Goal: Task Accomplishment & Management: Complete application form

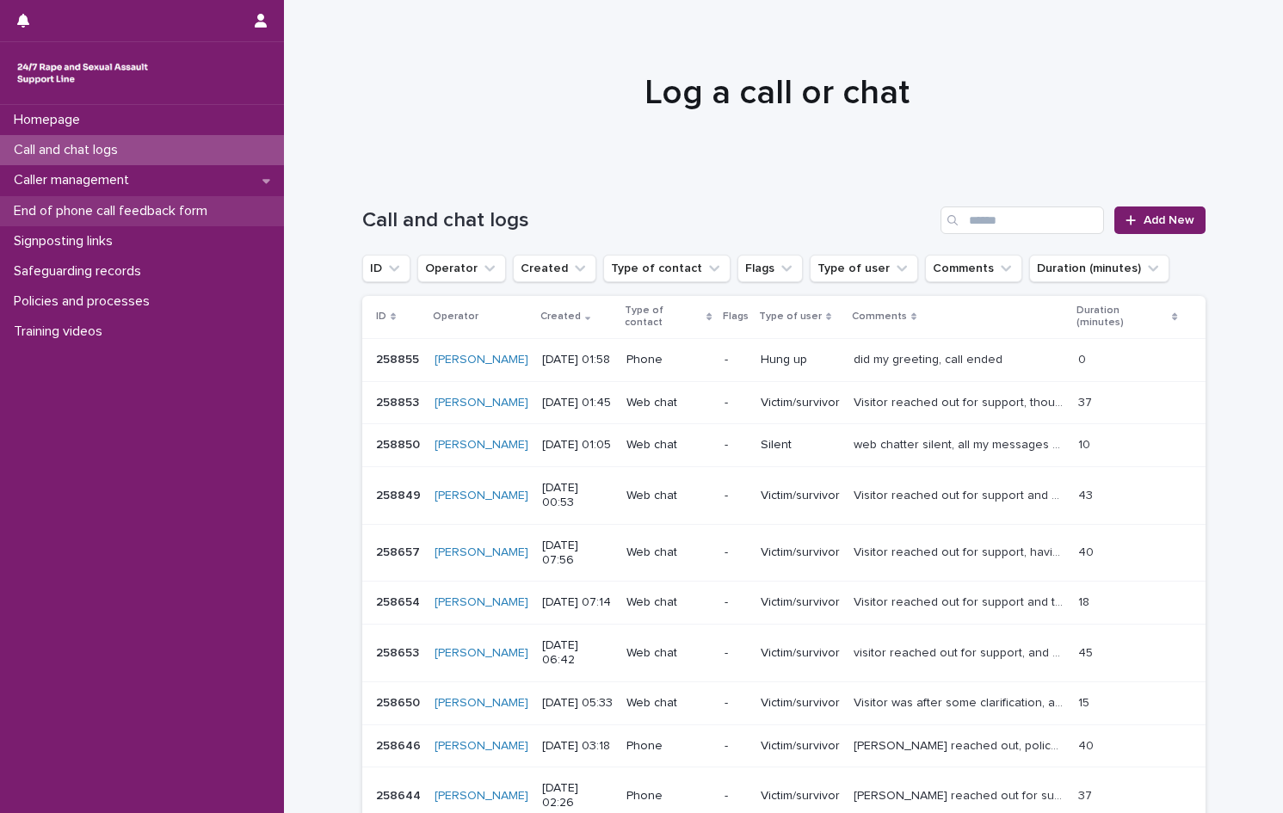
drag, startPoint x: 0, startPoint y: 0, endPoint x: 104, endPoint y: 206, distance: 231.2
click at [104, 206] on p "End of phone call feedback form" at bounding box center [114, 211] width 214 height 16
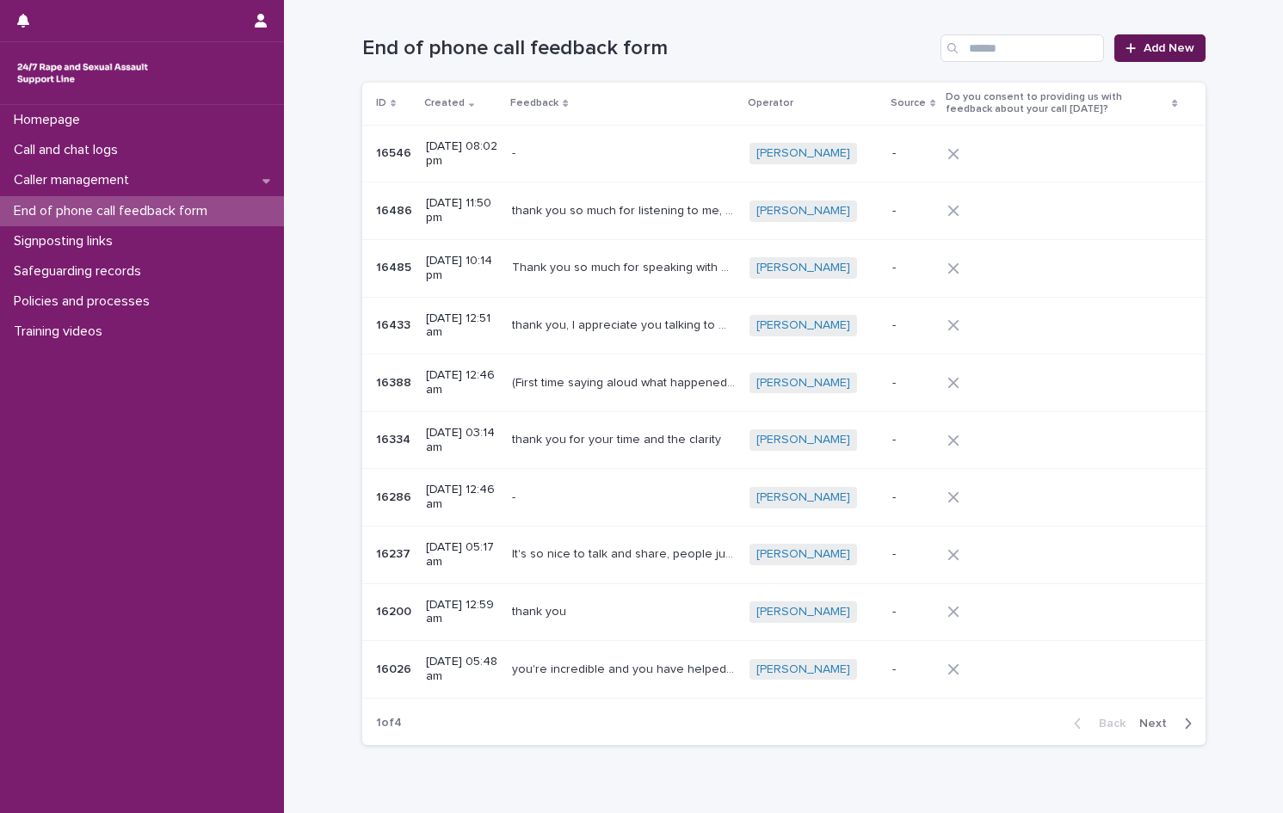
click at [1147, 52] on span "Add New" at bounding box center [1168, 48] width 51 height 12
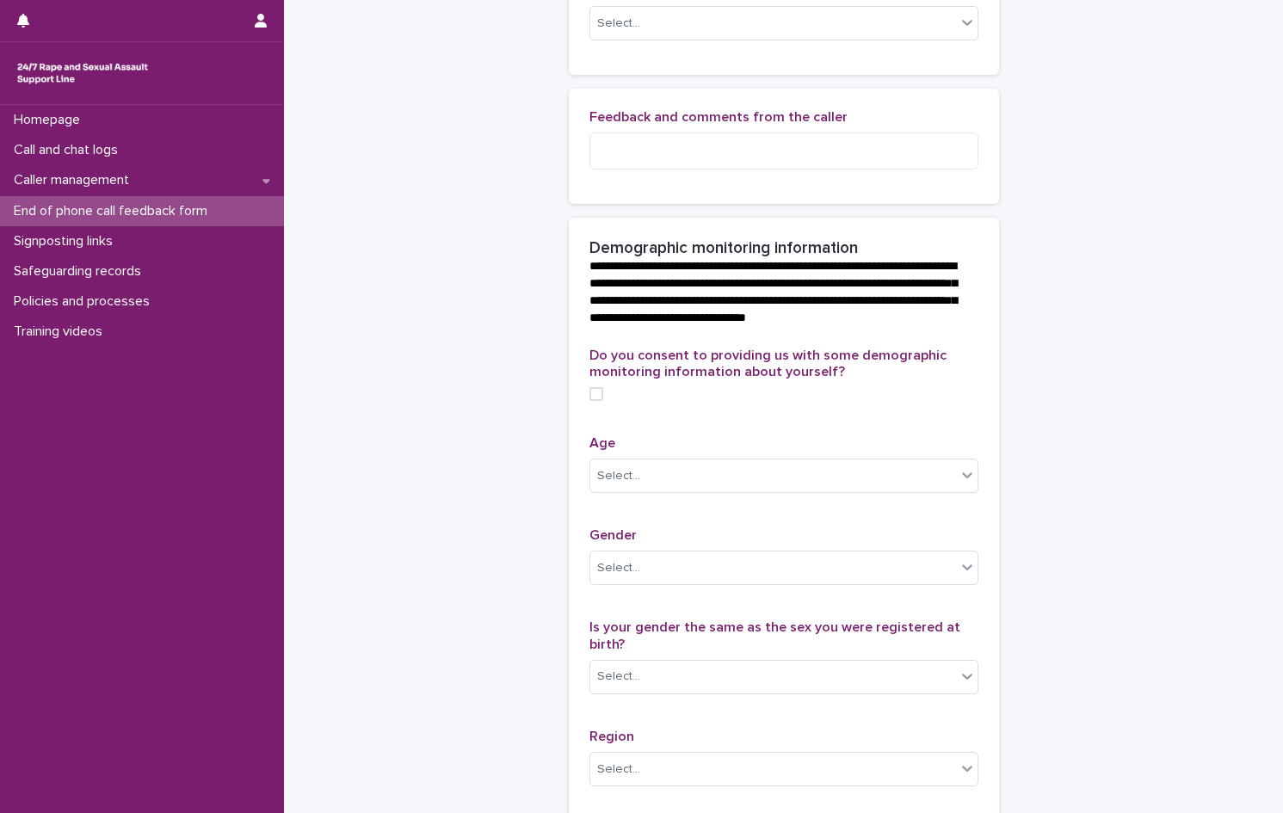
scroll to position [516, 0]
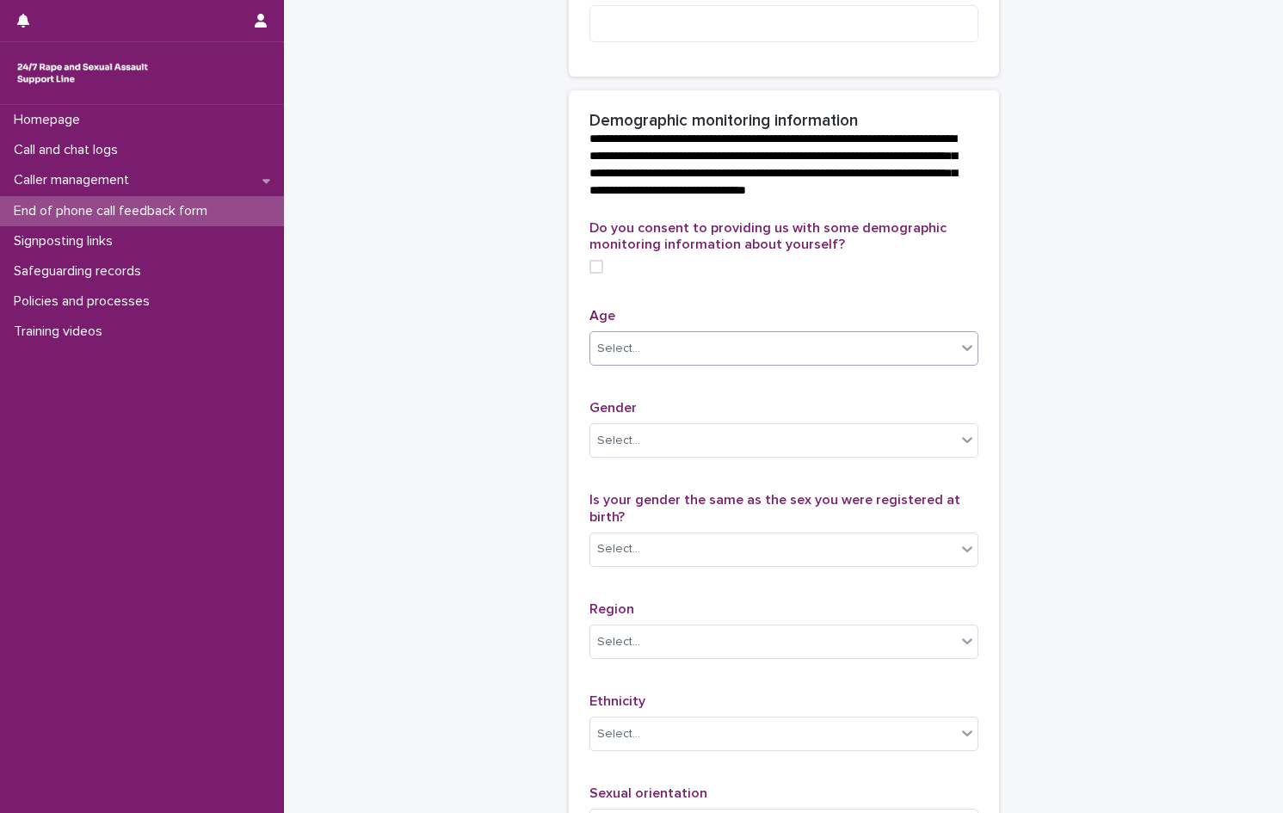
click at [958, 356] on icon at bounding box center [966, 347] width 17 height 17
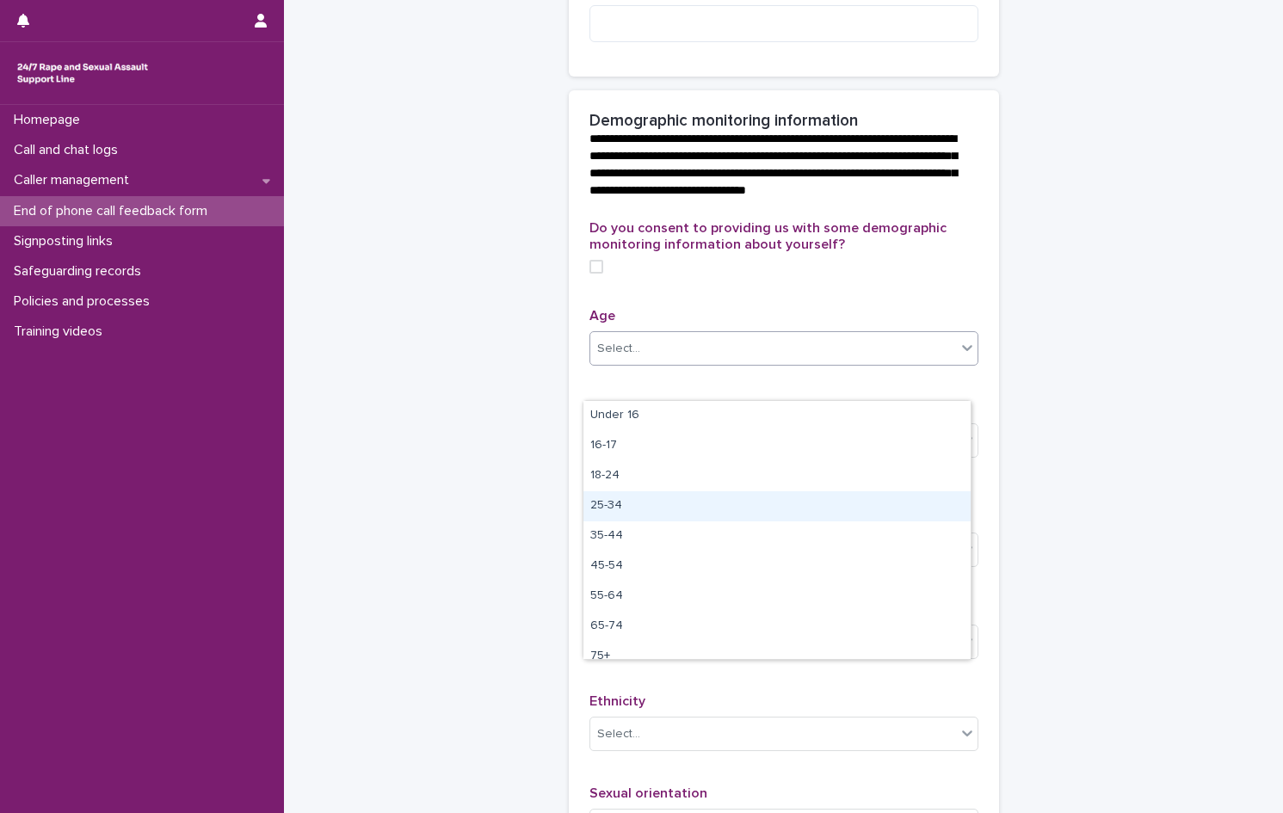
click at [633, 510] on div "25-34" at bounding box center [776, 506] width 387 height 30
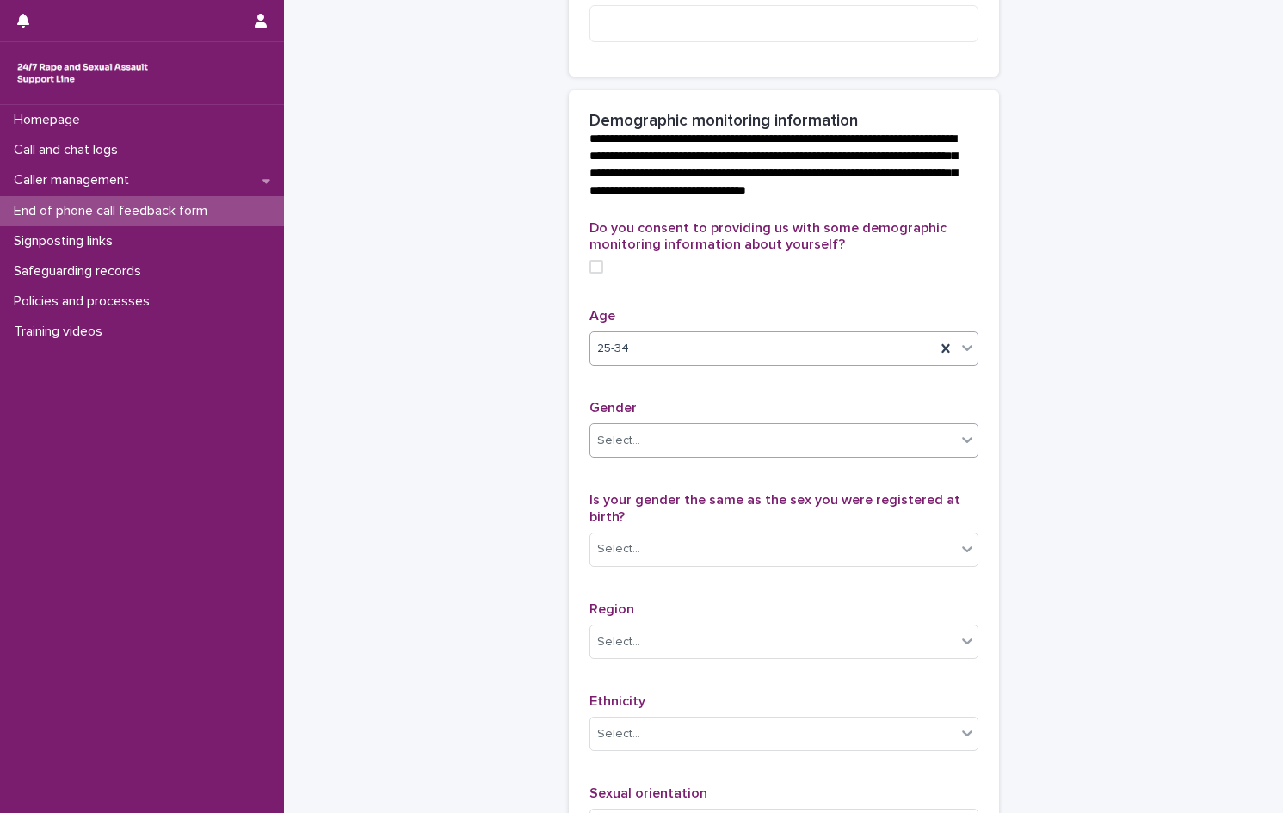
click at [619, 450] on div "Select..." at bounding box center [618, 441] width 43 height 18
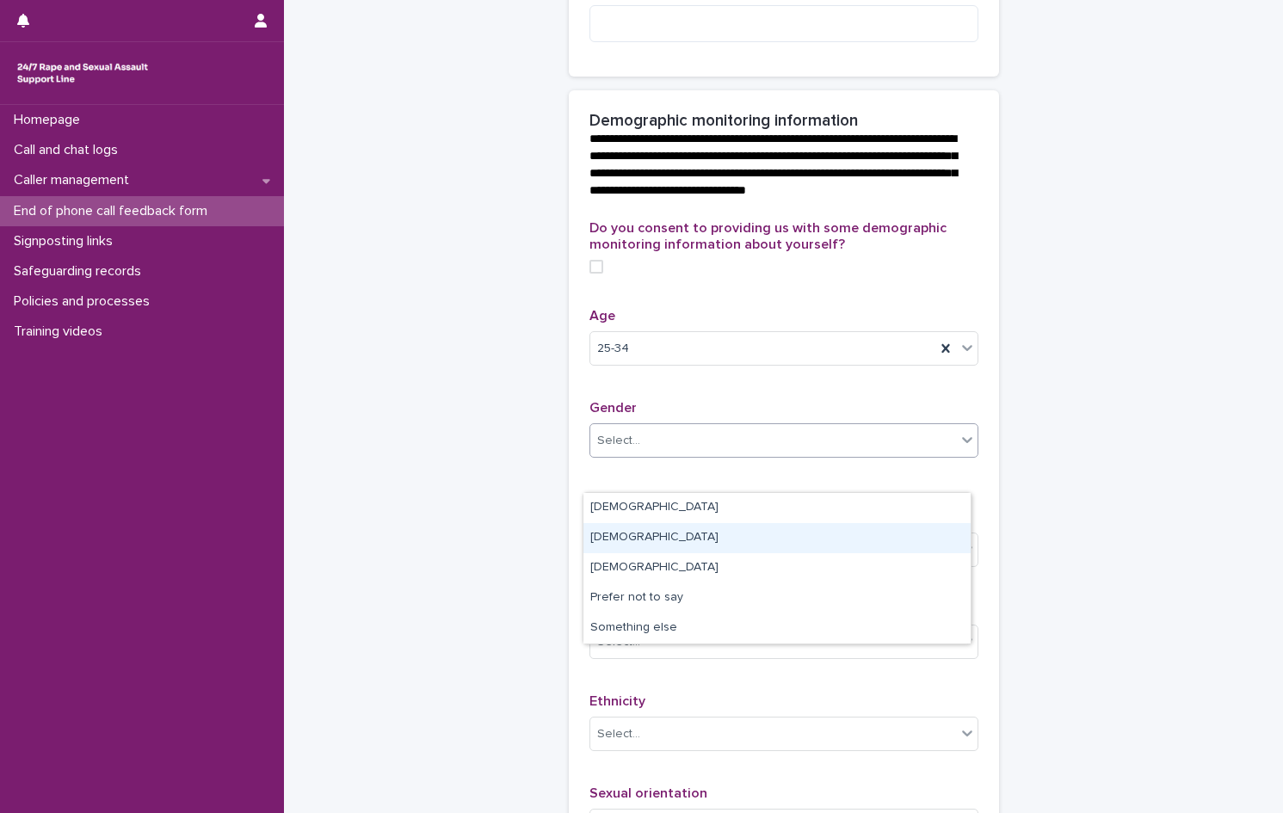
click at [604, 538] on div "[DEMOGRAPHIC_DATA]" at bounding box center [776, 538] width 387 height 30
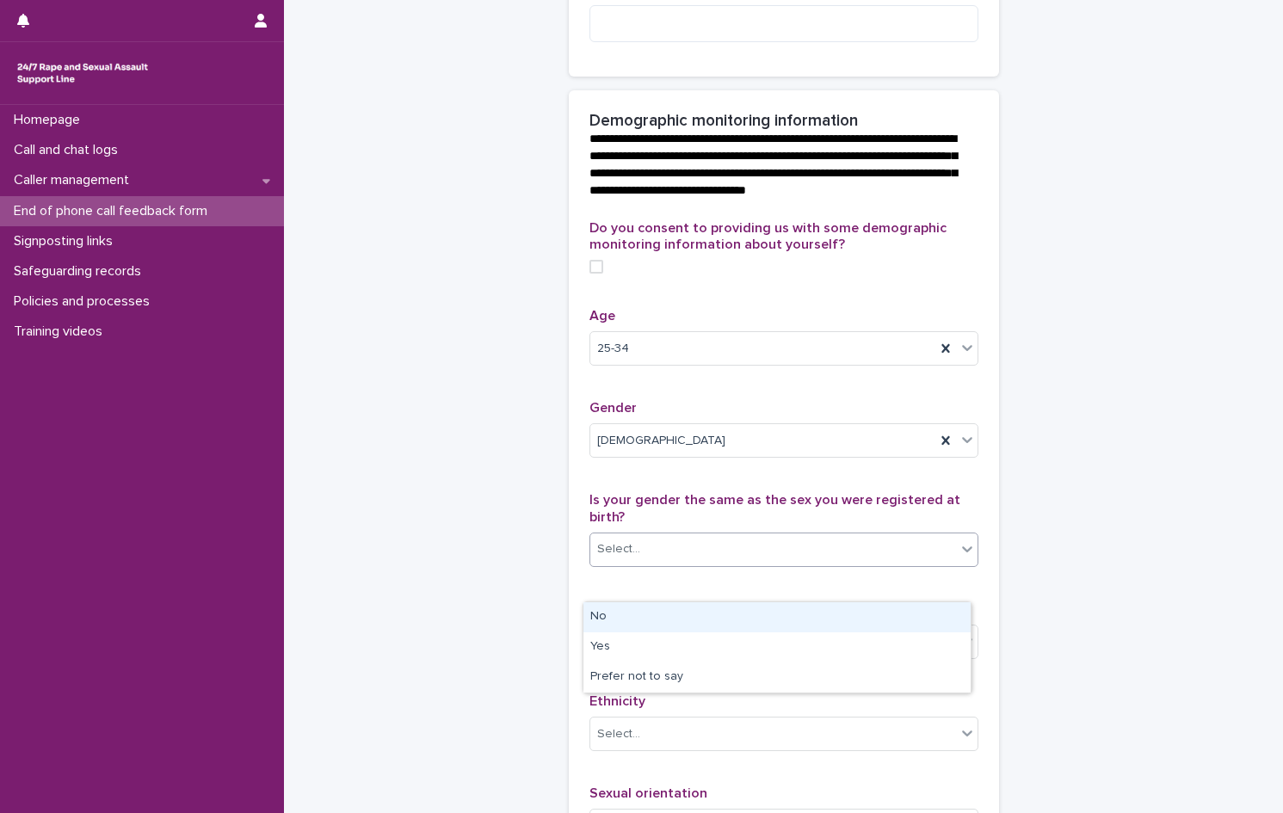
click at [695, 563] on div "Select..." at bounding box center [773, 549] width 366 height 28
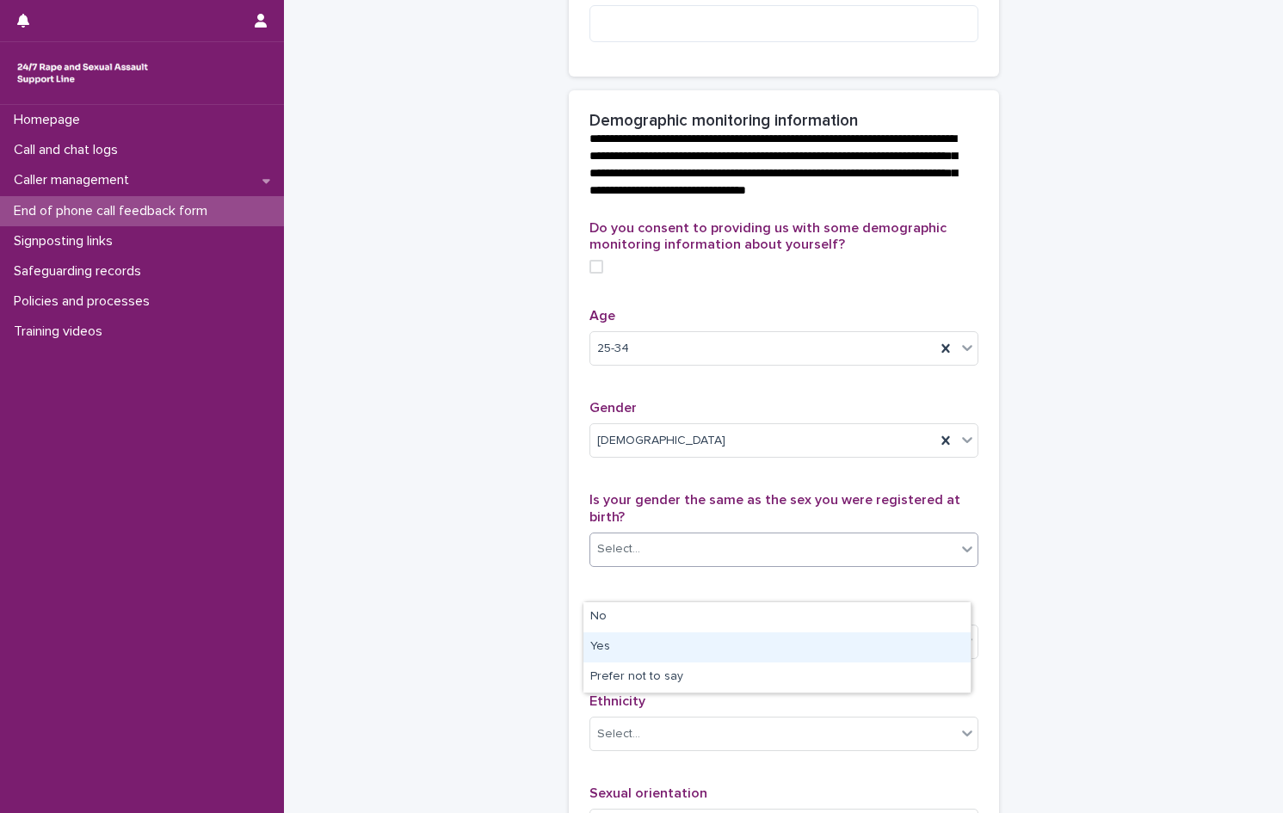
click at [646, 655] on div "Yes" at bounding box center [776, 647] width 387 height 30
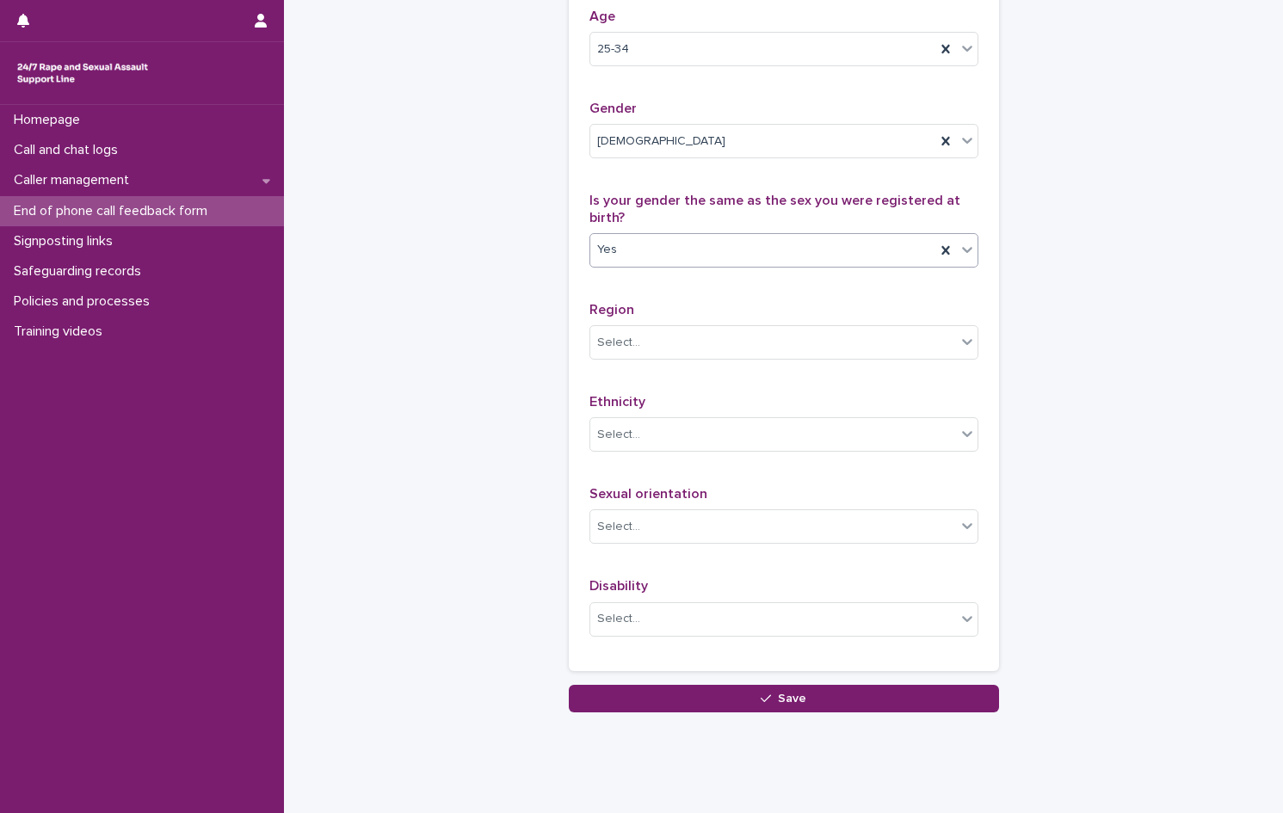
scroll to position [860, 0]
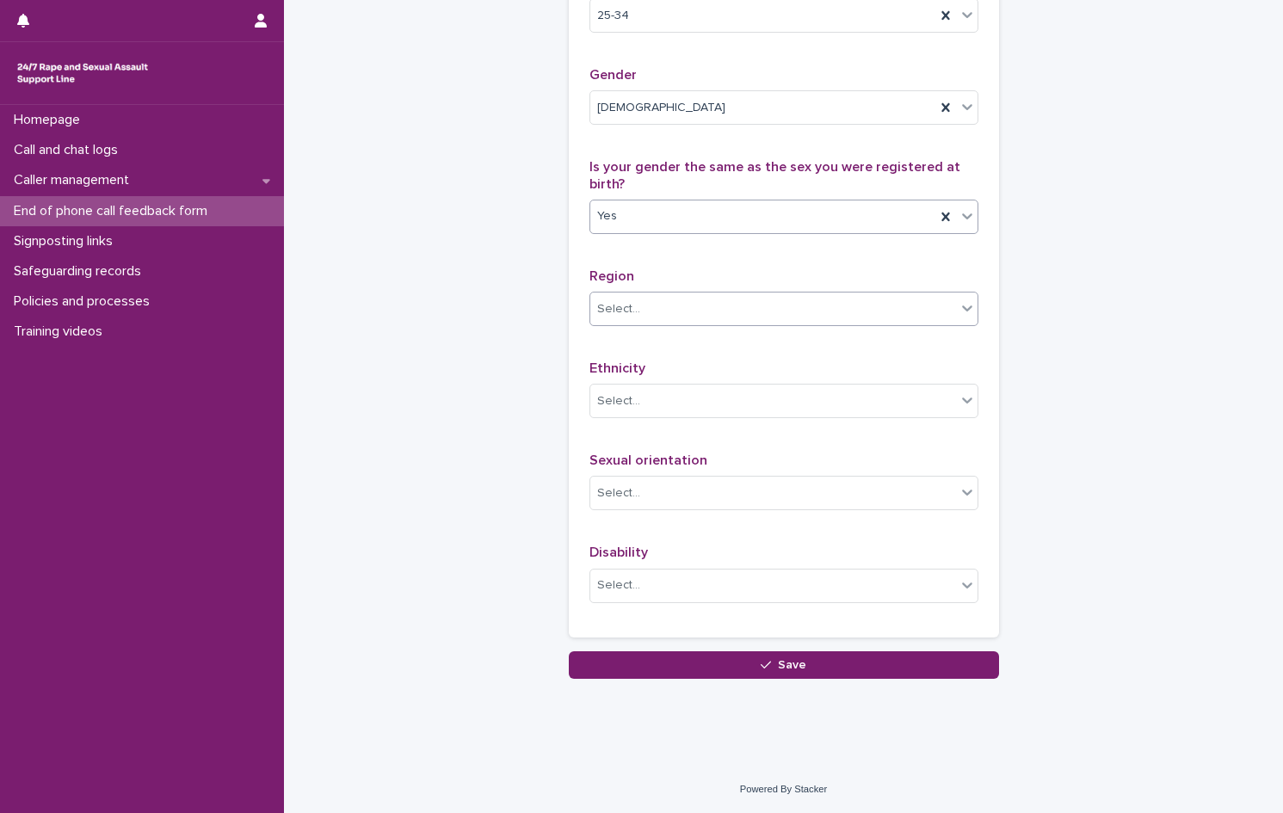
click at [684, 323] on div "Select..." at bounding box center [773, 309] width 366 height 28
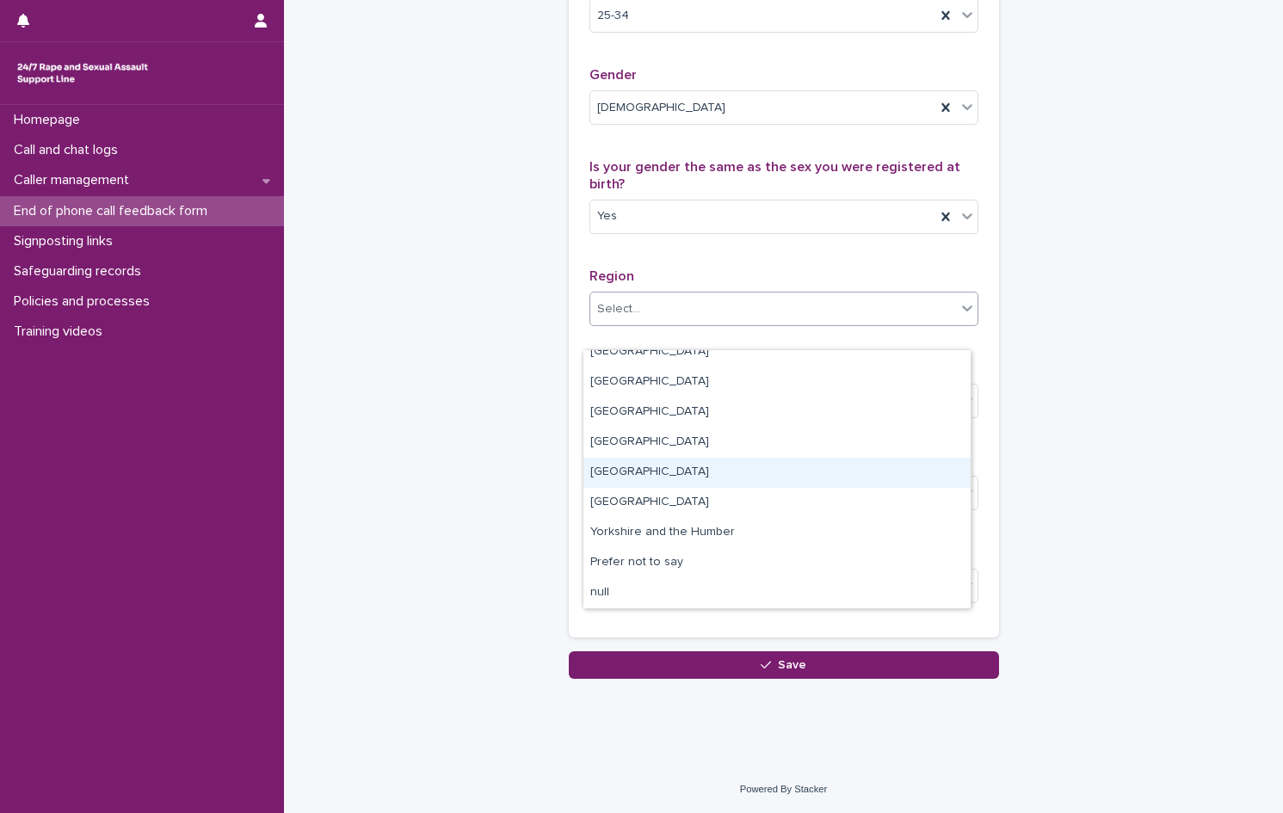
scroll to position [0, 0]
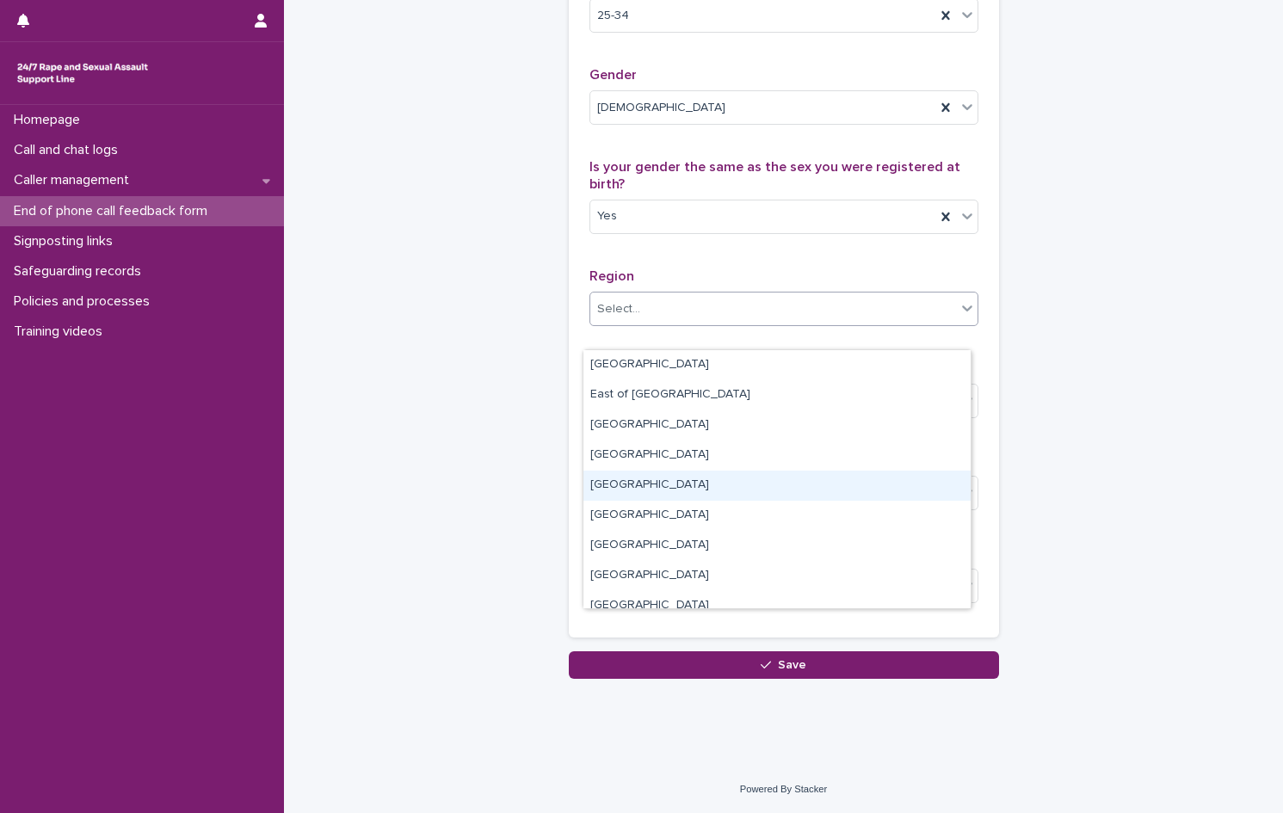
click at [691, 477] on div "[GEOGRAPHIC_DATA]" at bounding box center [776, 486] width 387 height 30
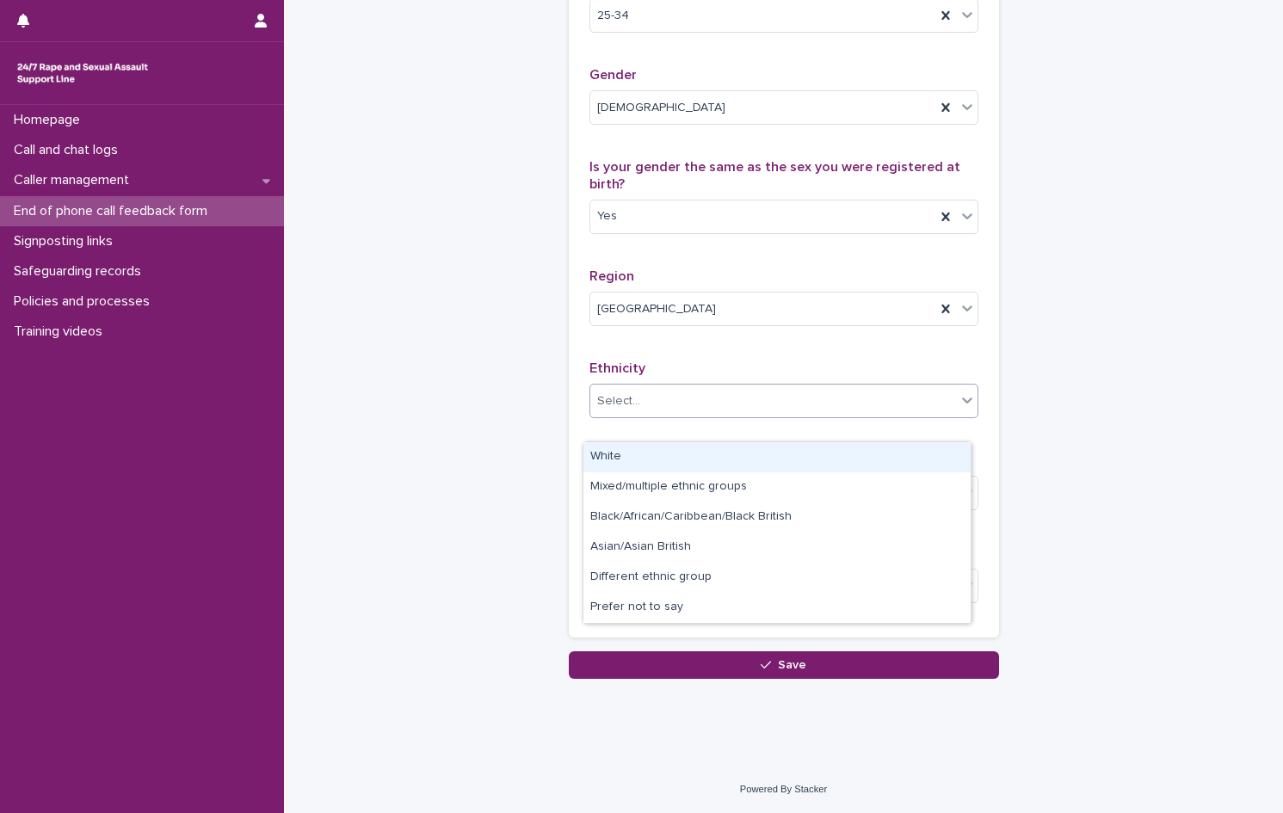
click at [640, 415] on div "Select..." at bounding box center [773, 401] width 366 height 28
click at [616, 460] on div "White" at bounding box center [776, 457] width 387 height 30
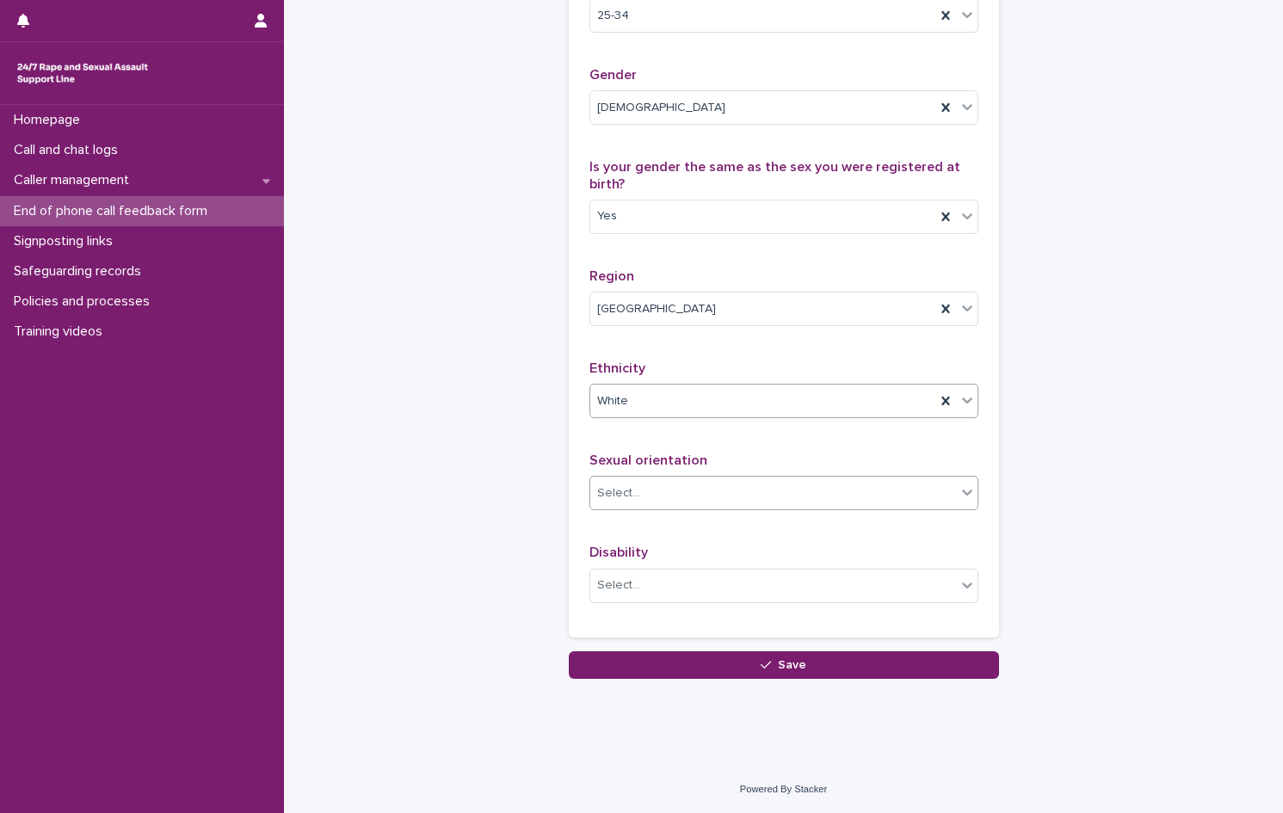
click at [650, 508] on div "Select..." at bounding box center [773, 493] width 366 height 28
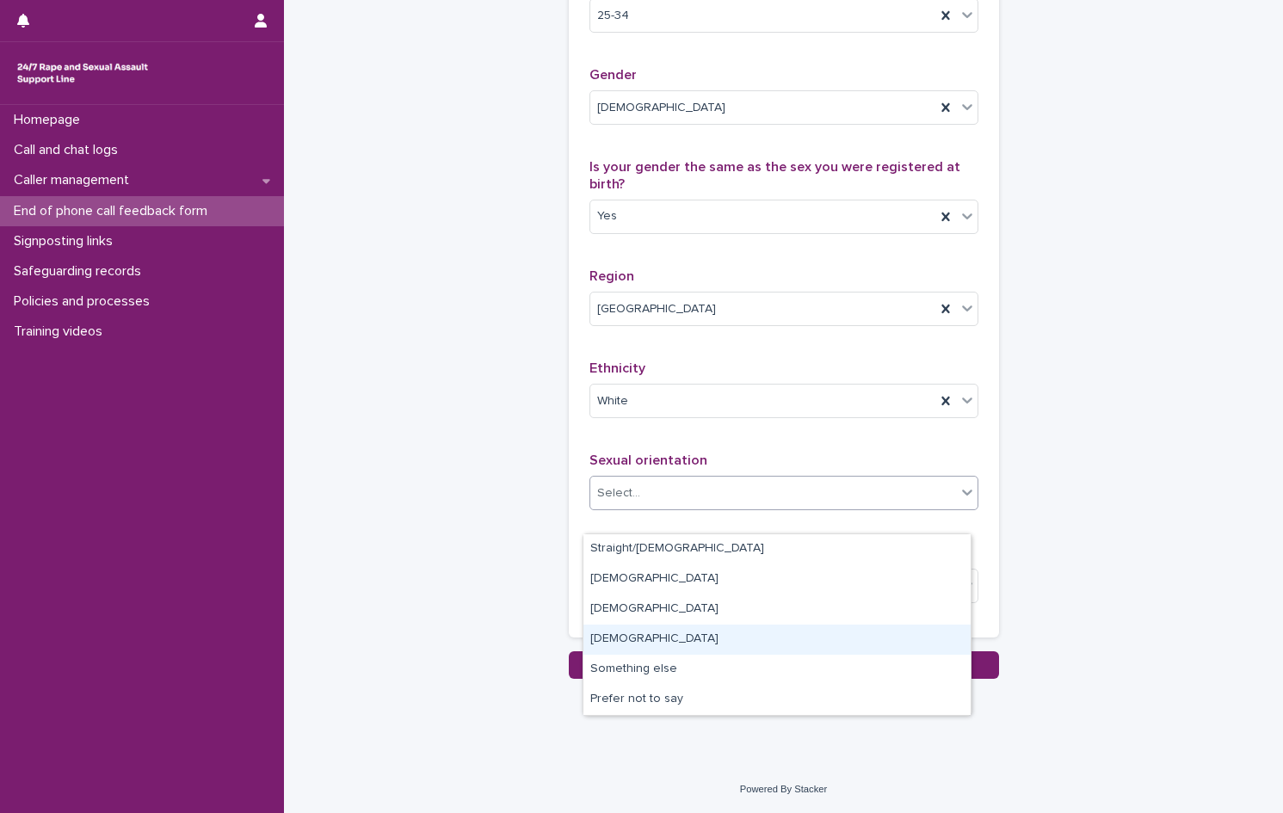
drag, startPoint x: 651, startPoint y: 563, endPoint x: 670, endPoint y: 643, distance: 82.2
click at [670, 643] on div "[DEMOGRAPHIC_DATA]" at bounding box center [776, 640] width 387 height 30
click at [635, 600] on div "Select..." at bounding box center [773, 585] width 366 height 28
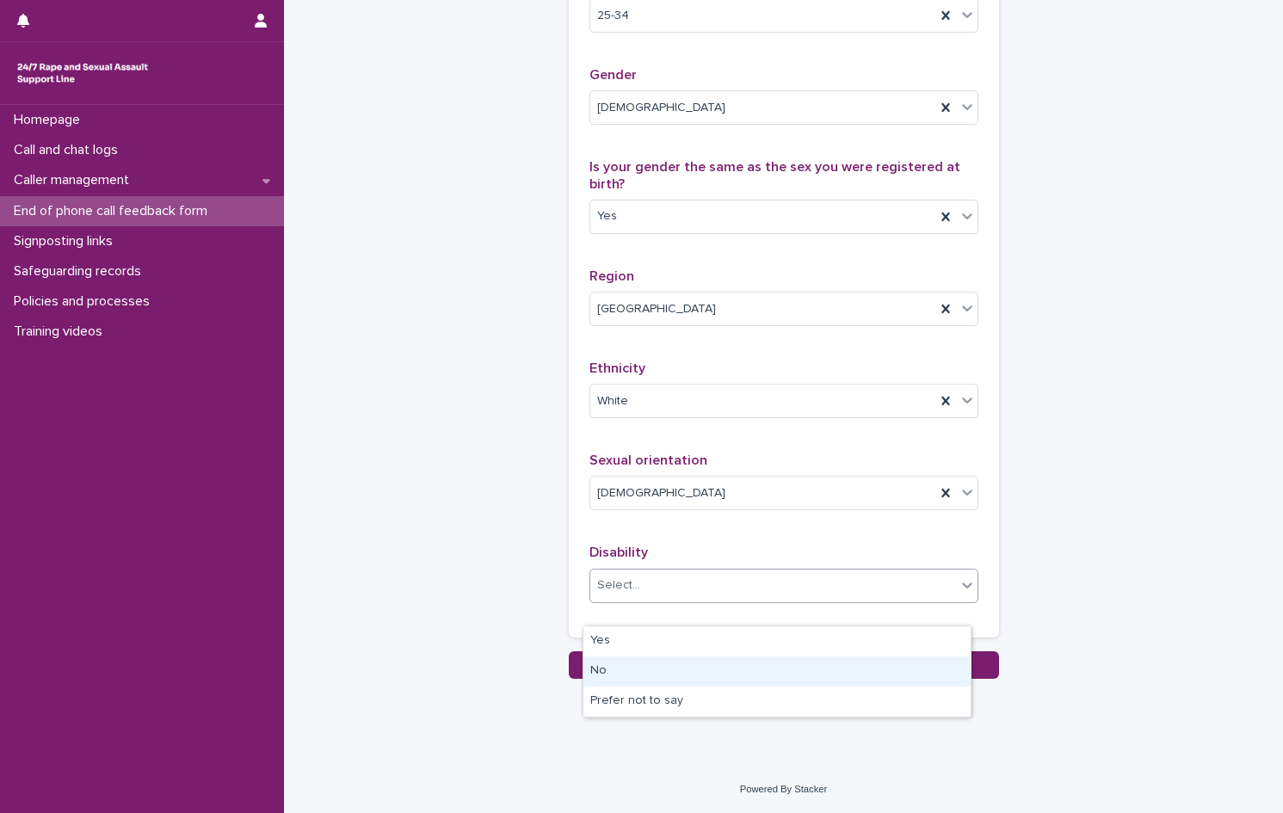
click at [626, 667] on div "No" at bounding box center [776, 671] width 387 height 30
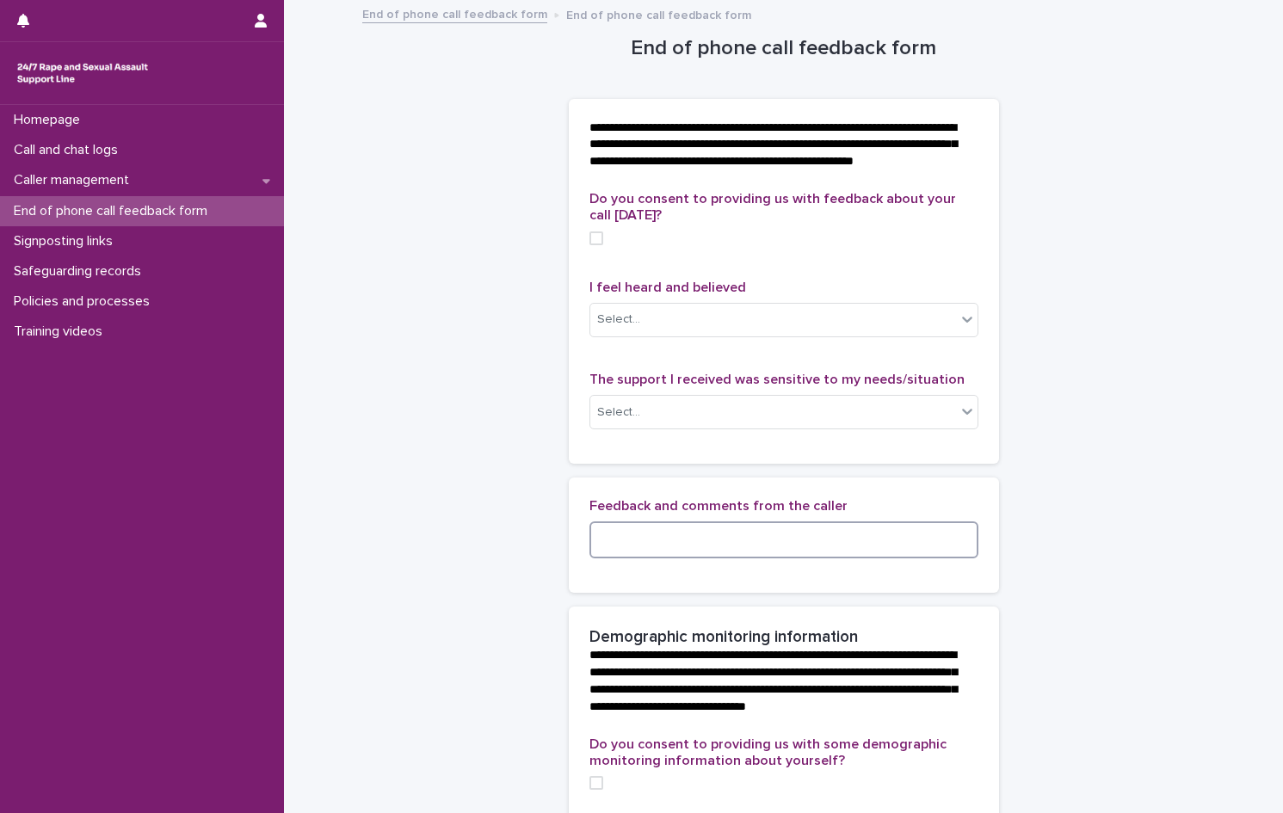
click at [667, 557] on textarea at bounding box center [783, 539] width 389 height 37
click at [854, 558] on textarea at bounding box center [783, 539] width 389 height 37
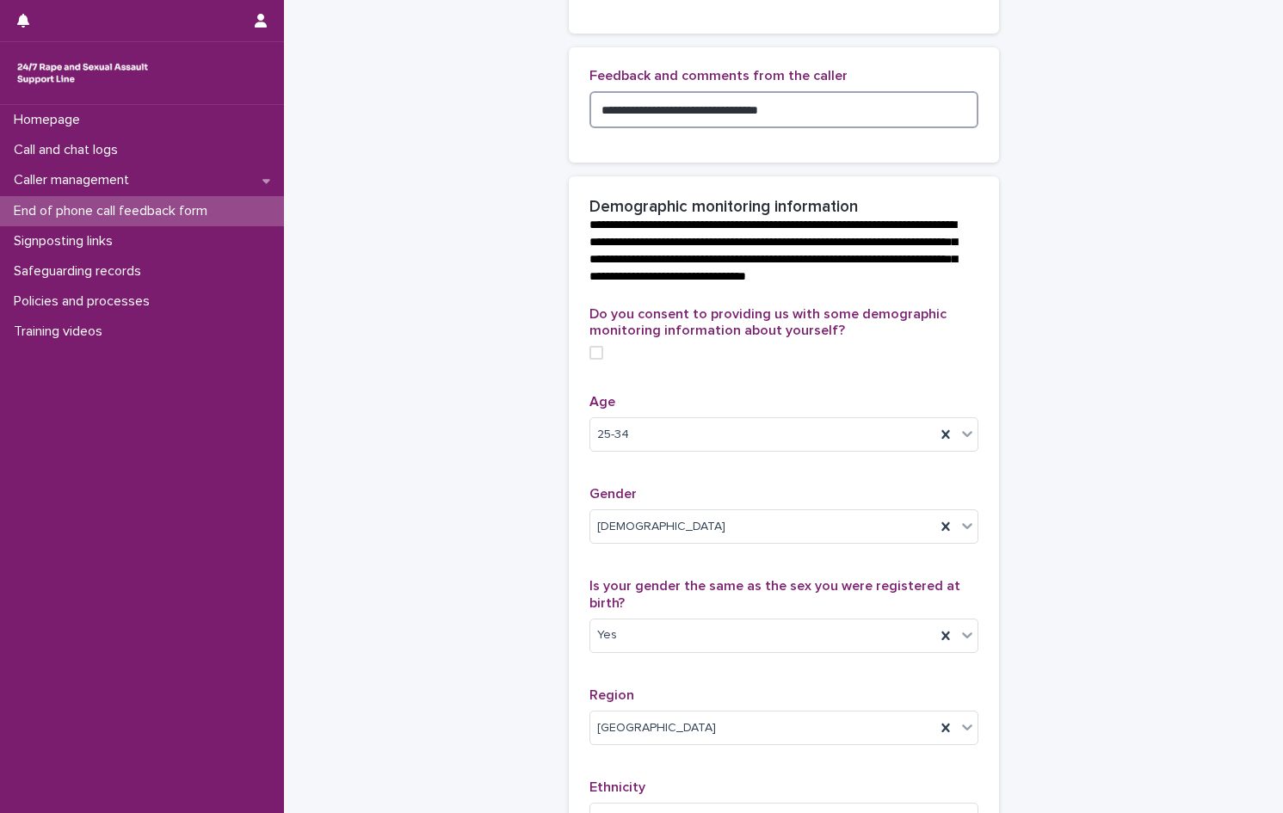
scroll to position [883, 0]
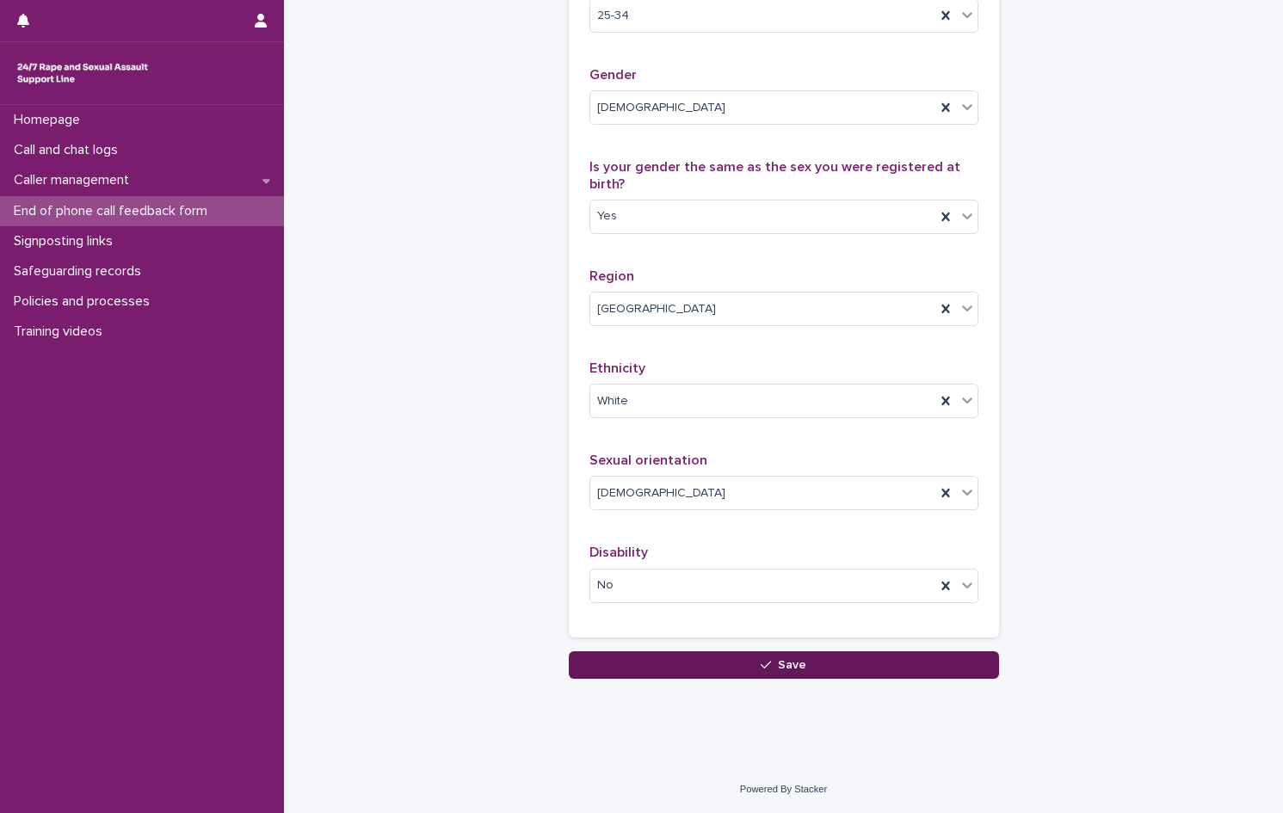
type textarea "**********"
click at [849, 655] on button "Save" at bounding box center [784, 665] width 430 height 28
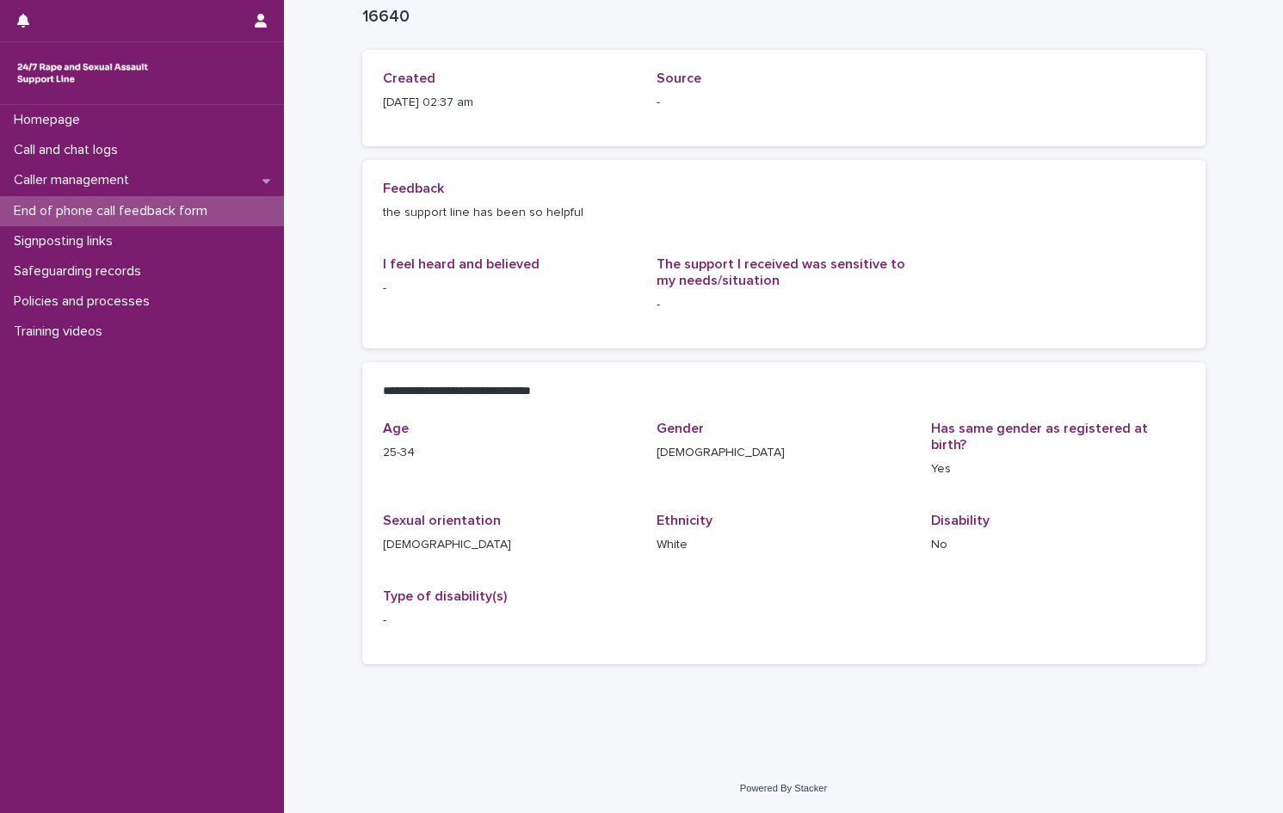
scroll to position [59, 0]
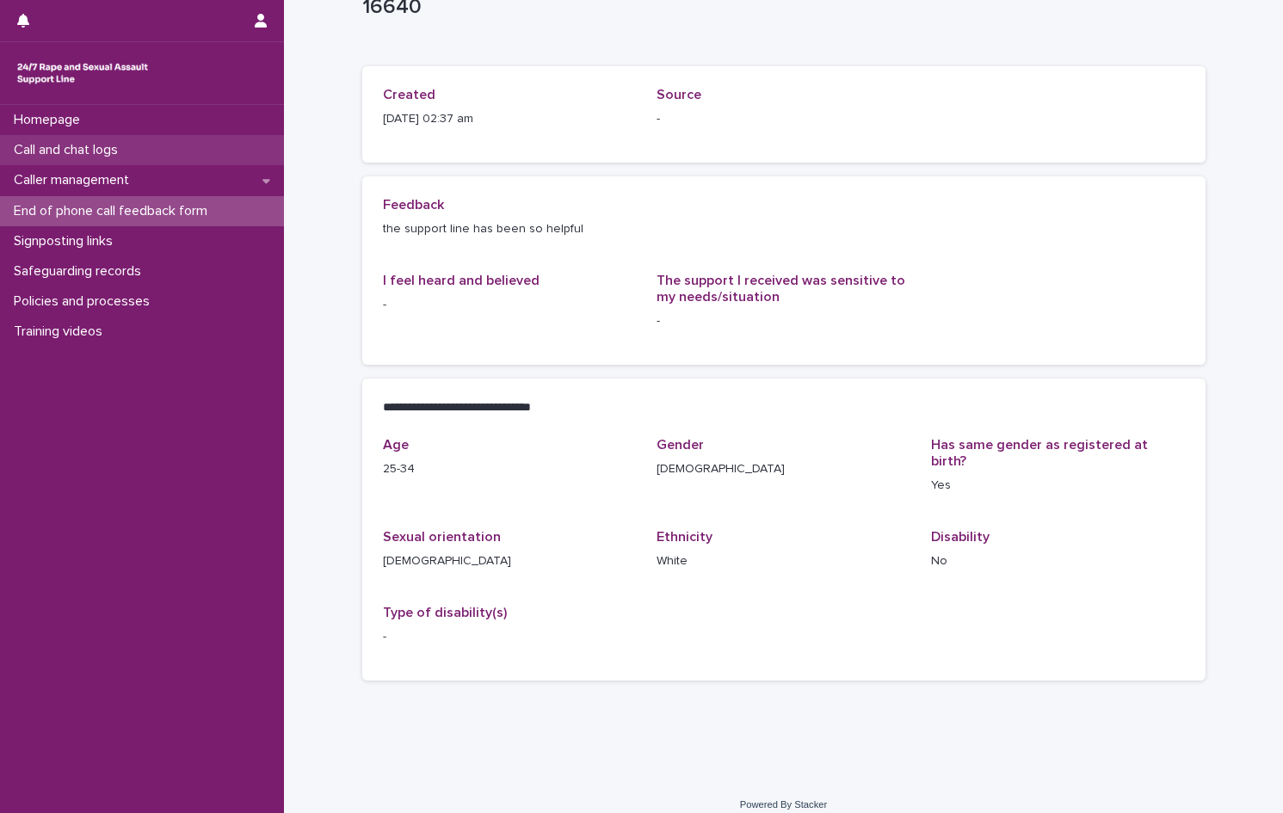
click at [114, 157] on p "Call and chat logs" at bounding box center [69, 150] width 125 height 16
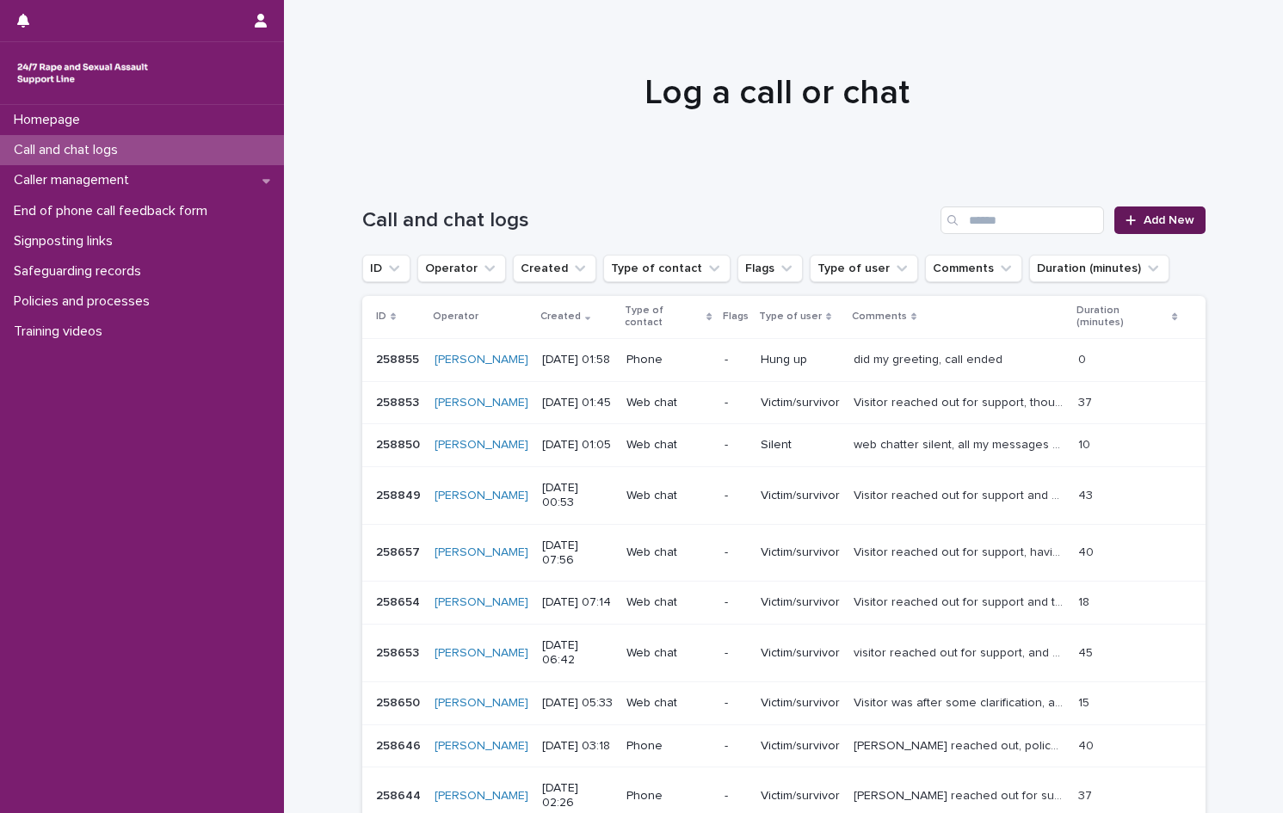
click at [1148, 219] on span "Add New" at bounding box center [1168, 220] width 51 height 12
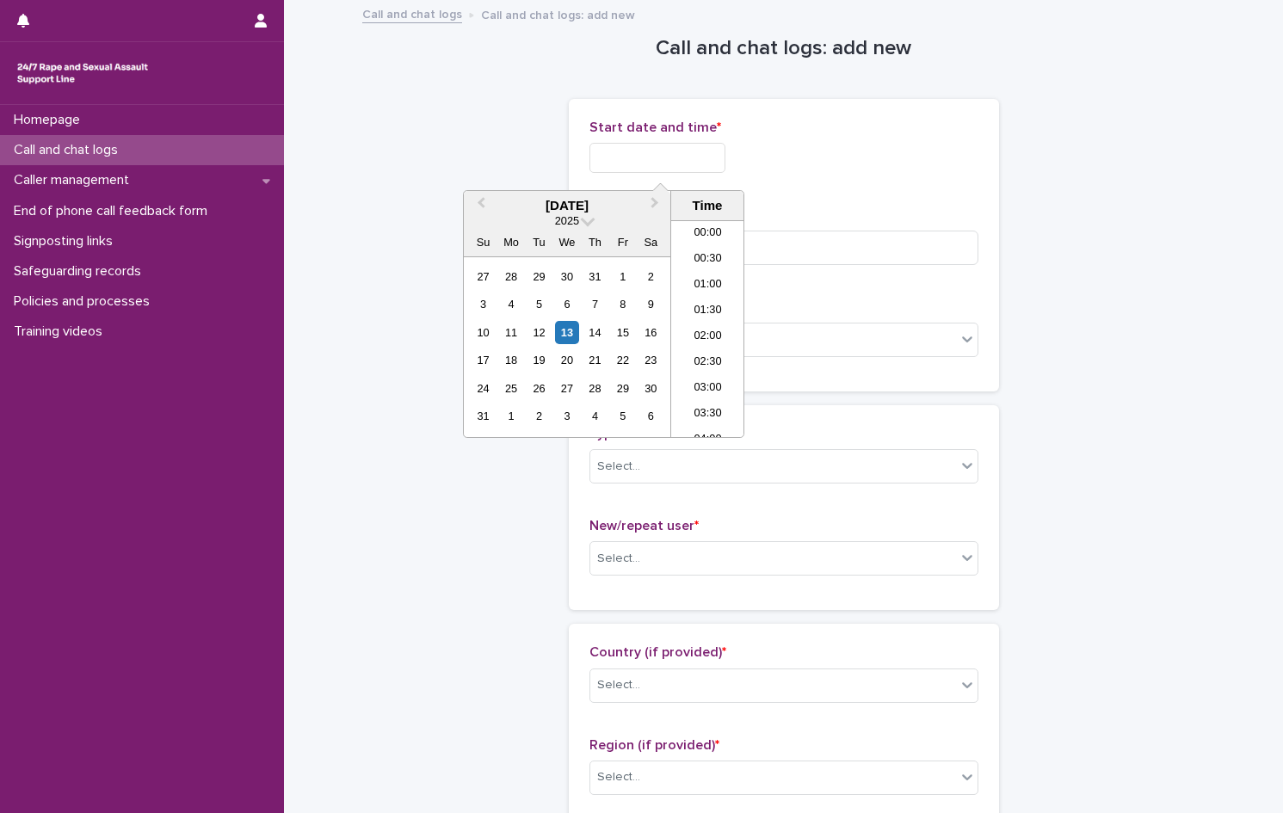
click at [621, 155] on input "text" at bounding box center [657, 158] width 136 height 30
click at [707, 240] on li "01:00" at bounding box center [707, 251] width 73 height 26
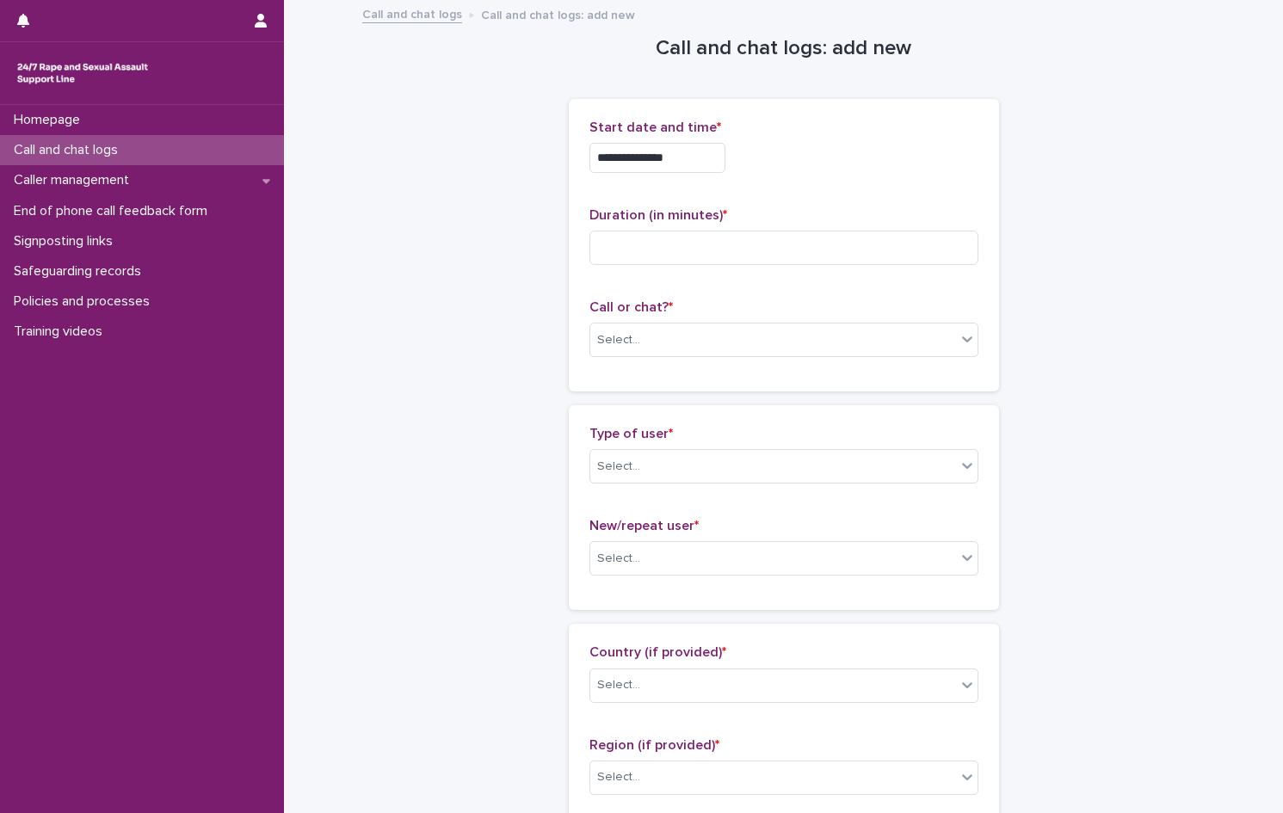
click at [702, 157] on input "**********" at bounding box center [657, 158] width 136 height 30
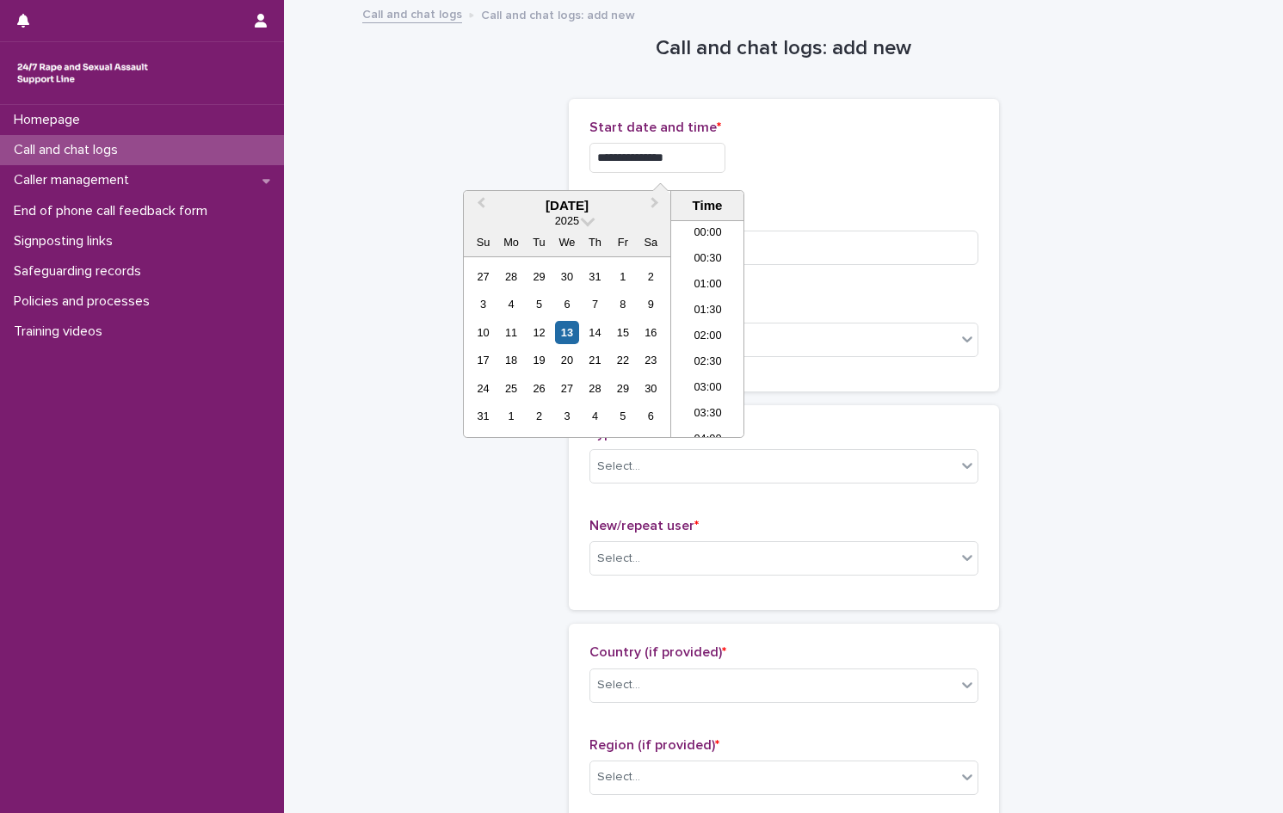
type input "**********"
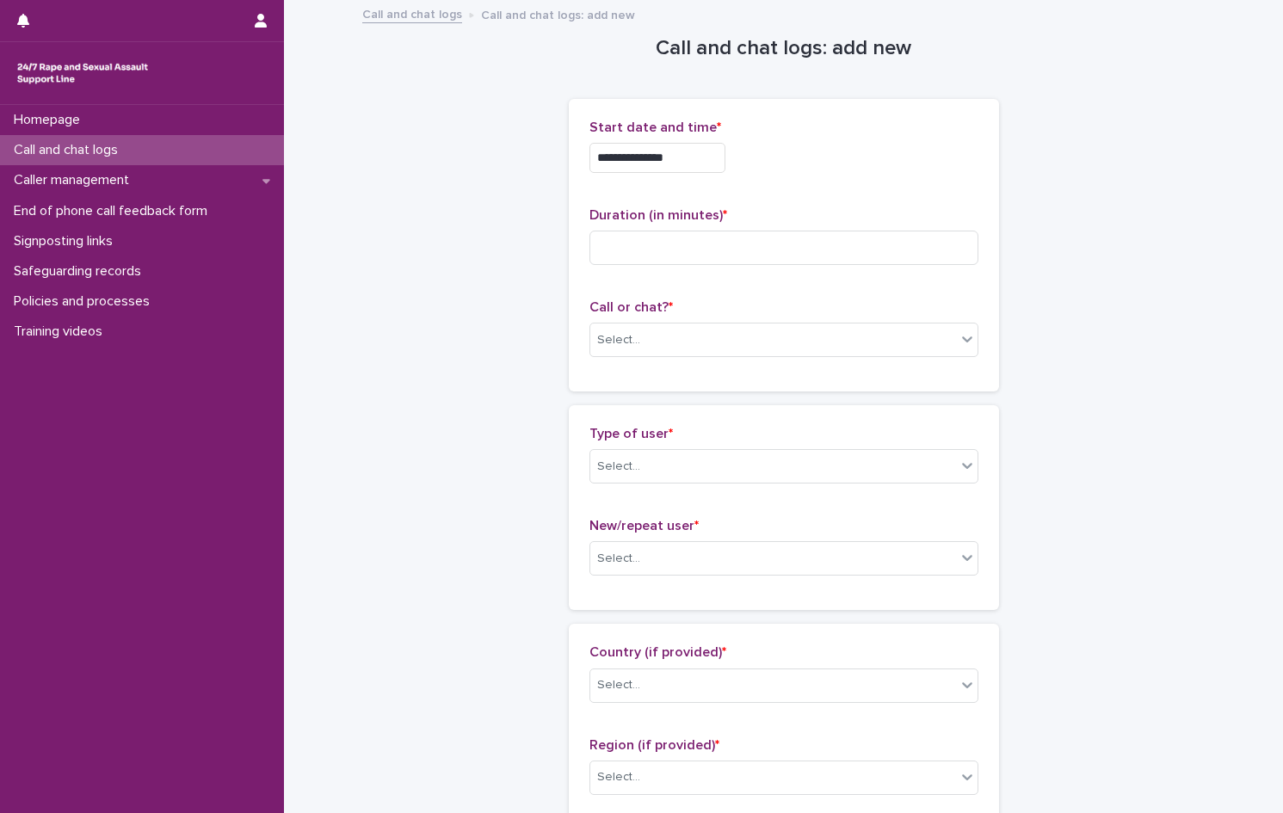
click at [814, 175] on div "**********" at bounding box center [783, 153] width 389 height 67
click at [699, 254] on input at bounding box center [783, 248] width 389 height 34
type input "**"
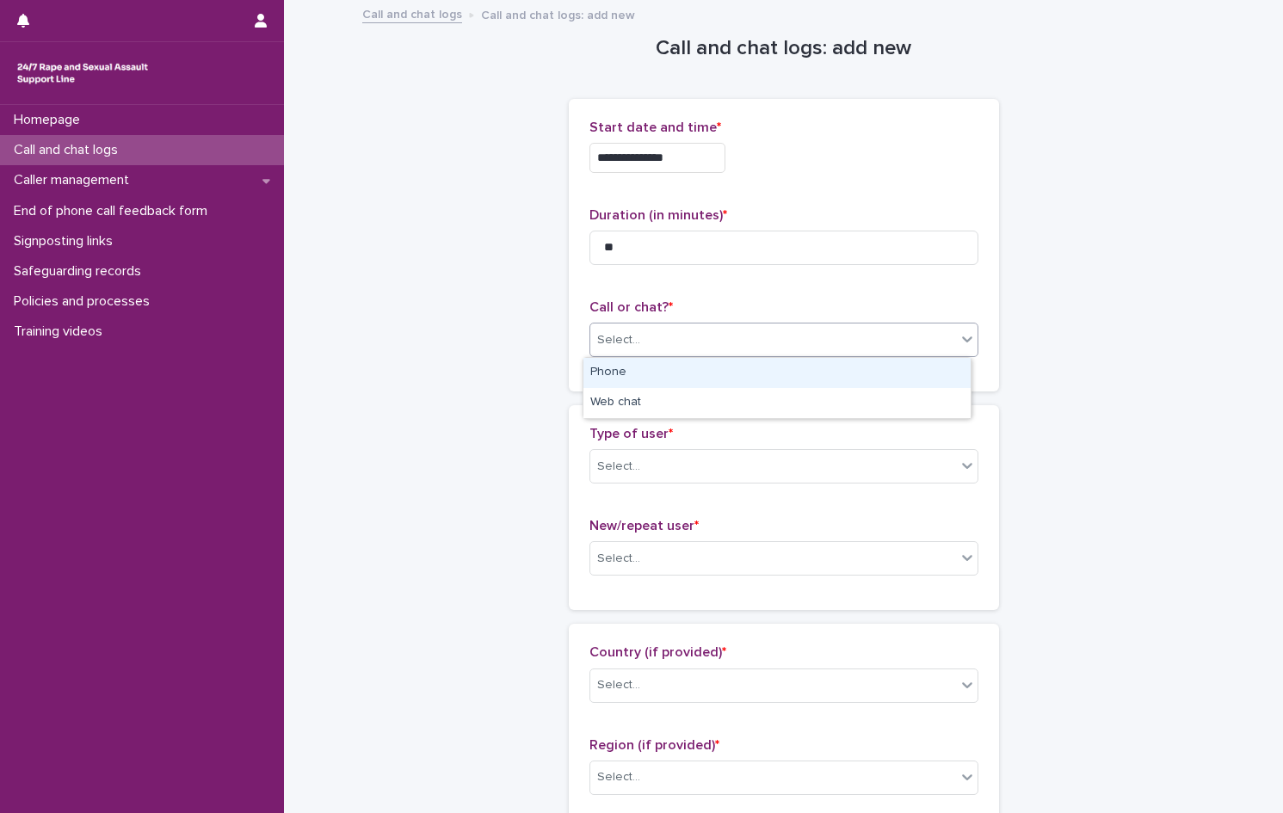
click at [606, 340] on div "Select..." at bounding box center [618, 340] width 43 height 18
click at [624, 372] on div "Phone" at bounding box center [776, 373] width 387 height 30
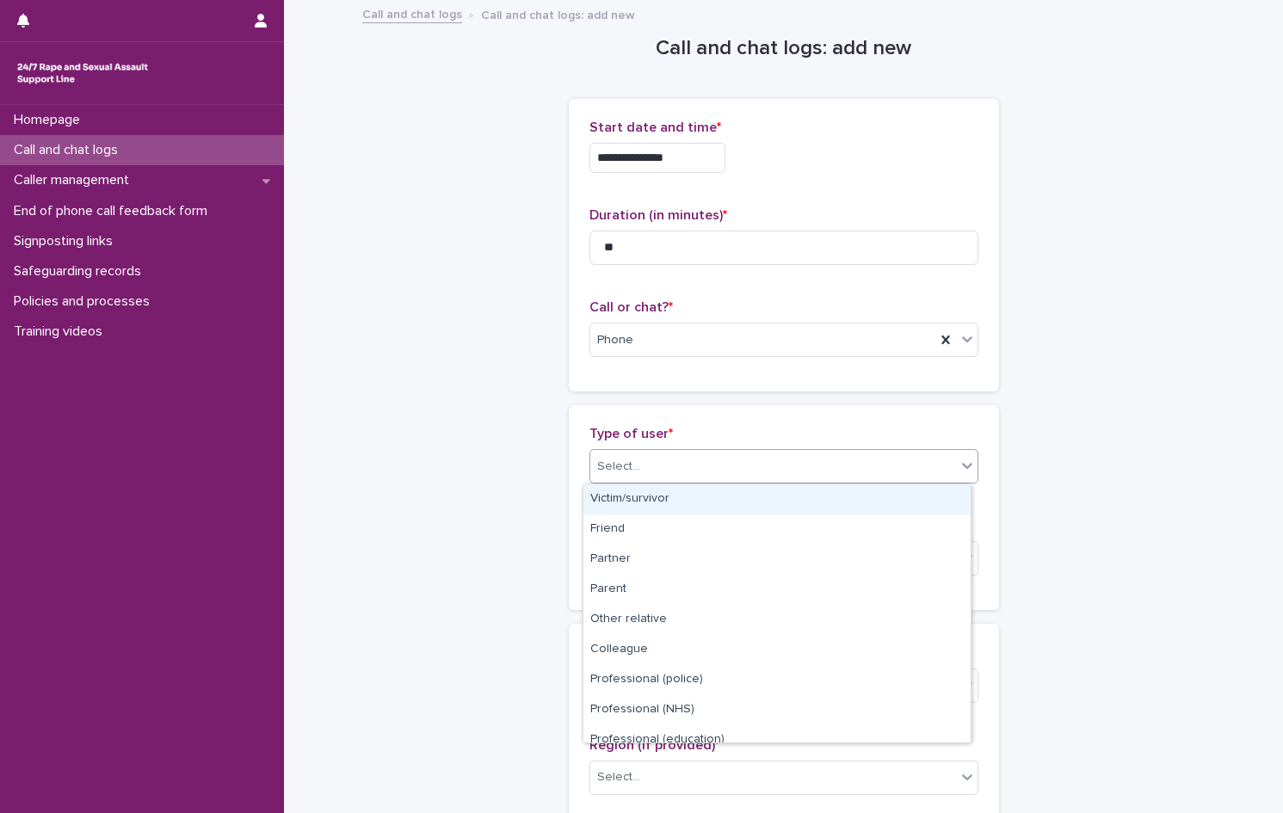
click at [628, 465] on div "Select..." at bounding box center [618, 467] width 43 height 18
click at [628, 506] on div "Victim/survivor" at bounding box center [776, 499] width 387 height 30
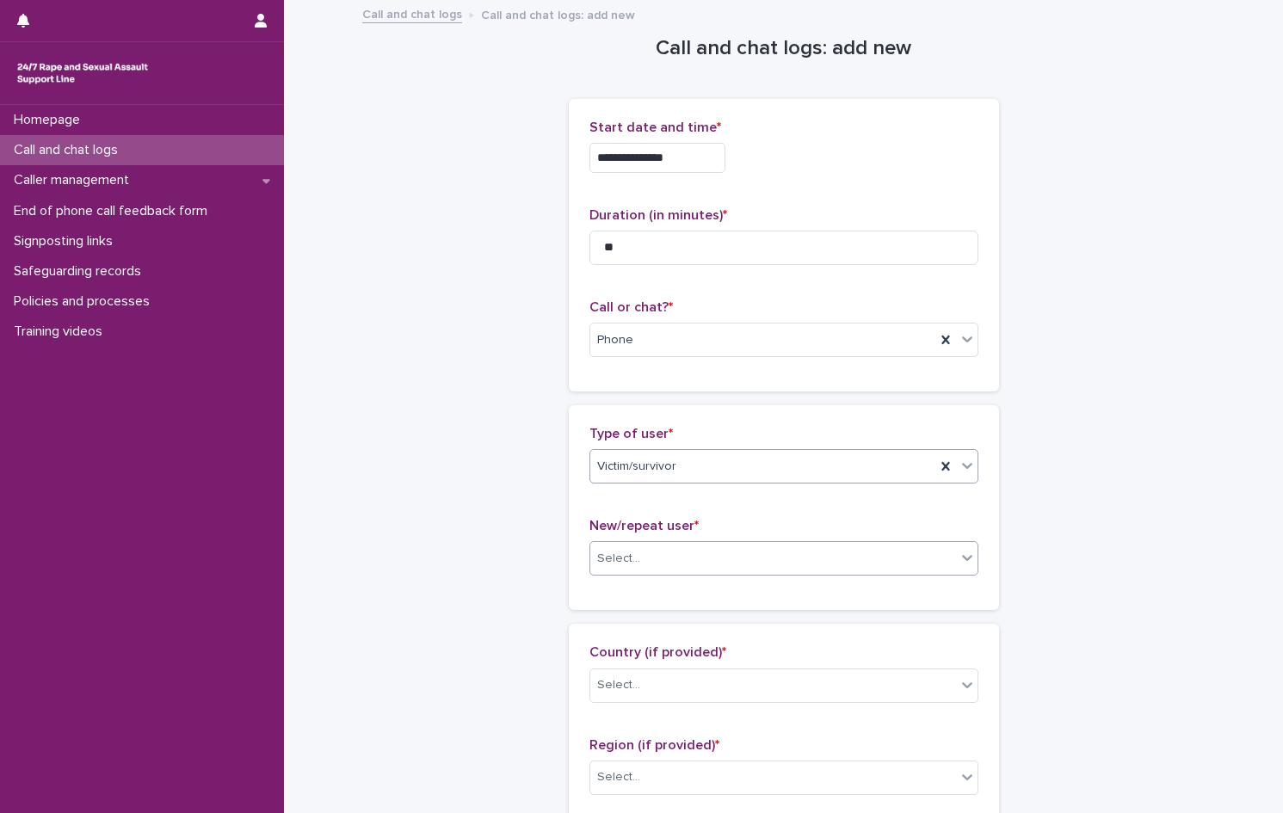
click at [635, 552] on div "Select..." at bounding box center [773, 559] width 366 height 28
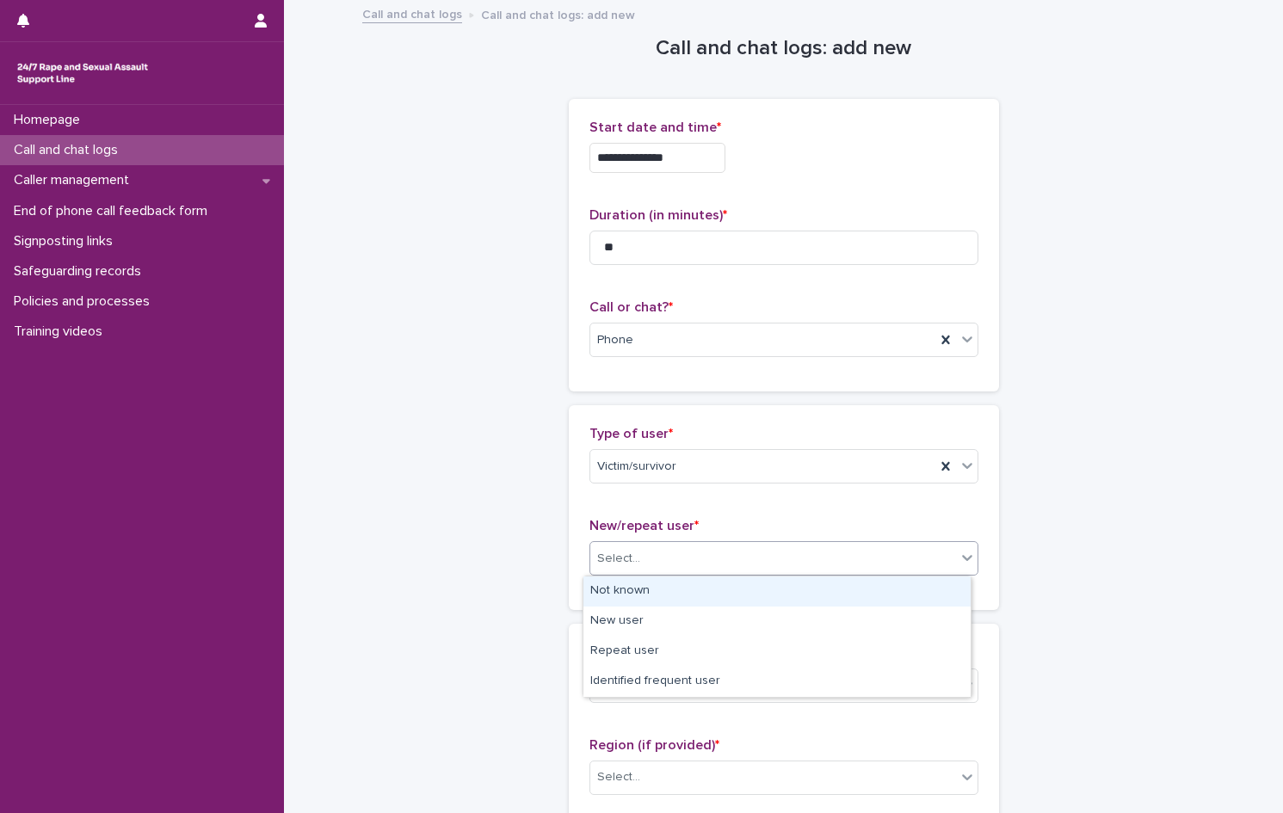
click at [650, 594] on div "Not known" at bounding box center [776, 591] width 387 height 30
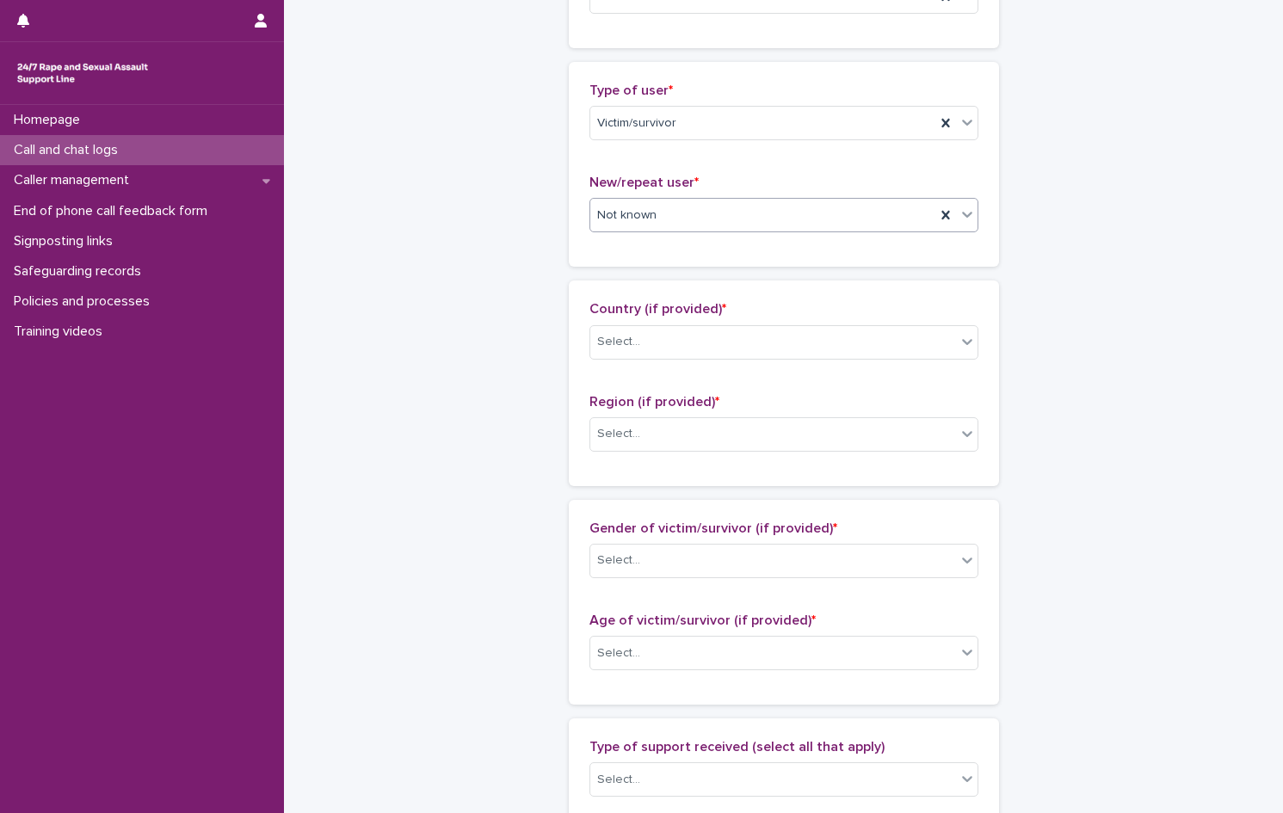
scroll to position [344, 0]
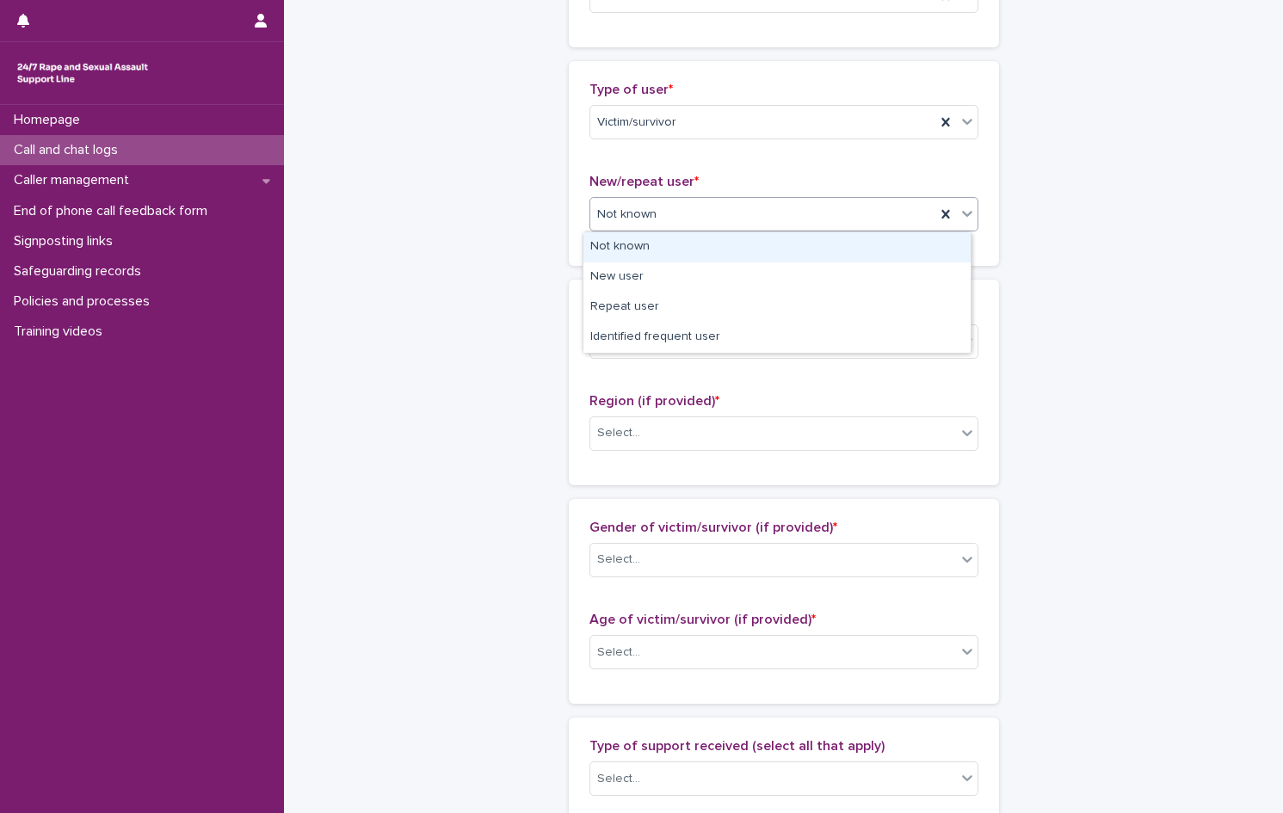
click at [694, 211] on div "Not known" at bounding box center [762, 214] width 345 height 28
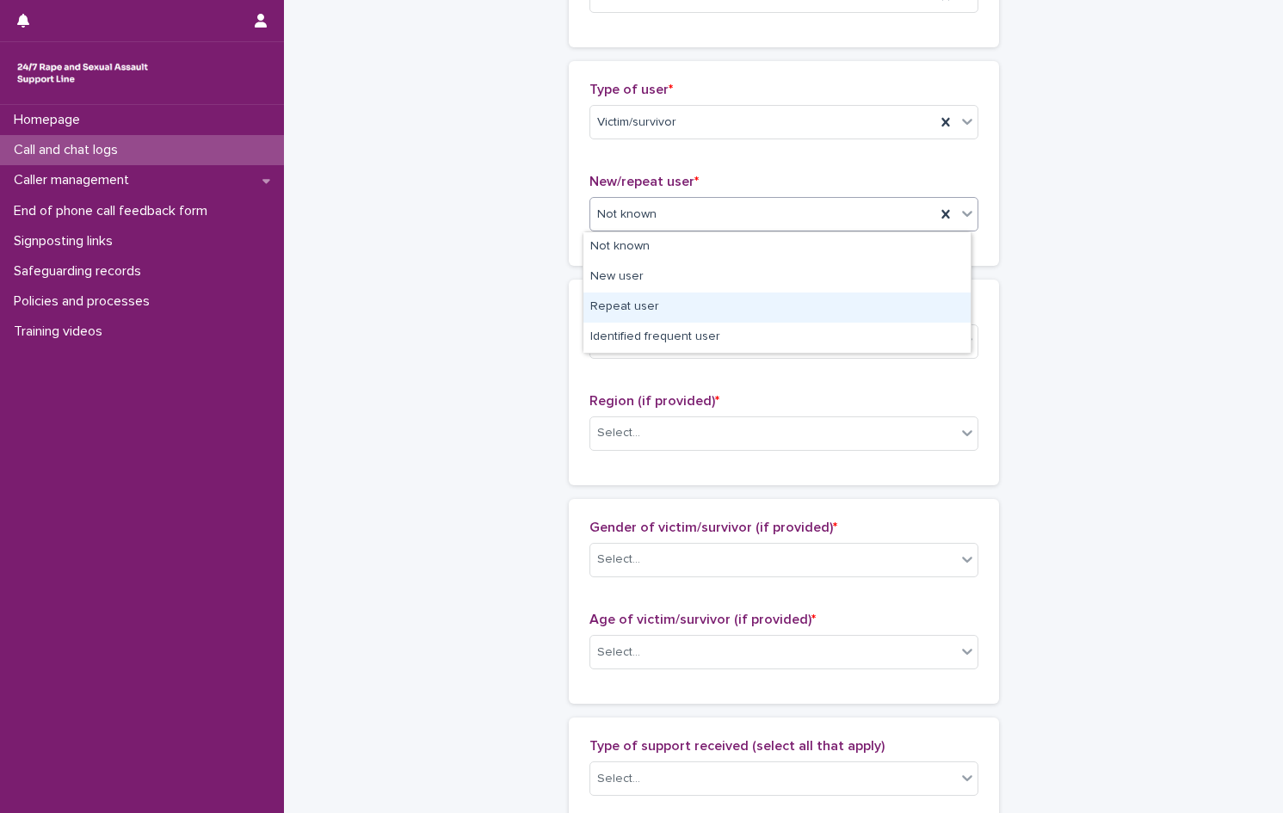
click at [639, 299] on div "Repeat user" at bounding box center [776, 307] width 387 height 30
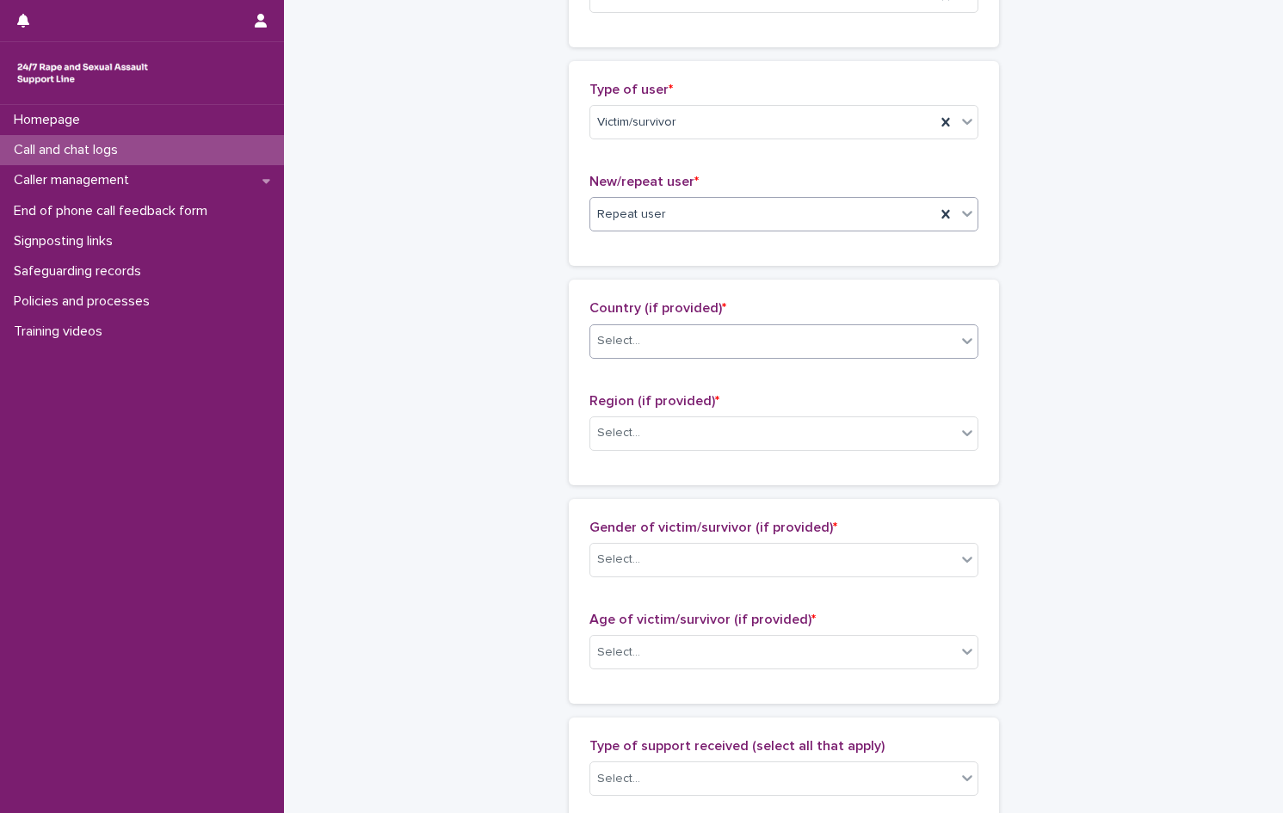
click at [641, 338] on div "Select..." at bounding box center [773, 341] width 366 height 28
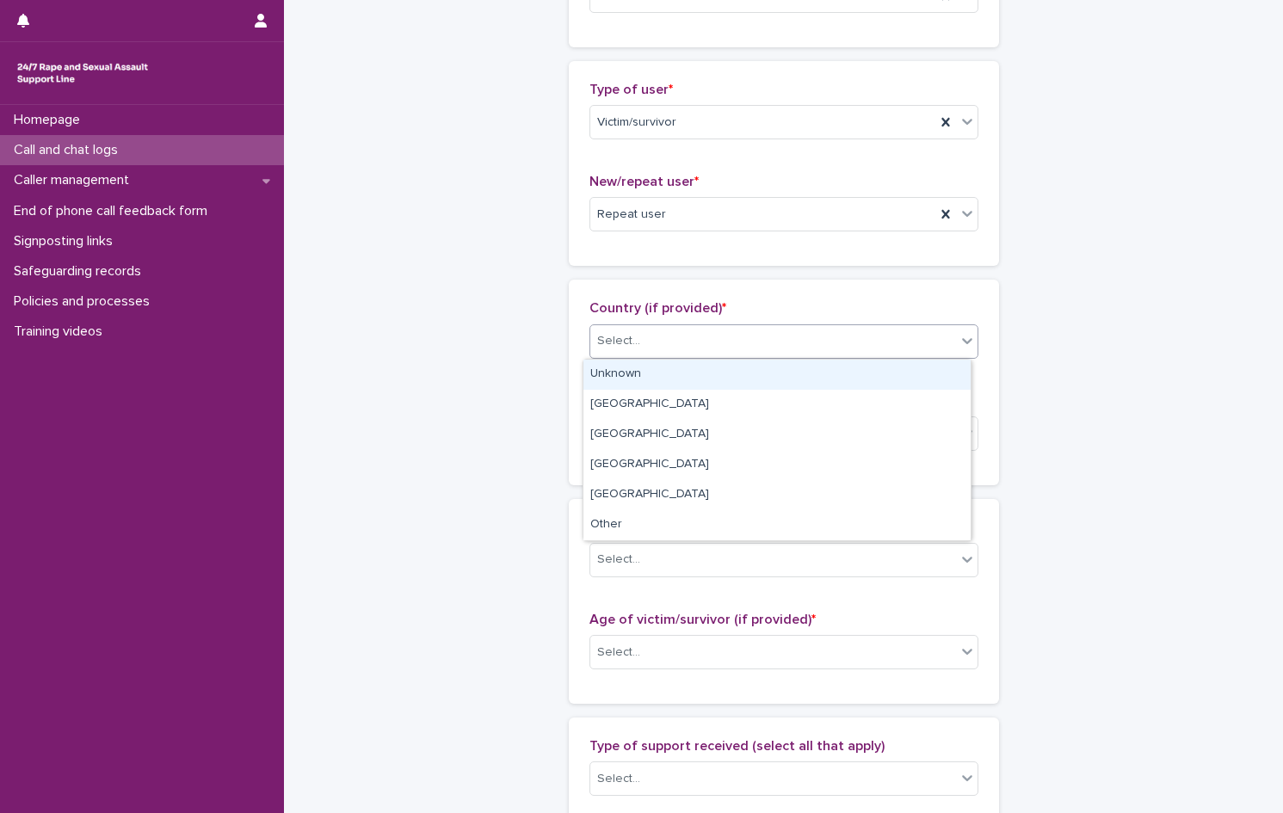
click at [643, 372] on div "Unknown" at bounding box center [776, 375] width 387 height 30
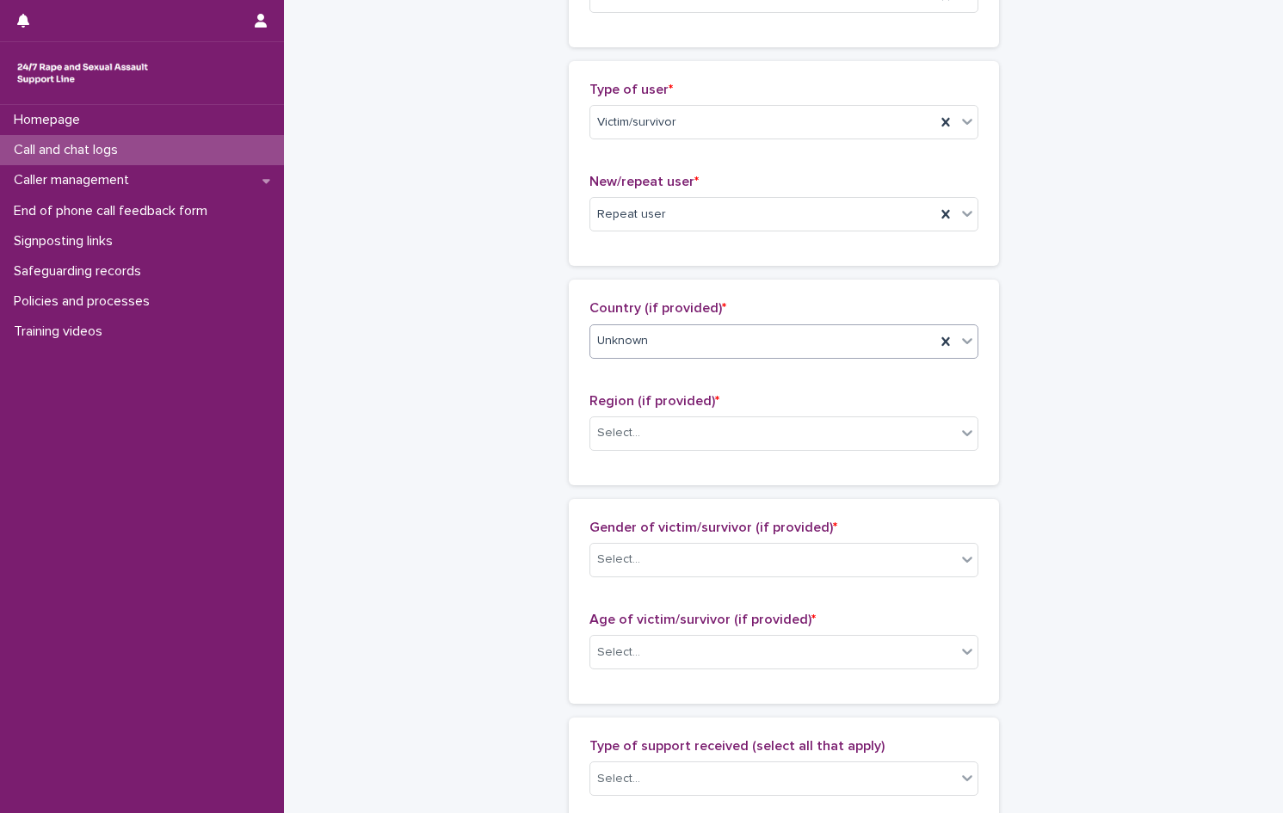
click at [667, 342] on div "Unknown" at bounding box center [762, 341] width 345 height 28
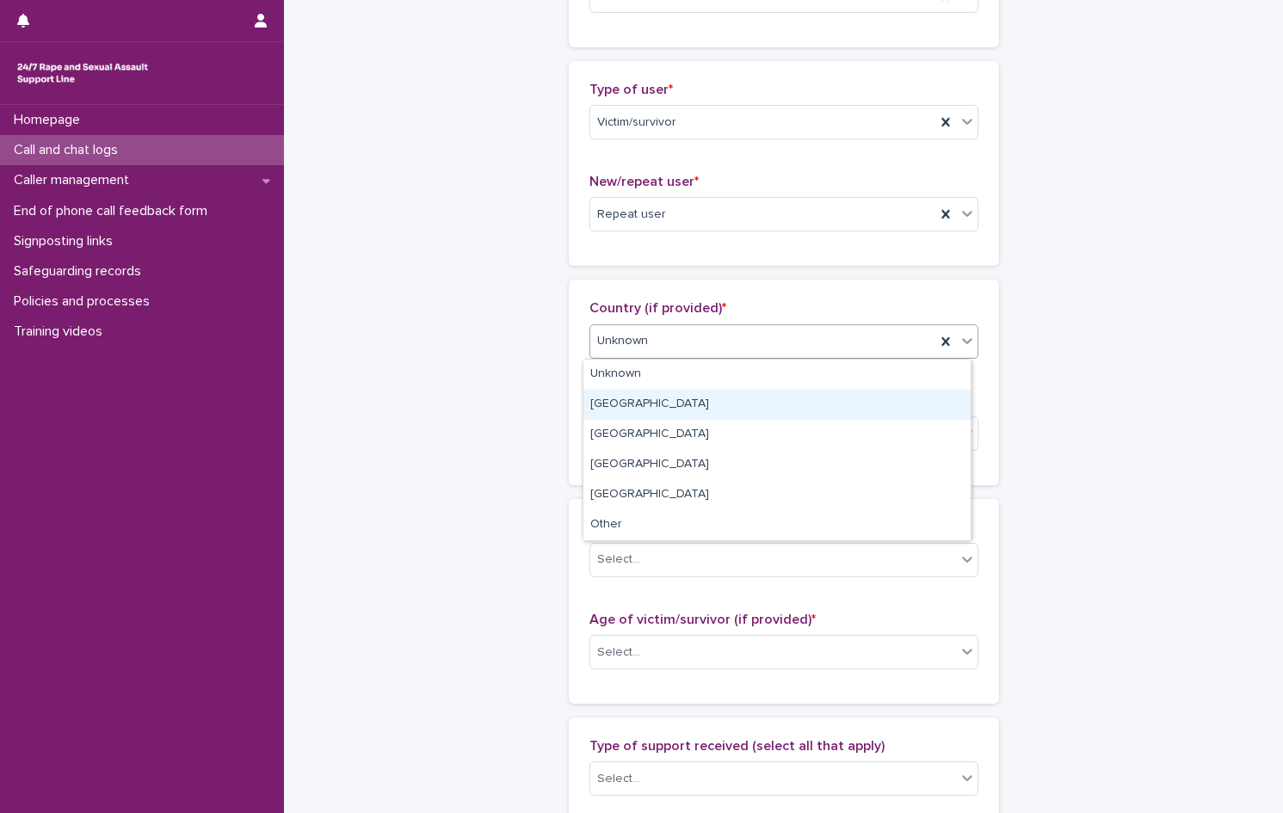
click at [638, 404] on div "[GEOGRAPHIC_DATA]" at bounding box center [776, 405] width 387 height 30
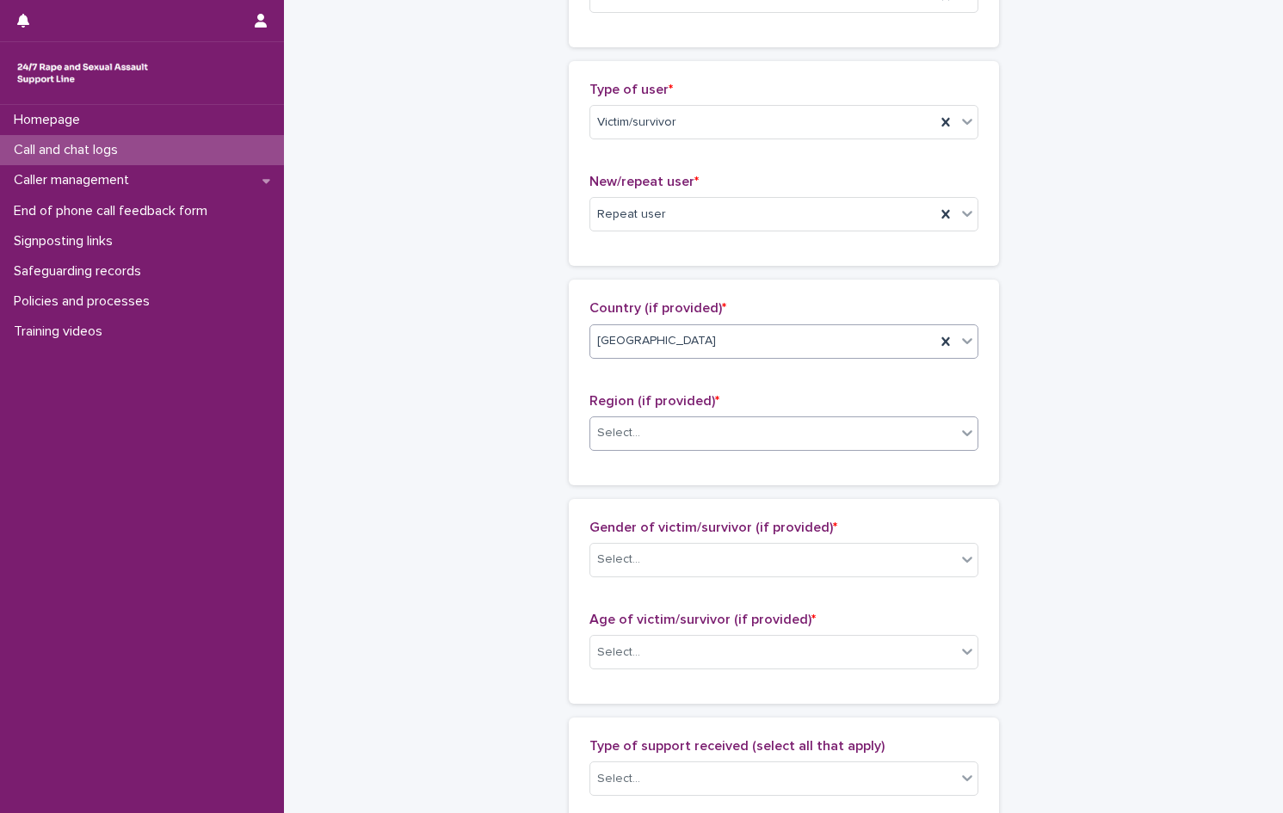
click at [636, 440] on div "Select..." at bounding box center [773, 433] width 366 height 28
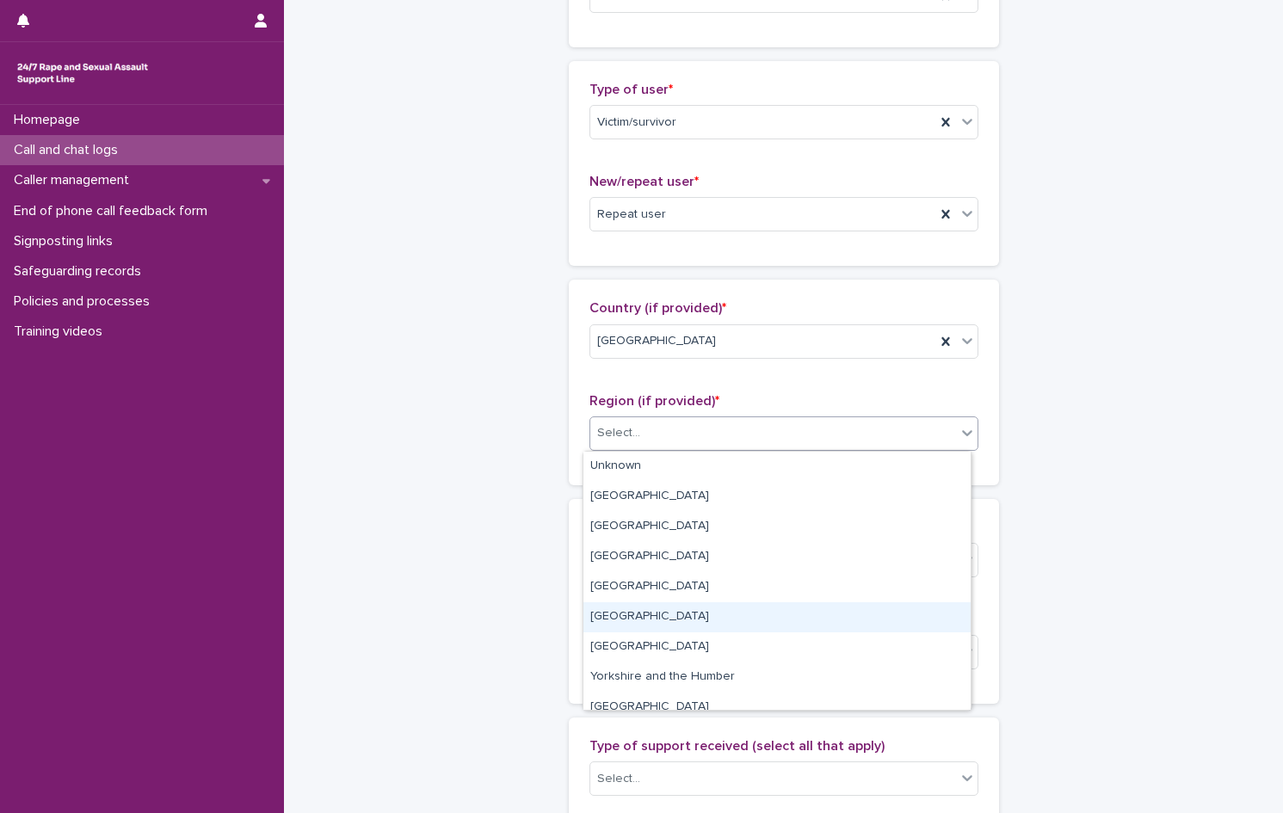
drag, startPoint x: 665, startPoint y: 598, endPoint x: 665, endPoint y: 608, distance: 10.3
click at [665, 608] on div "[GEOGRAPHIC_DATA]" at bounding box center [776, 617] width 387 height 30
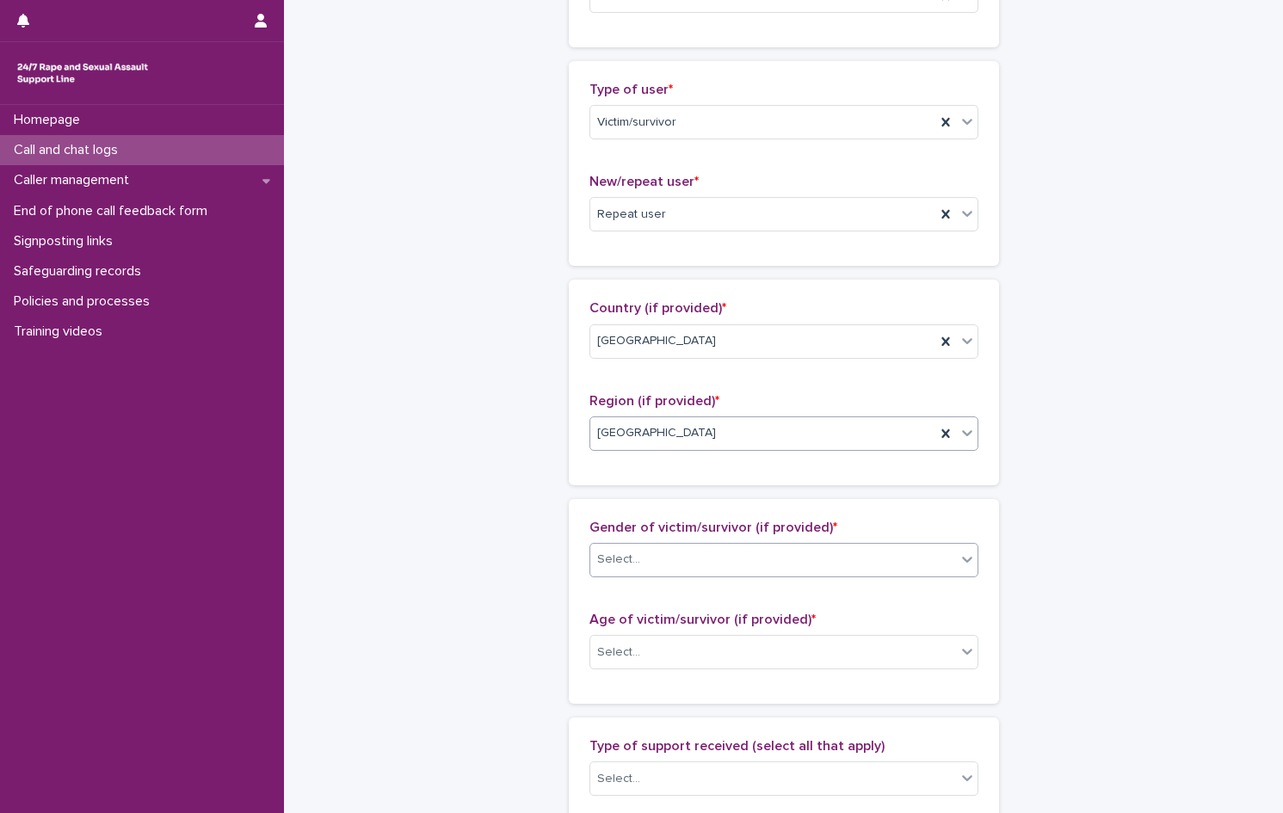
click at [639, 566] on div "Select..." at bounding box center [773, 559] width 366 height 28
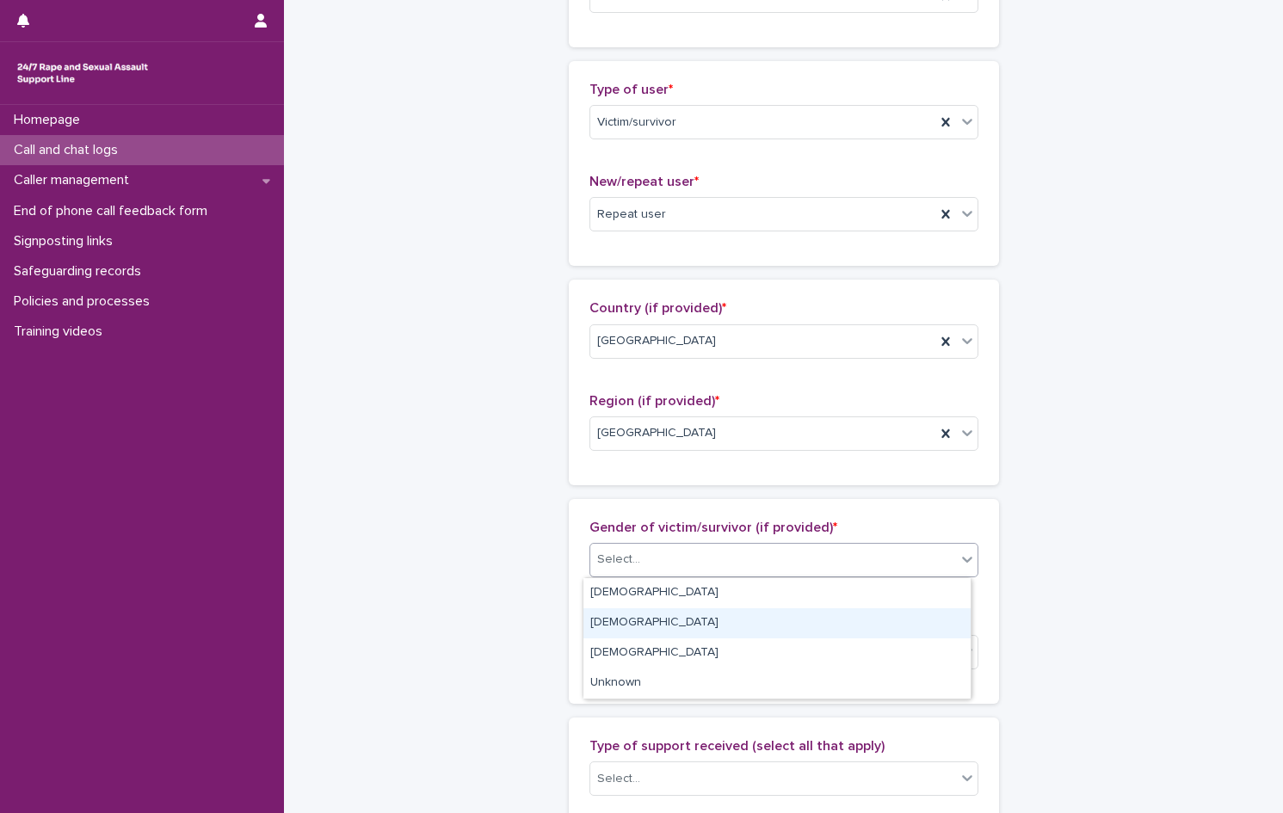
click at [643, 618] on div "[DEMOGRAPHIC_DATA]" at bounding box center [776, 623] width 387 height 30
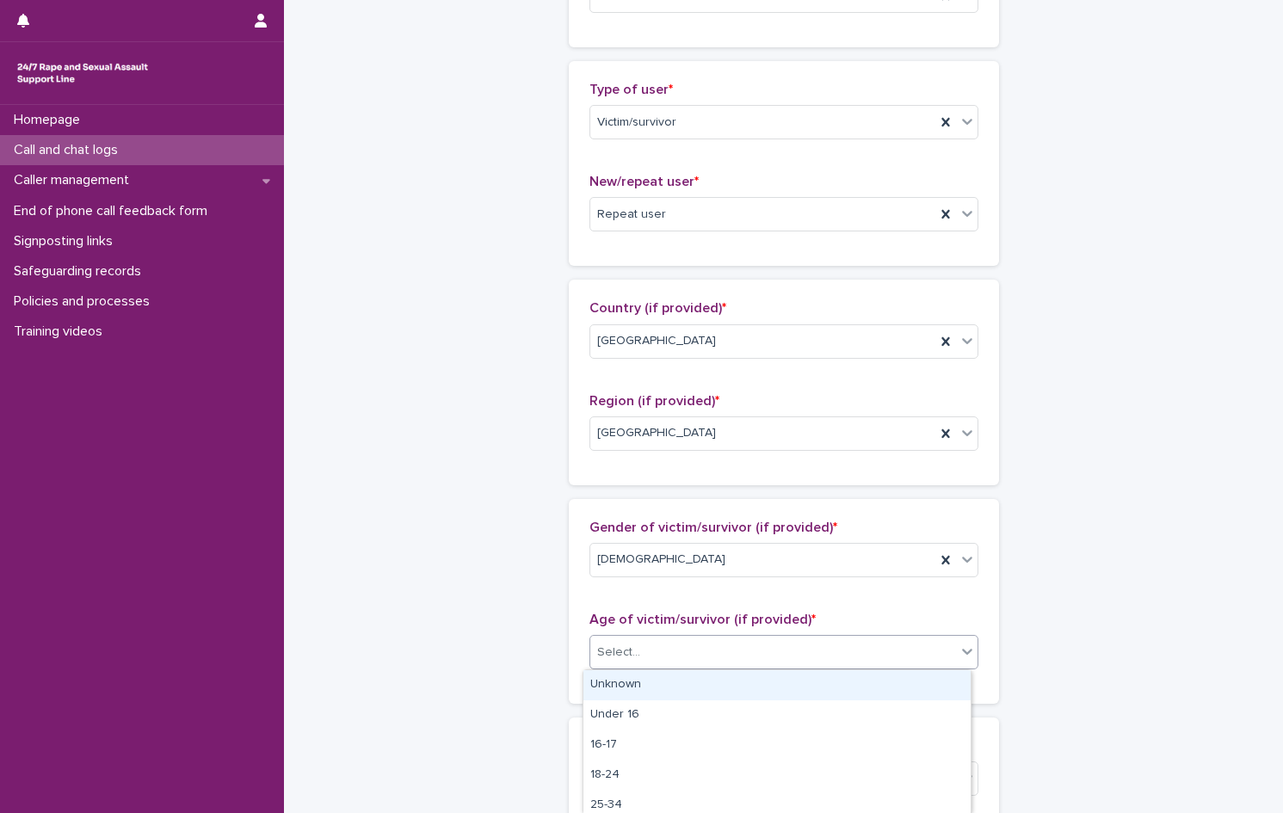
click at [659, 652] on div "Select..." at bounding box center [773, 652] width 366 height 28
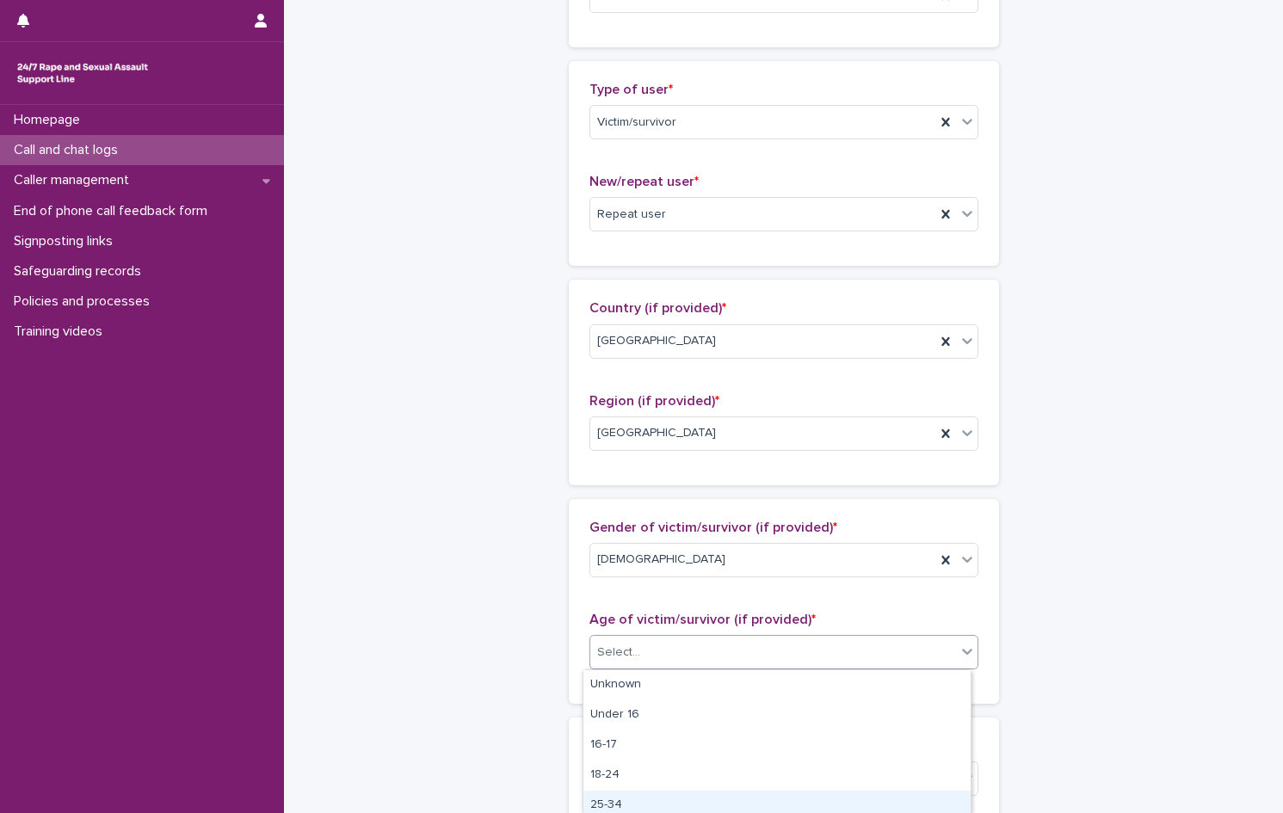
click at [652, 810] on div "25-34" at bounding box center [776, 806] width 387 height 30
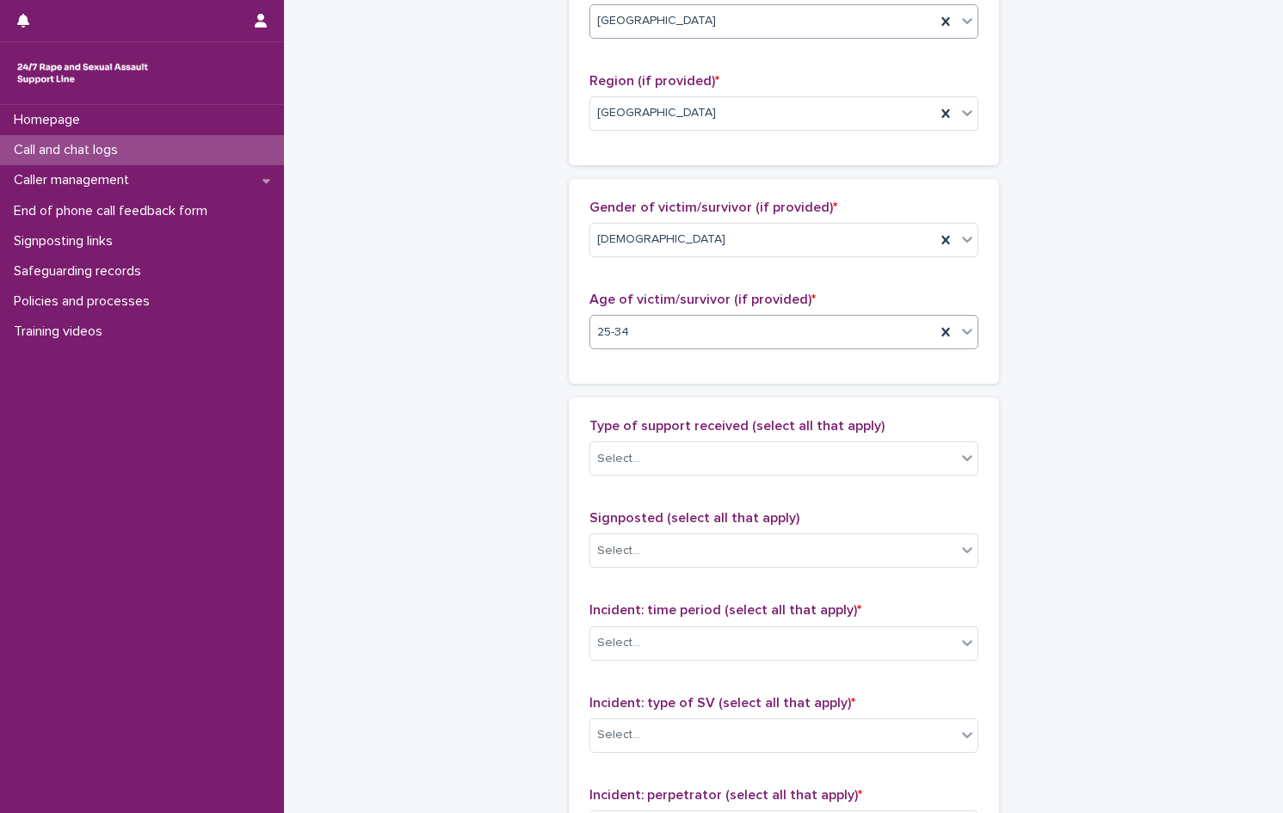
scroll to position [774, 0]
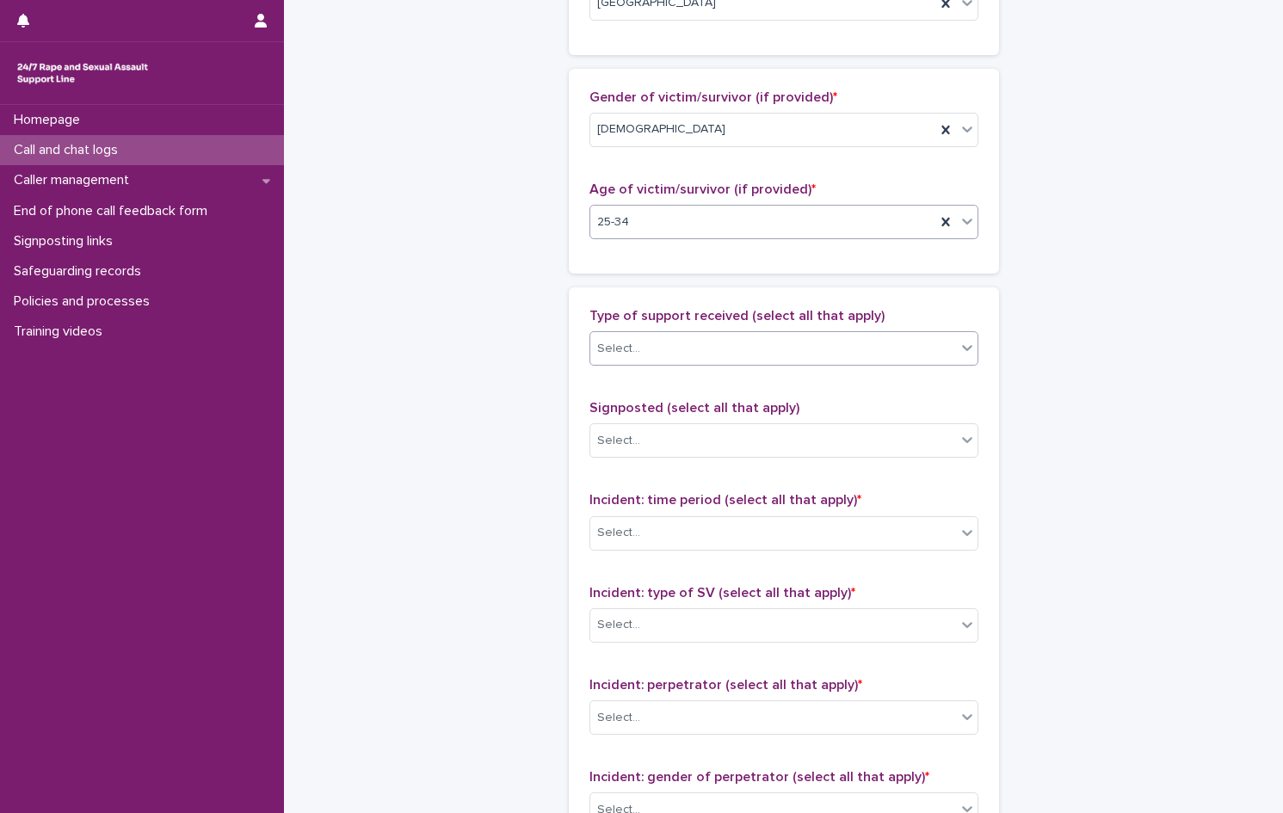
click at [741, 350] on div "Select..." at bounding box center [773, 349] width 366 height 28
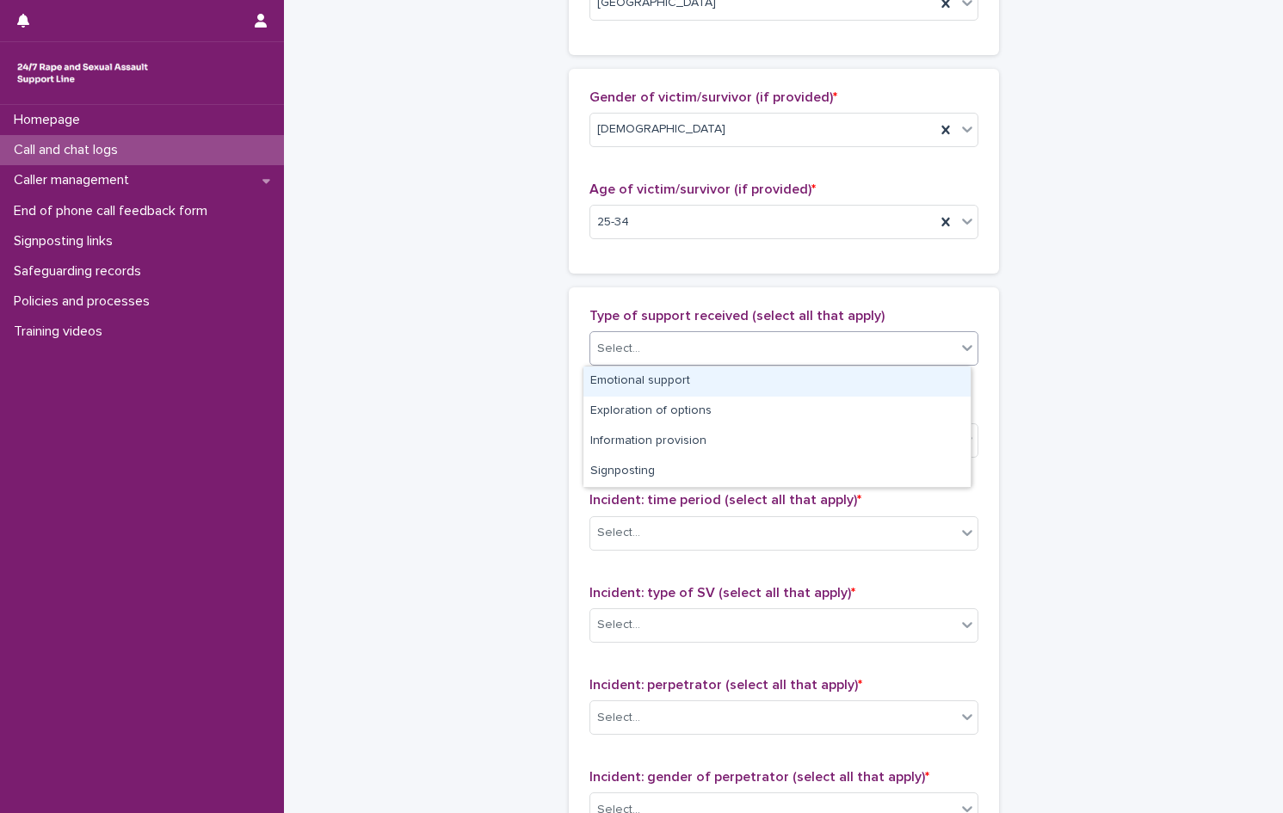
click at [714, 388] on div "Emotional support" at bounding box center [776, 381] width 387 height 30
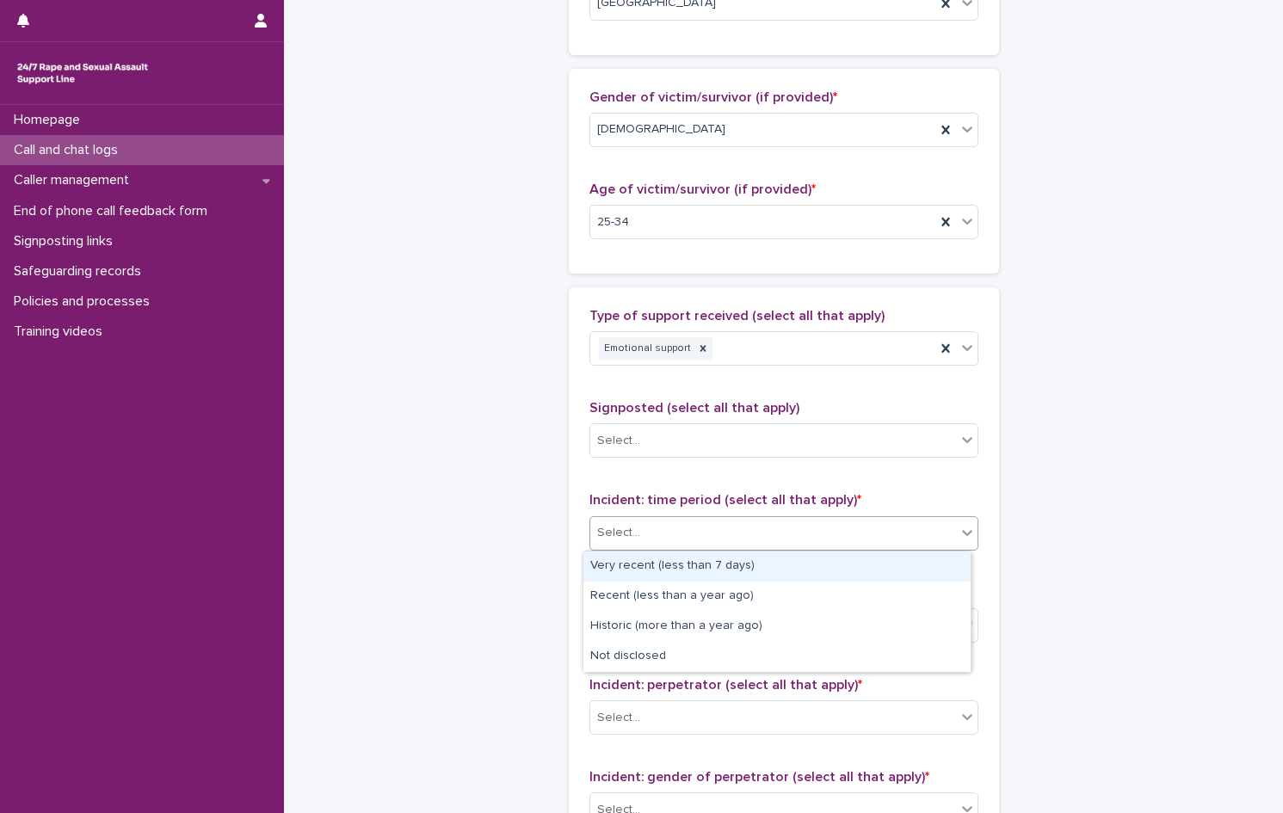
click at [669, 526] on div "Select..." at bounding box center [773, 533] width 366 height 28
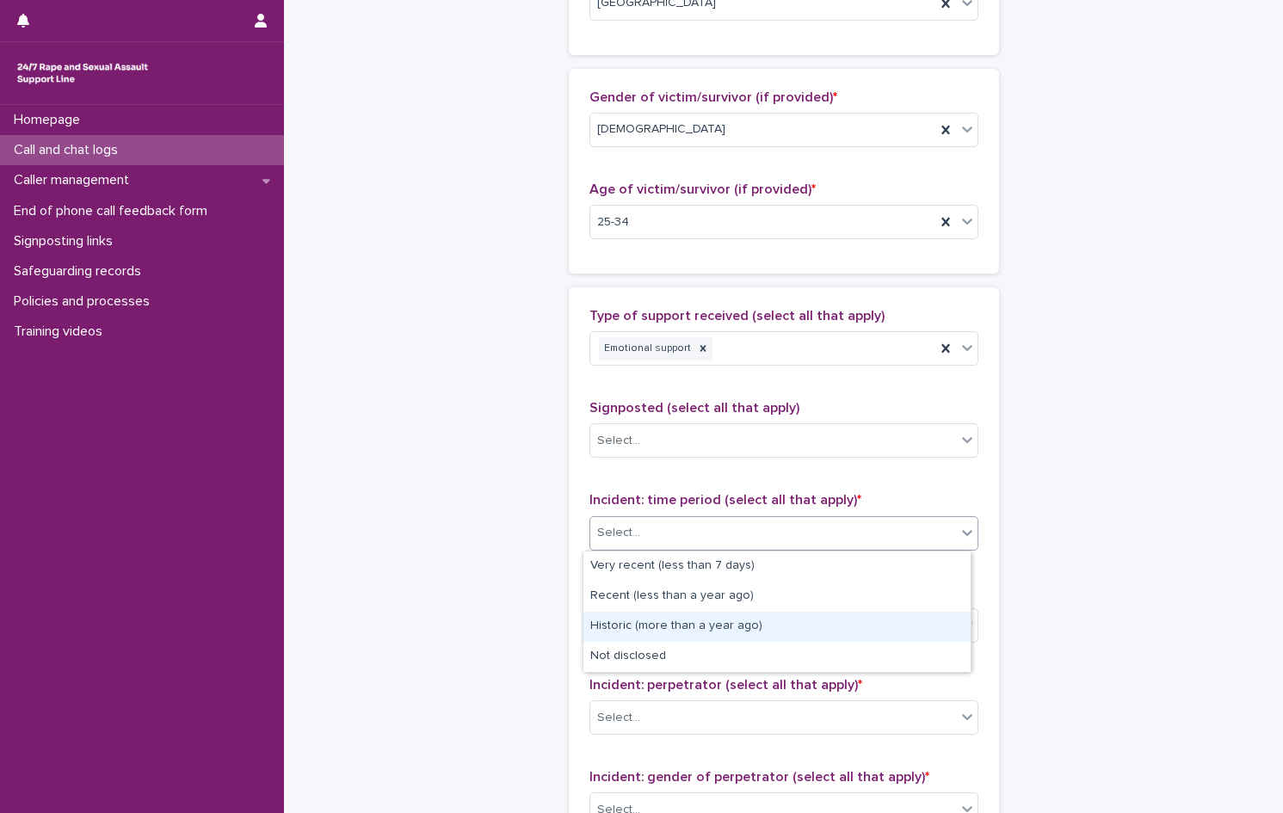
click at [704, 623] on div "Historic (more than a year ago)" at bounding box center [776, 627] width 387 height 30
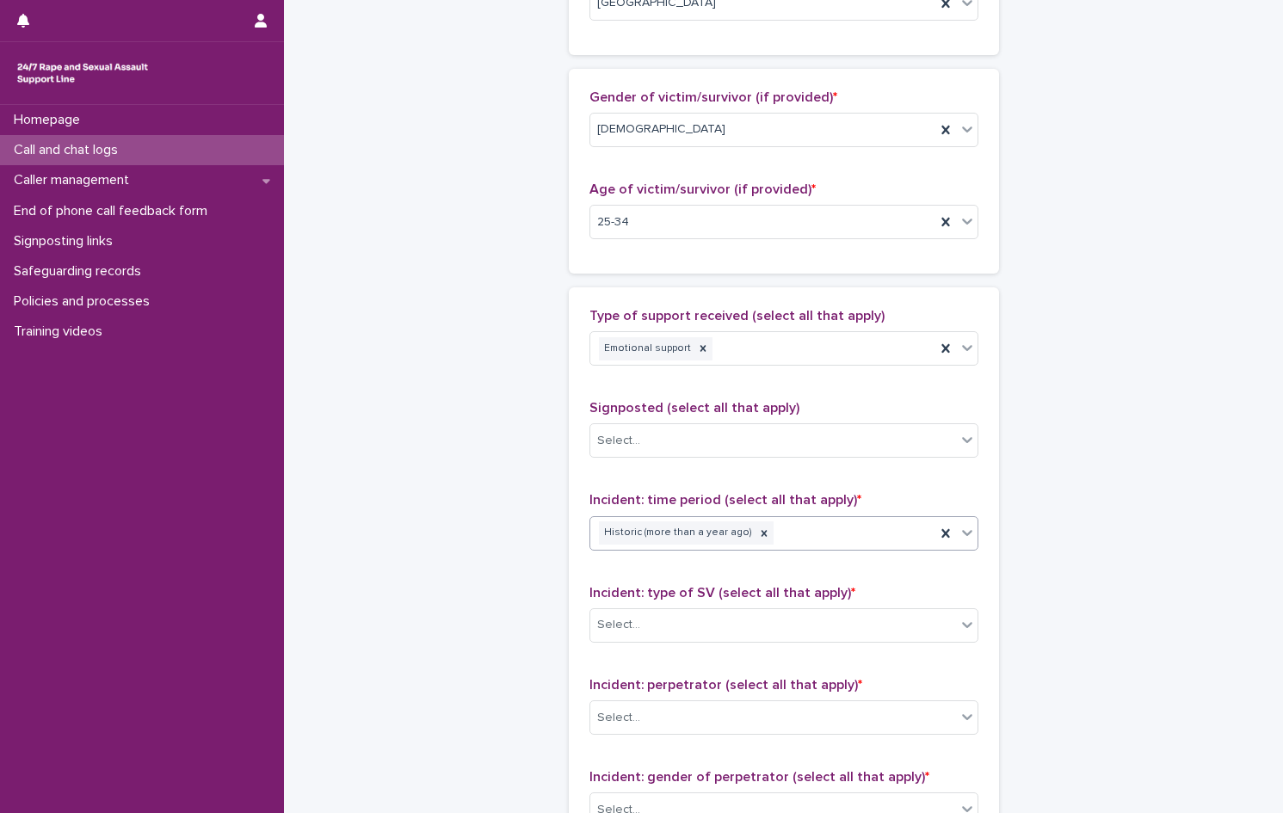
click at [704, 623] on div "Select..." at bounding box center [773, 625] width 366 height 28
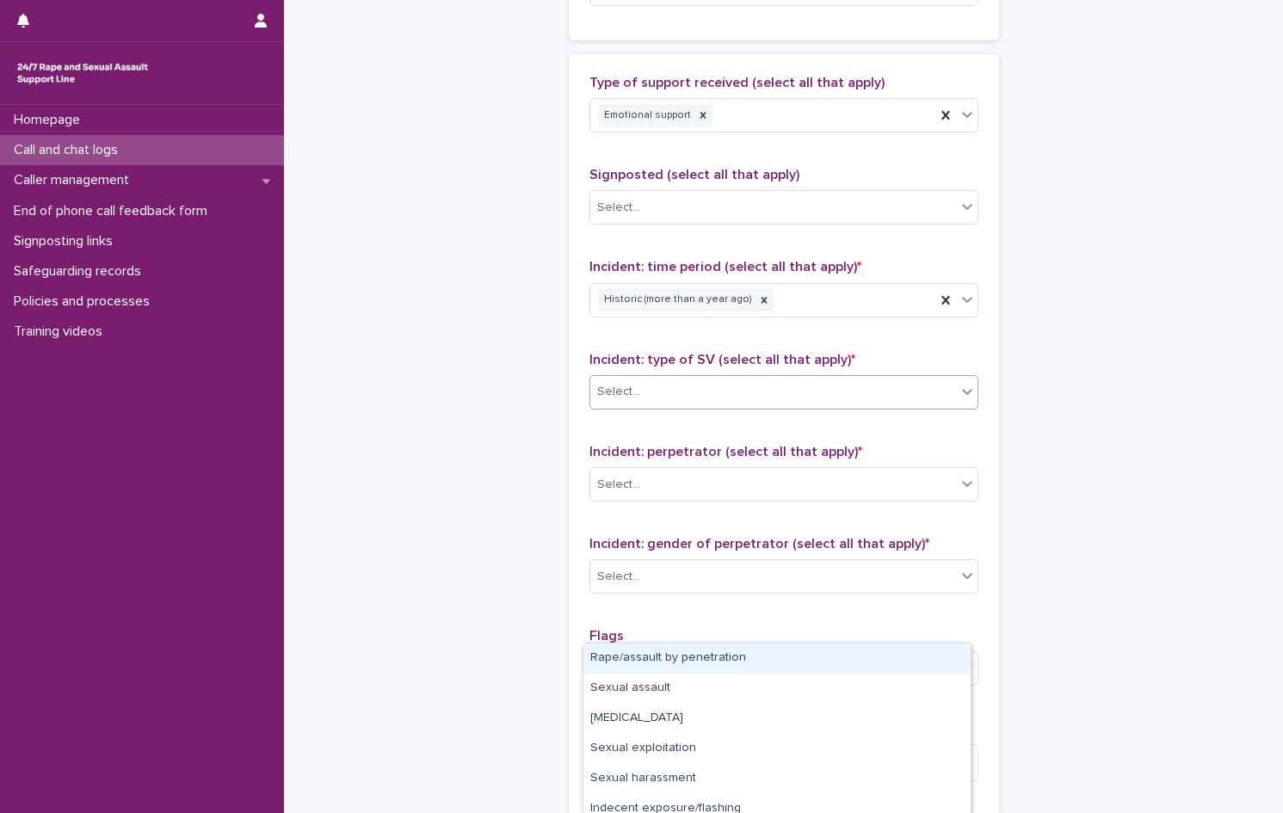
scroll to position [1118, 0]
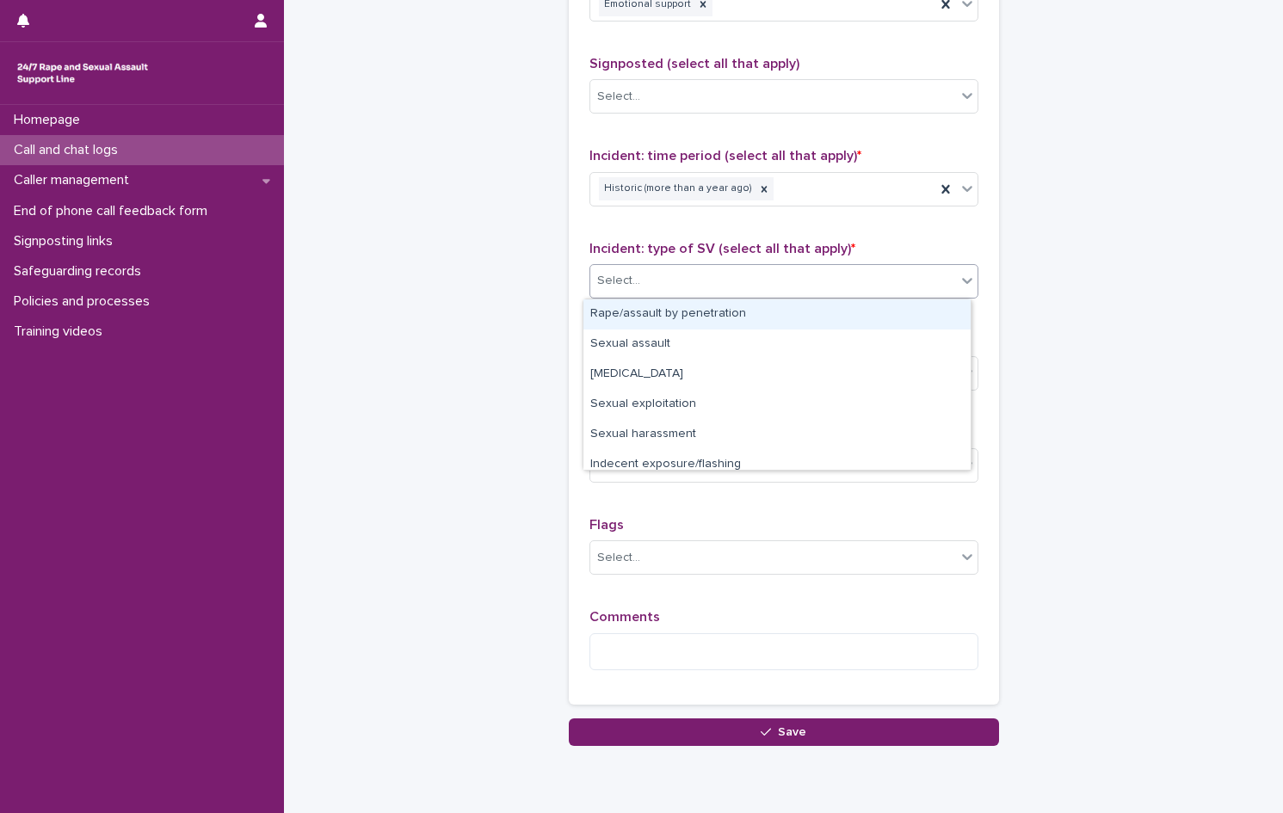
click at [708, 317] on div "Rape/assault by penetration" at bounding box center [776, 314] width 387 height 30
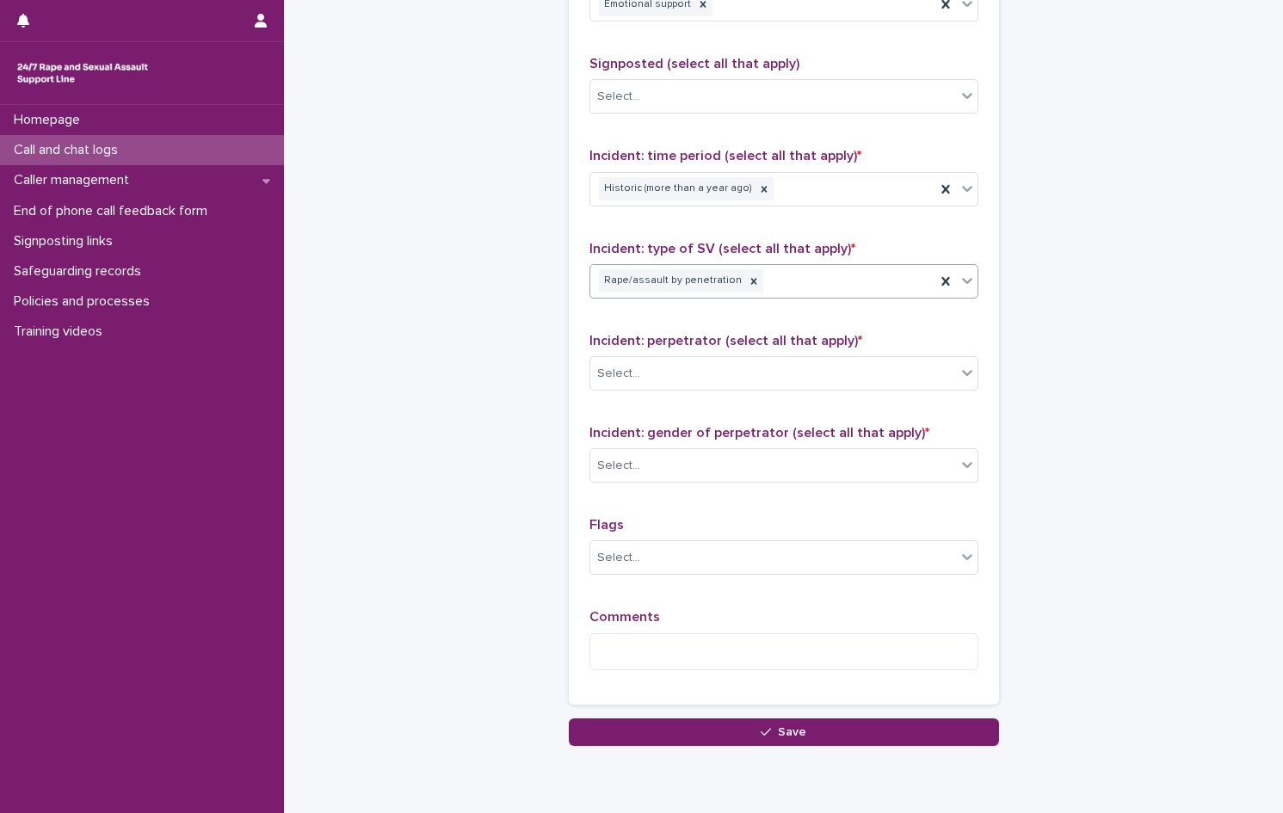
click at [768, 277] on div "Rape/assault by penetration" at bounding box center [762, 281] width 345 height 30
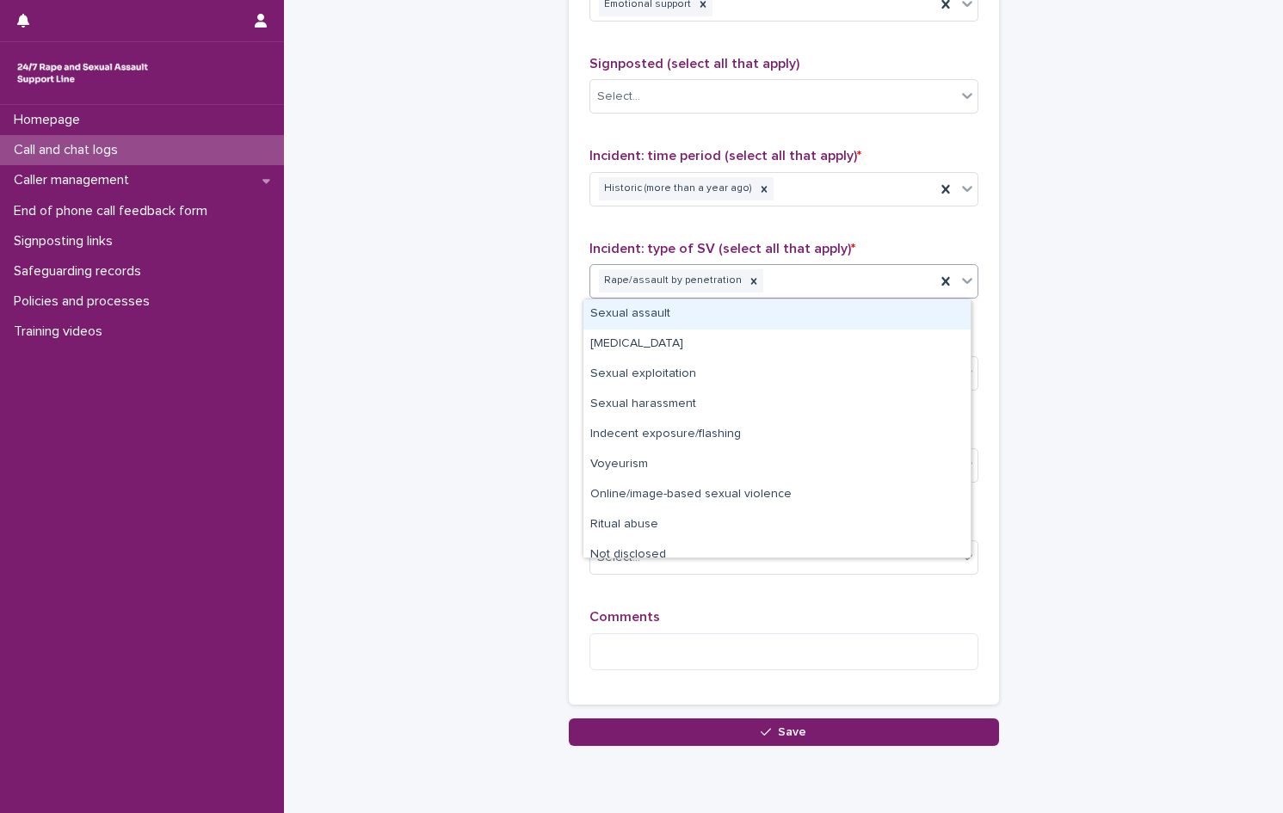
click at [693, 309] on div "Sexual assault" at bounding box center [776, 314] width 387 height 30
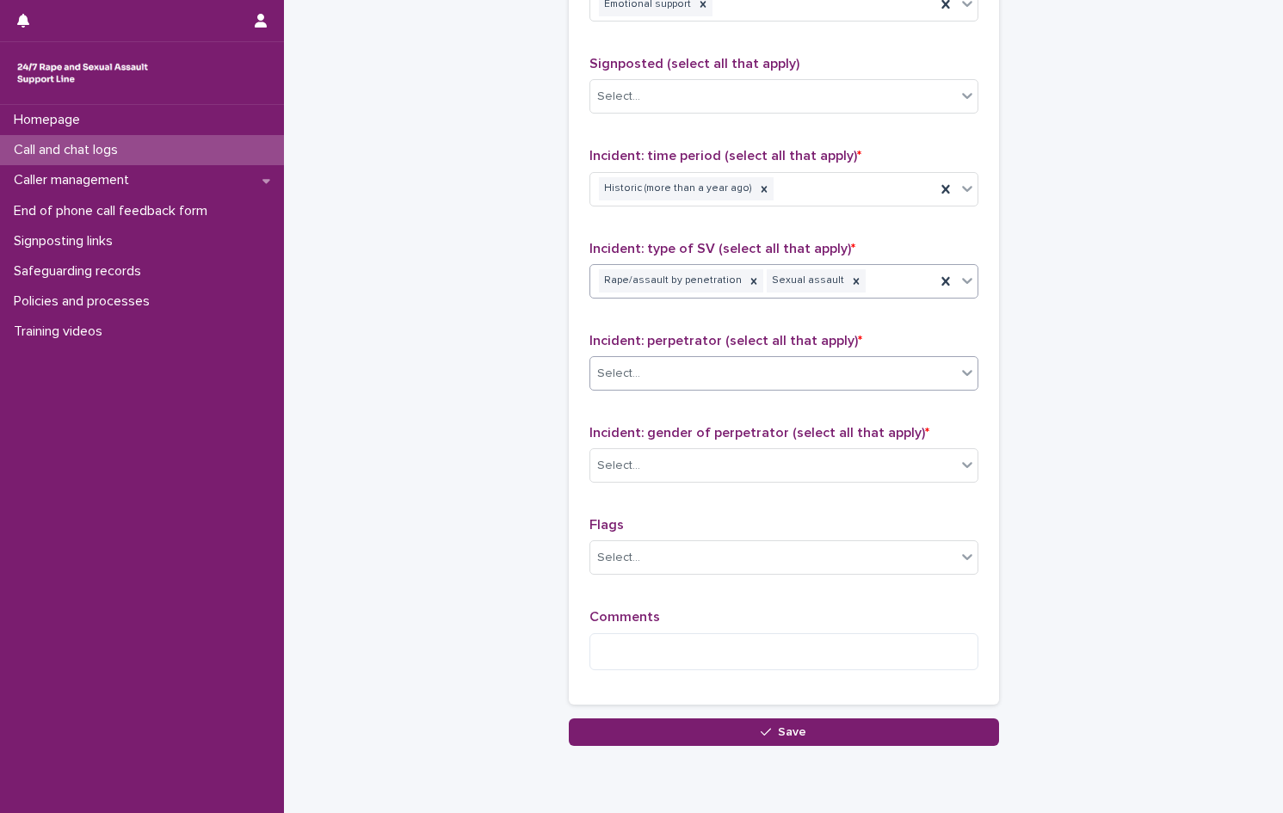
click at [668, 364] on div "Select..." at bounding box center [773, 374] width 366 height 28
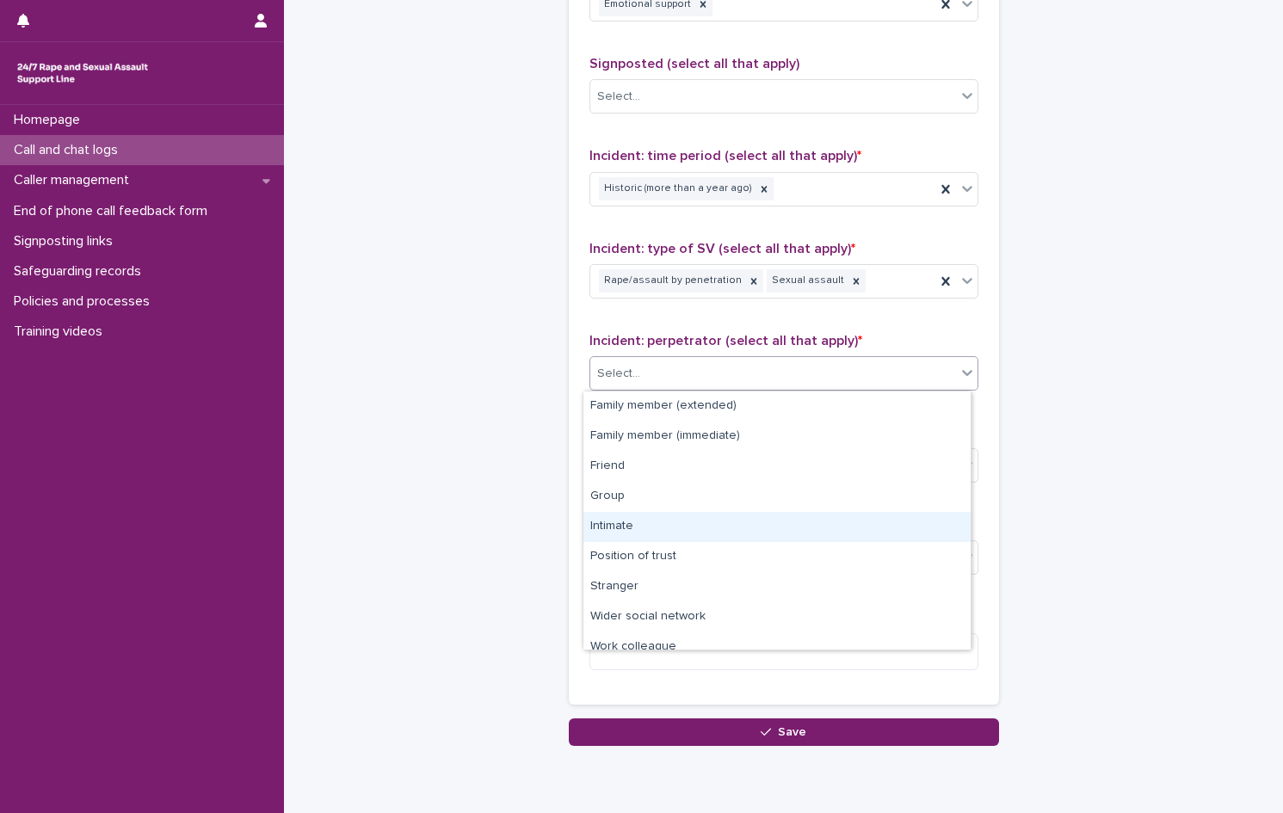
scroll to position [73, 0]
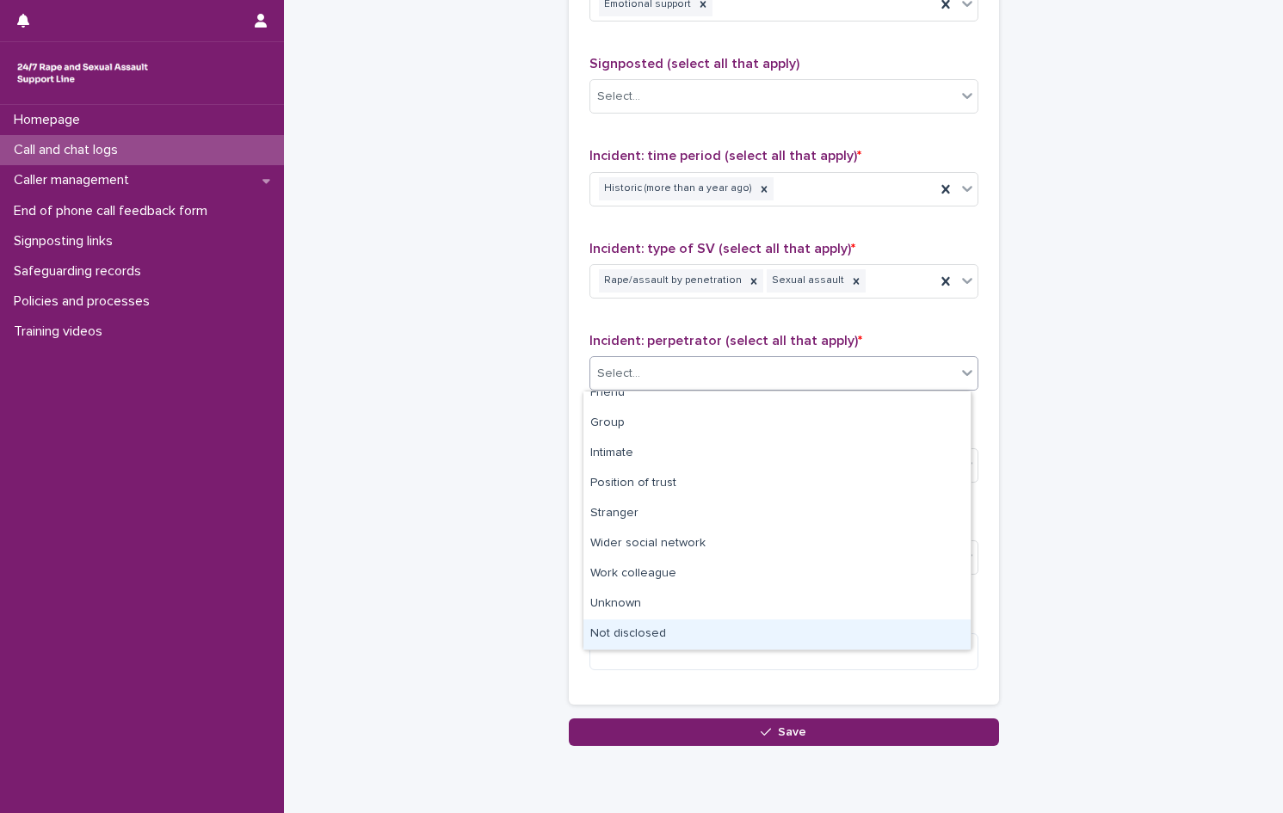
click at [717, 633] on div "Not disclosed" at bounding box center [776, 634] width 387 height 30
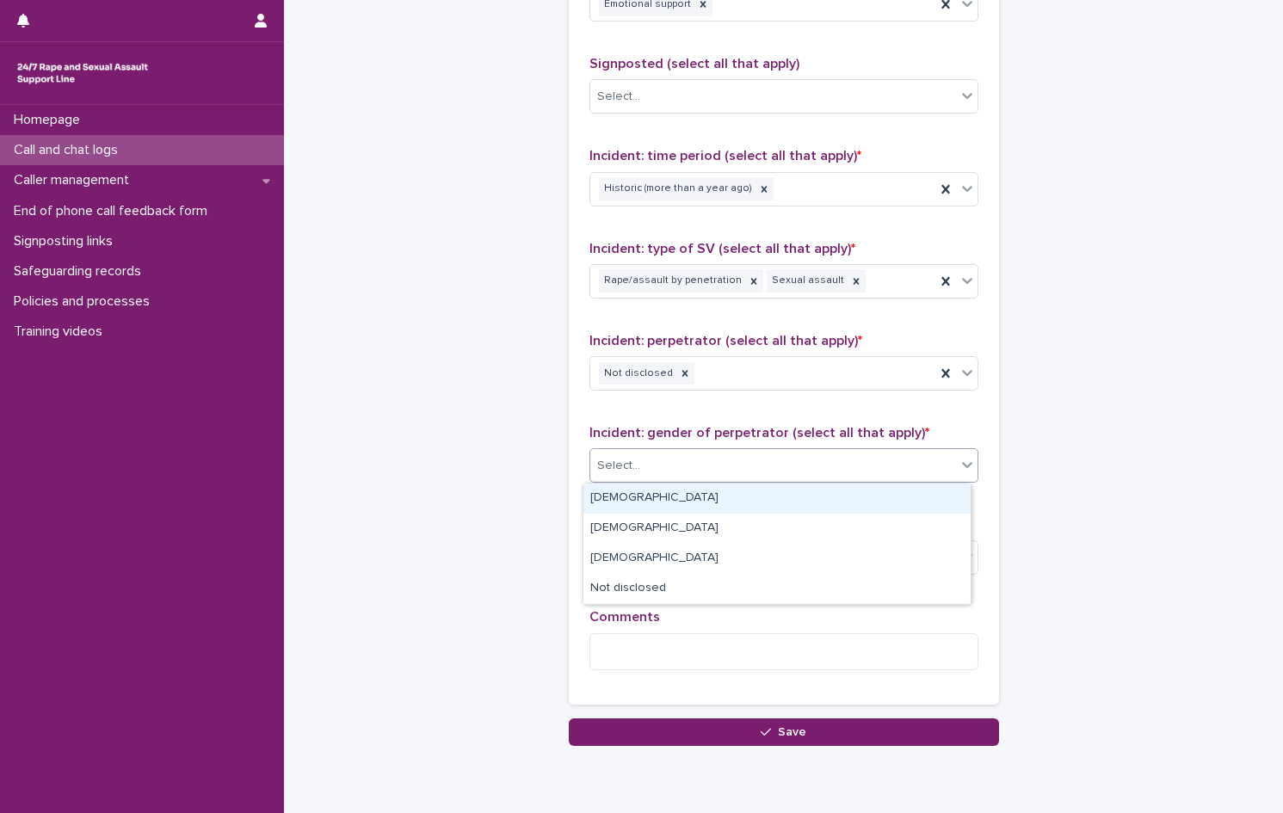
click at [686, 465] on div "Select..." at bounding box center [773, 466] width 366 height 28
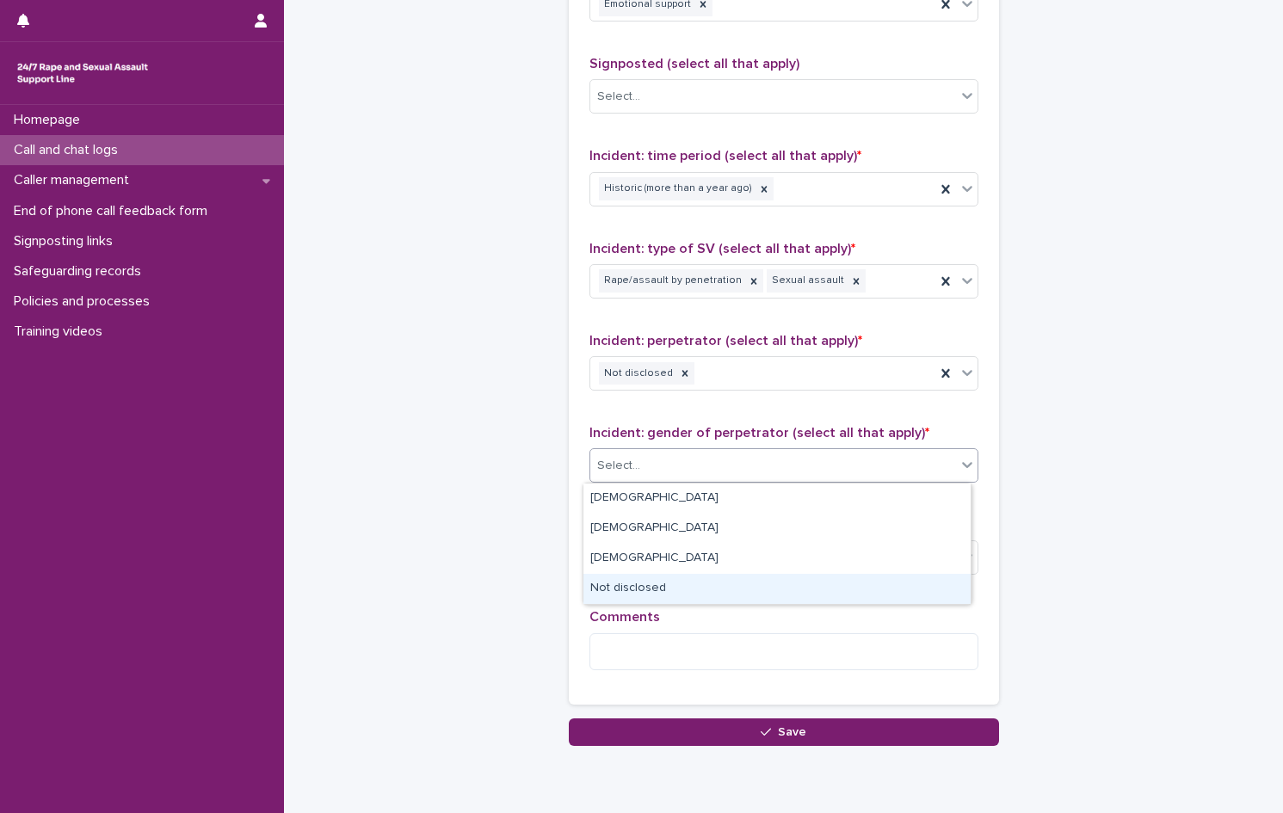
drag, startPoint x: 669, startPoint y: 534, endPoint x: 676, endPoint y: 584, distance: 50.4
click at [676, 584] on div "Not disclosed" at bounding box center [776, 589] width 387 height 30
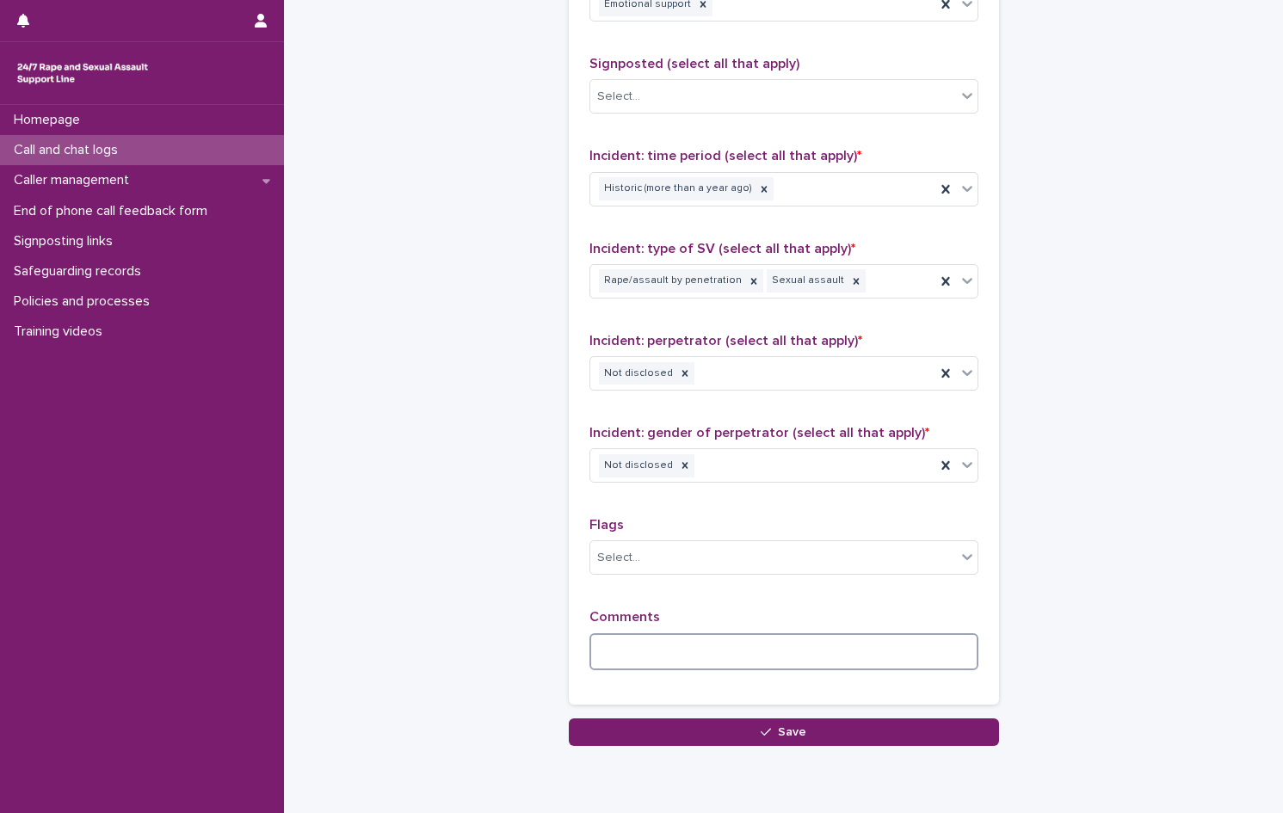
click at [668, 658] on textarea at bounding box center [783, 651] width 389 height 37
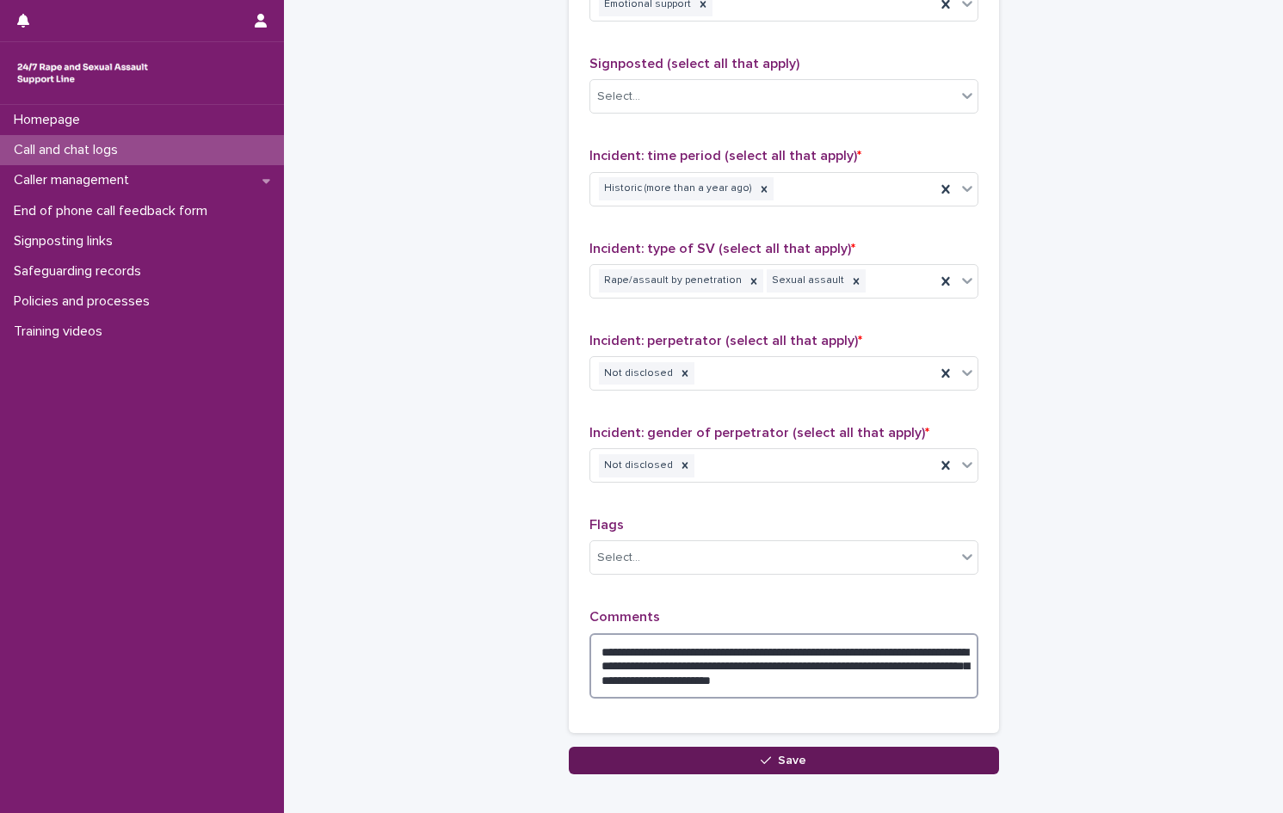
type textarea "**********"
click at [748, 760] on button "Save" at bounding box center [784, 761] width 430 height 28
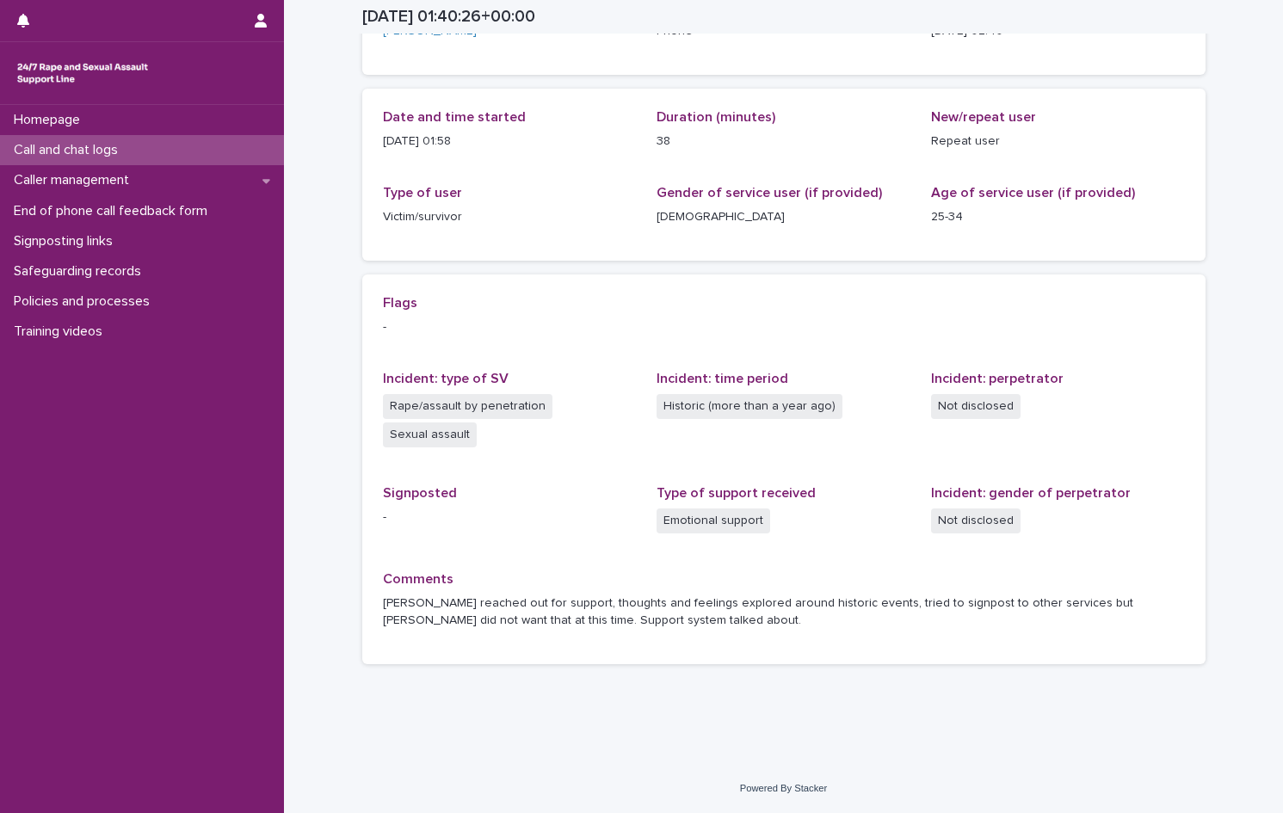
scroll to position [147, 0]
click at [77, 148] on p "Call and chat logs" at bounding box center [69, 150] width 125 height 16
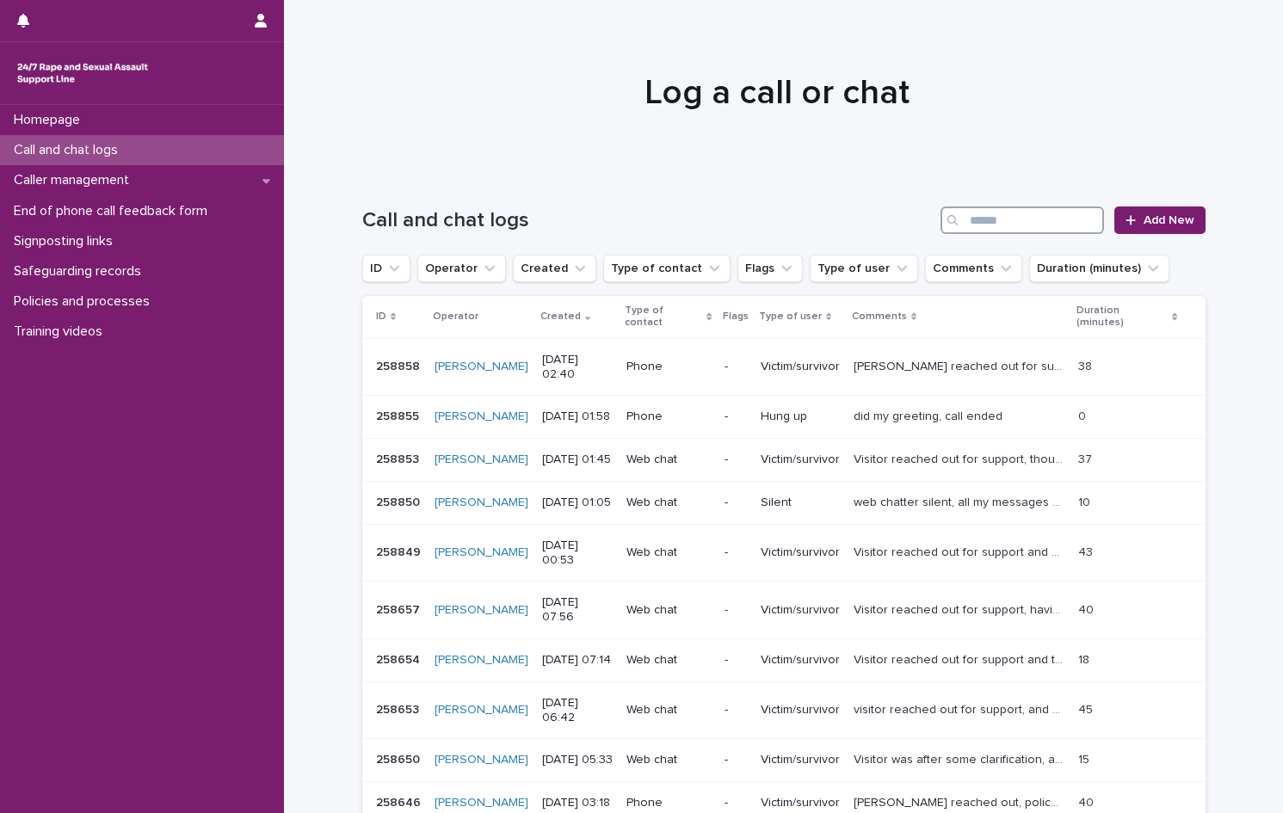
click at [1001, 225] on input "Search" at bounding box center [1021, 220] width 163 height 28
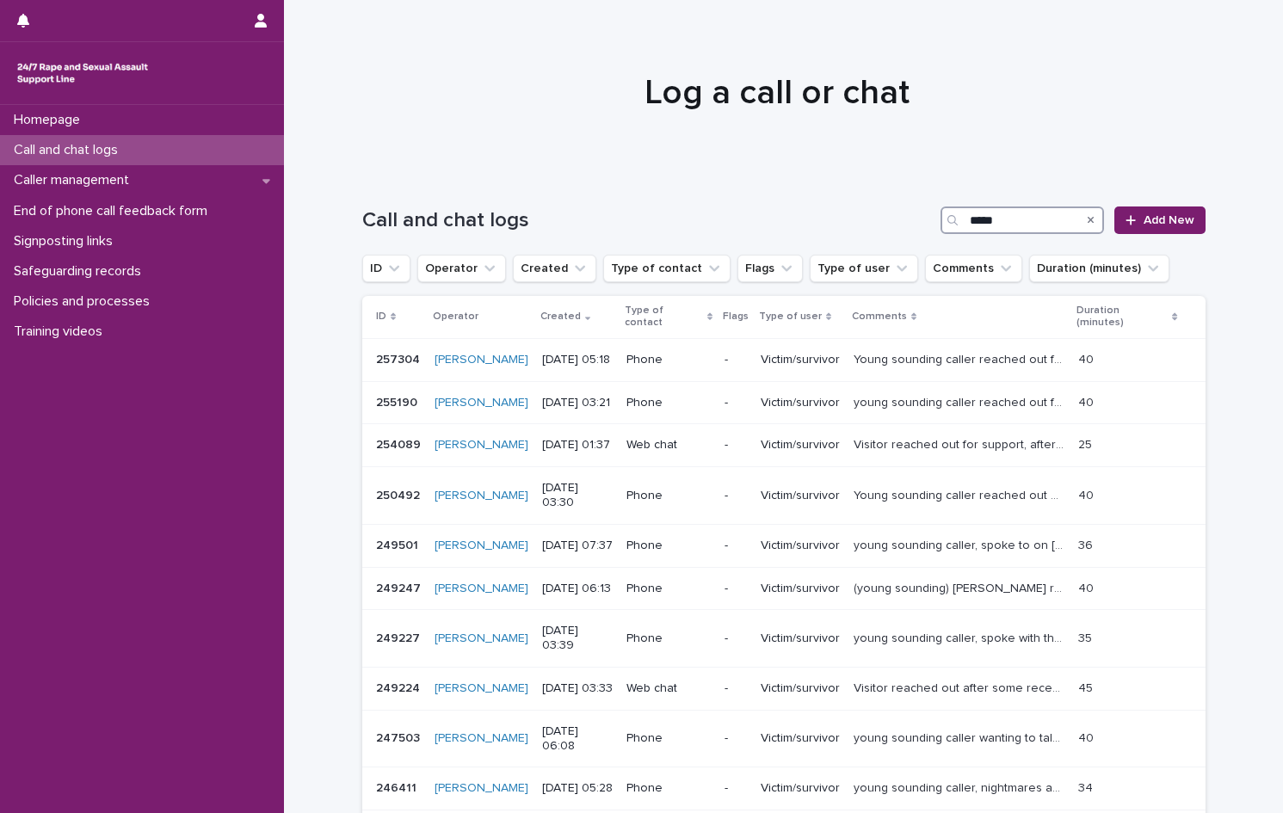
type input "*****"
click at [1135, 215] on link "Add New" at bounding box center [1159, 220] width 90 height 28
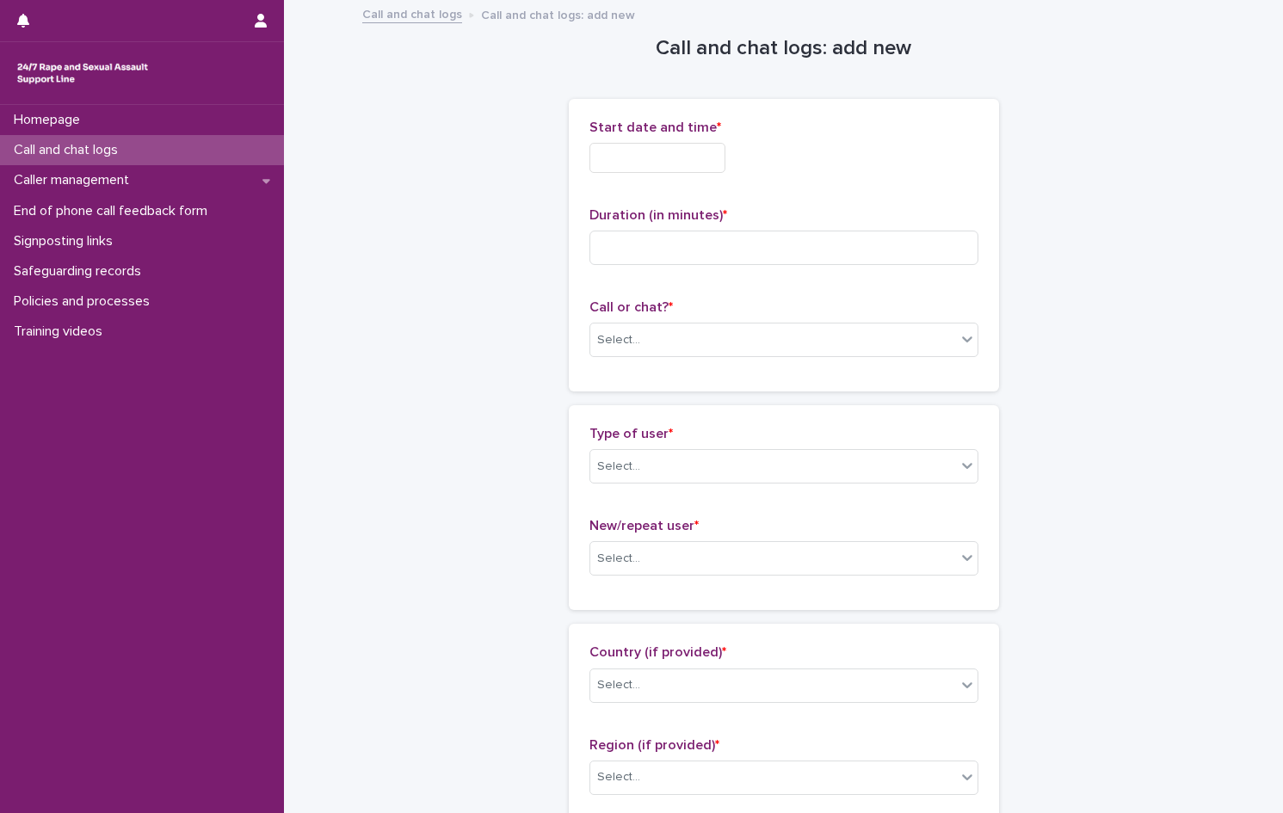
click at [687, 156] on input "text" at bounding box center [657, 158] width 136 height 30
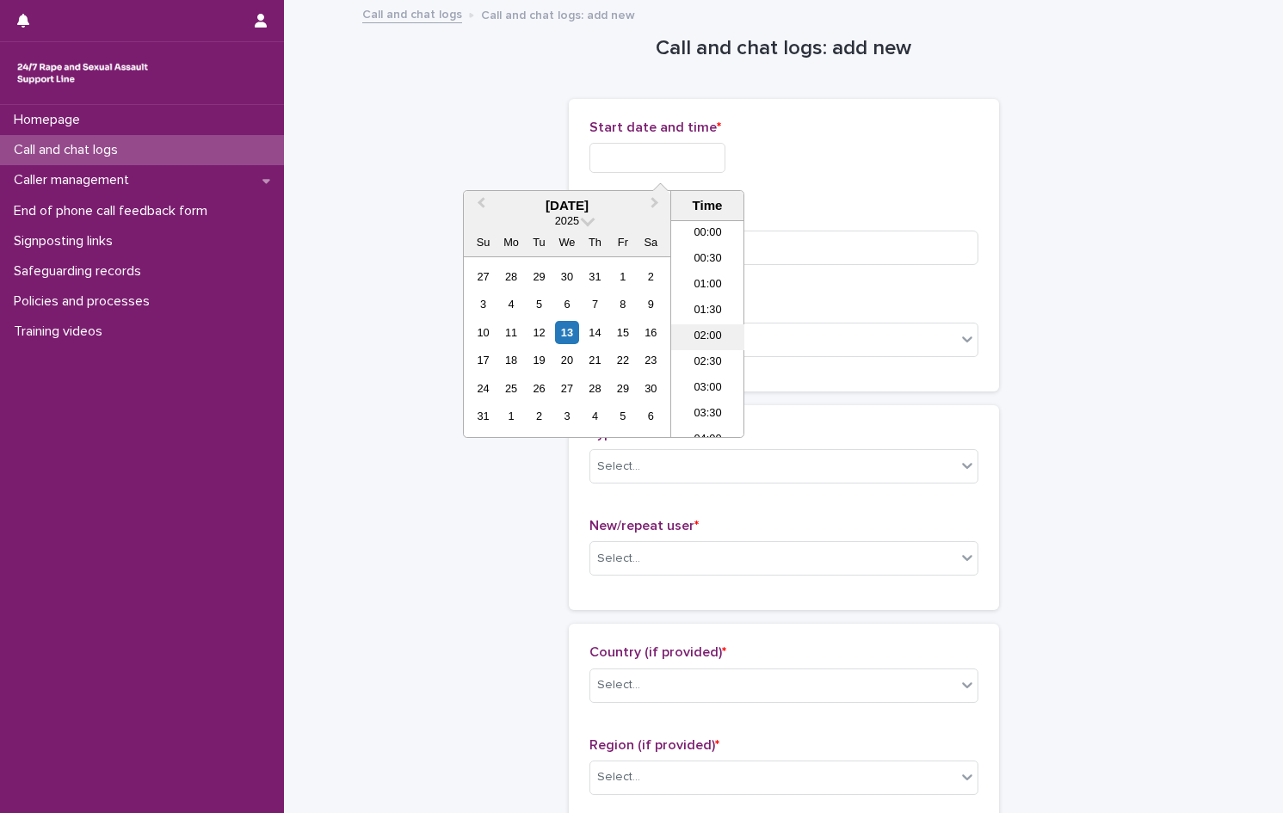
scroll to position [60, 0]
click at [713, 292] on li "02:30" at bounding box center [707, 303] width 73 height 26
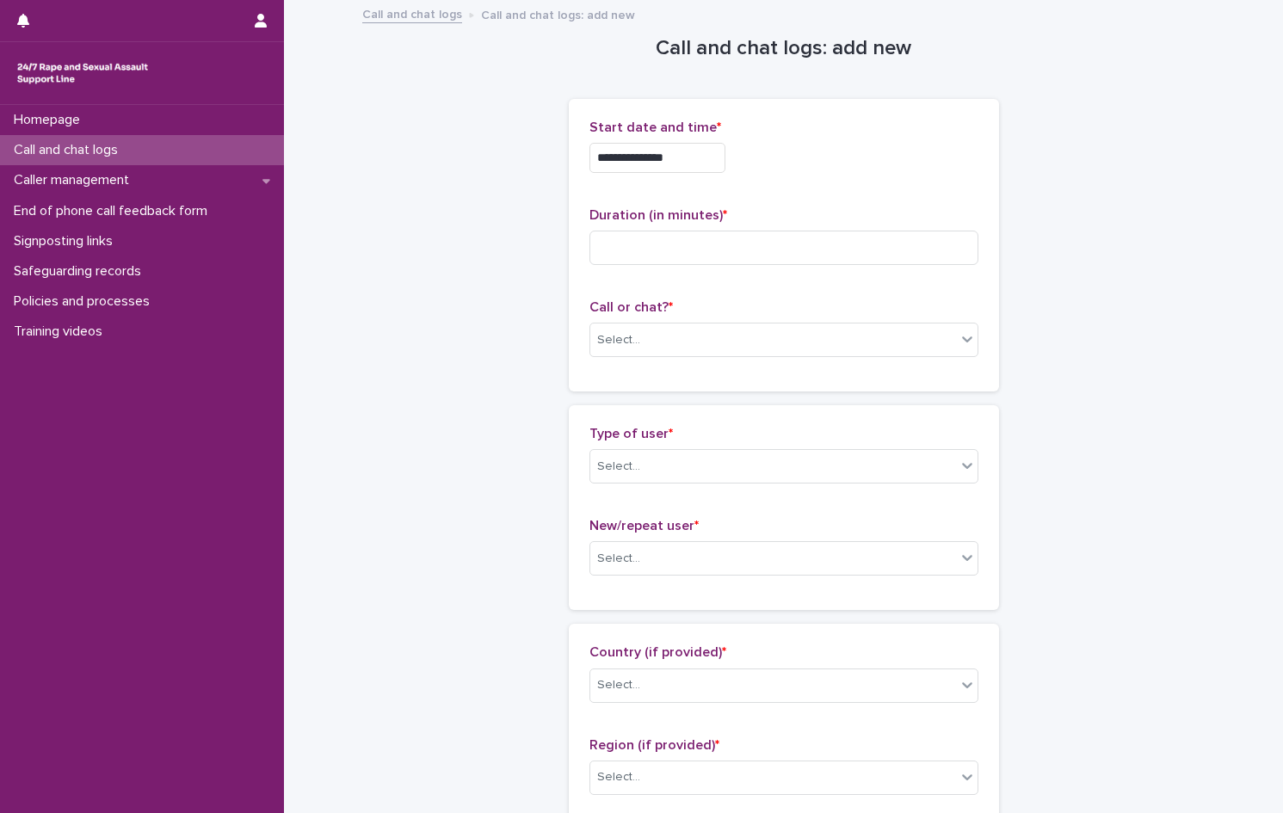
click at [708, 150] on input "**********" at bounding box center [657, 158] width 136 height 30
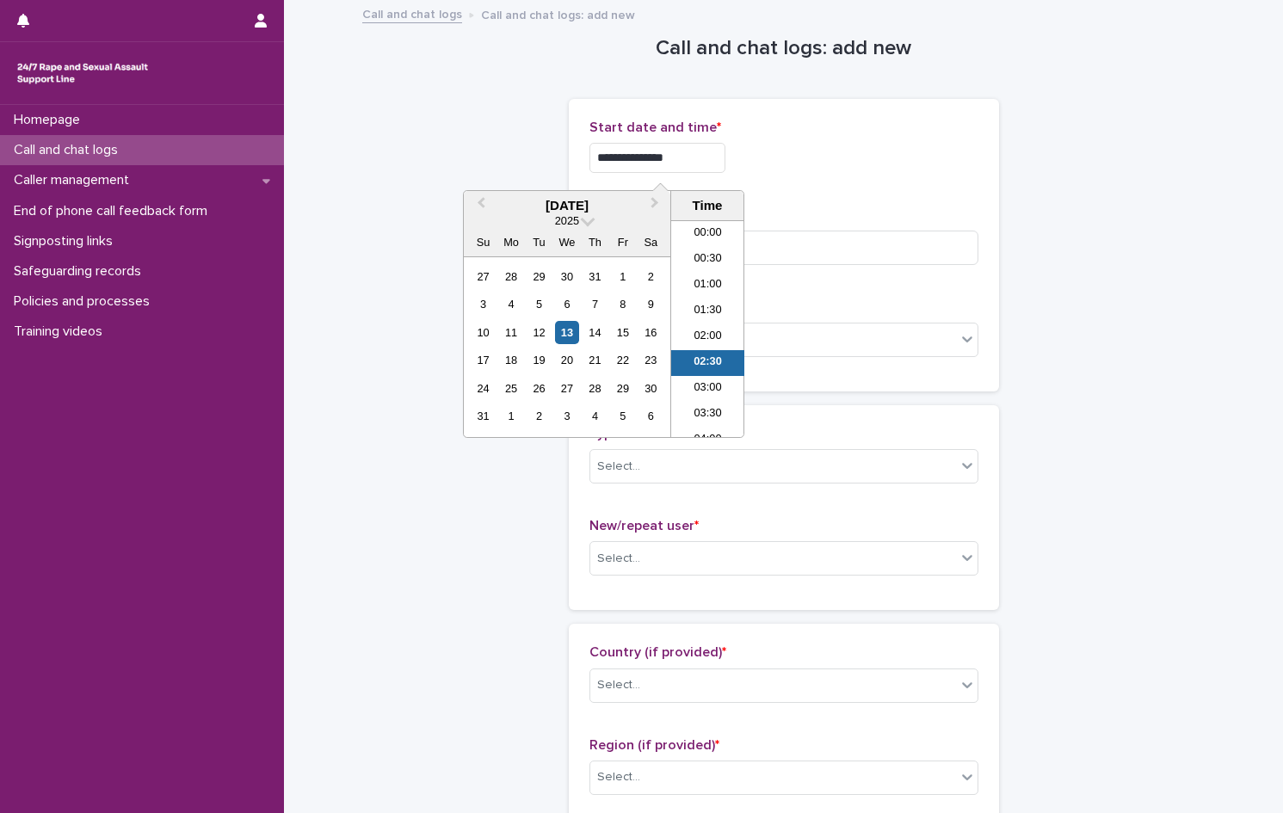
scroll to position [34, 0]
type input "**********"
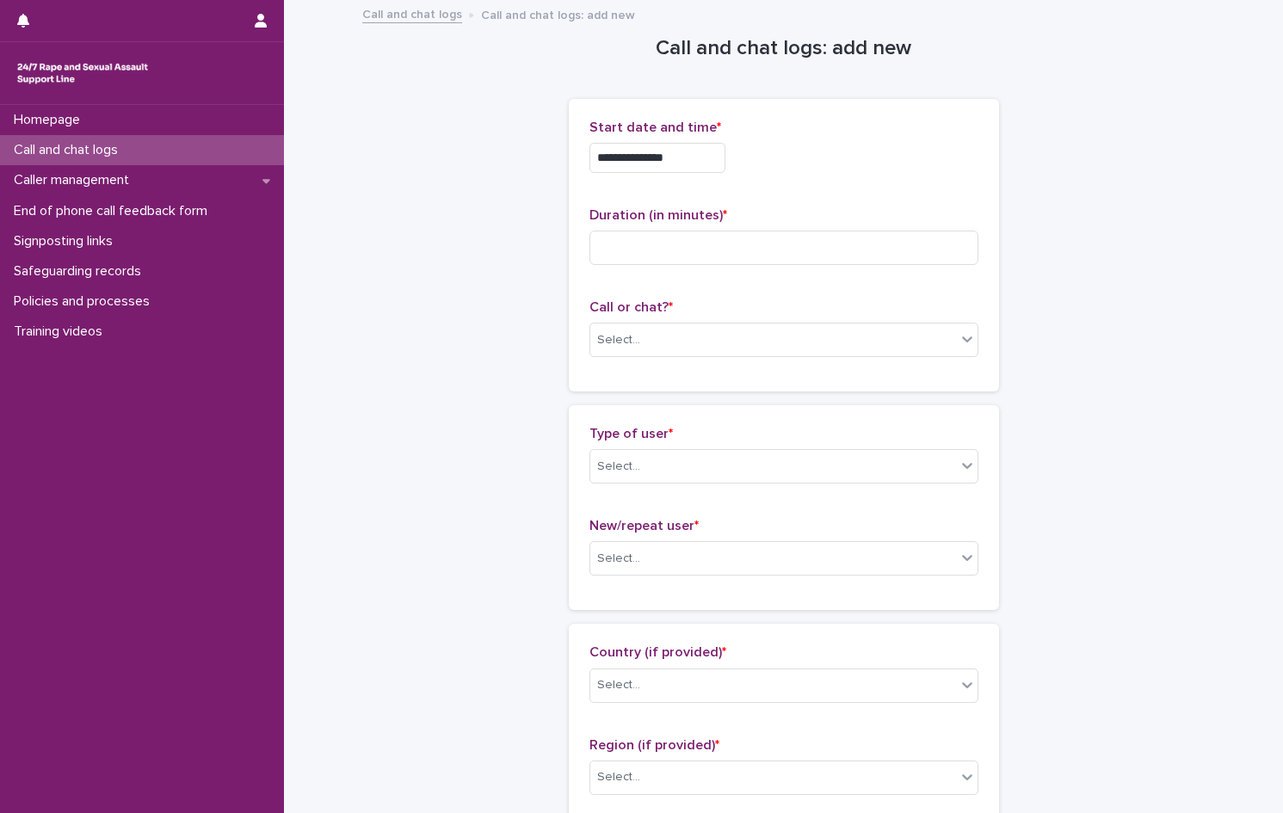
click at [866, 171] on div "**********" at bounding box center [783, 158] width 389 height 30
click at [630, 239] on input at bounding box center [783, 248] width 389 height 34
type input "**"
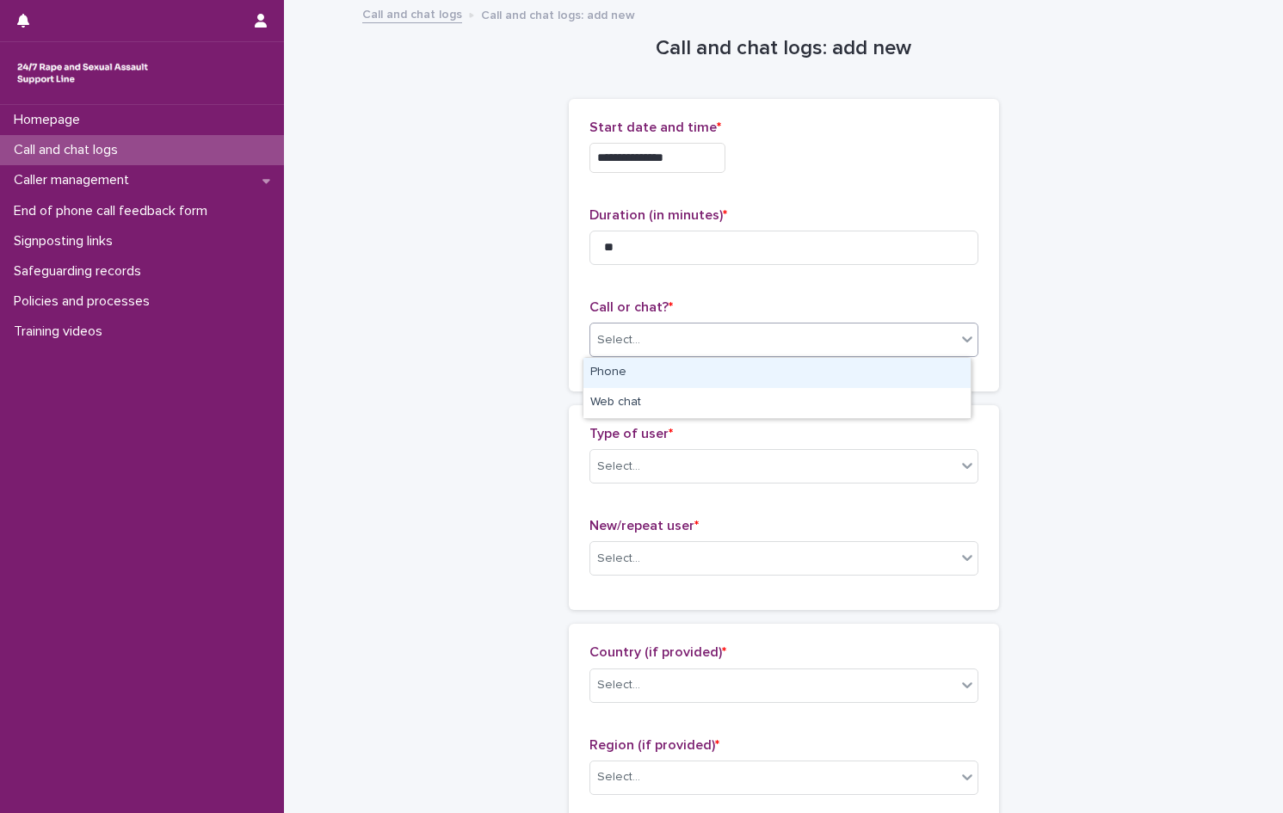
click at [642, 347] on input "text" at bounding box center [643, 340] width 2 height 15
click at [634, 369] on div "Phone" at bounding box center [776, 373] width 387 height 30
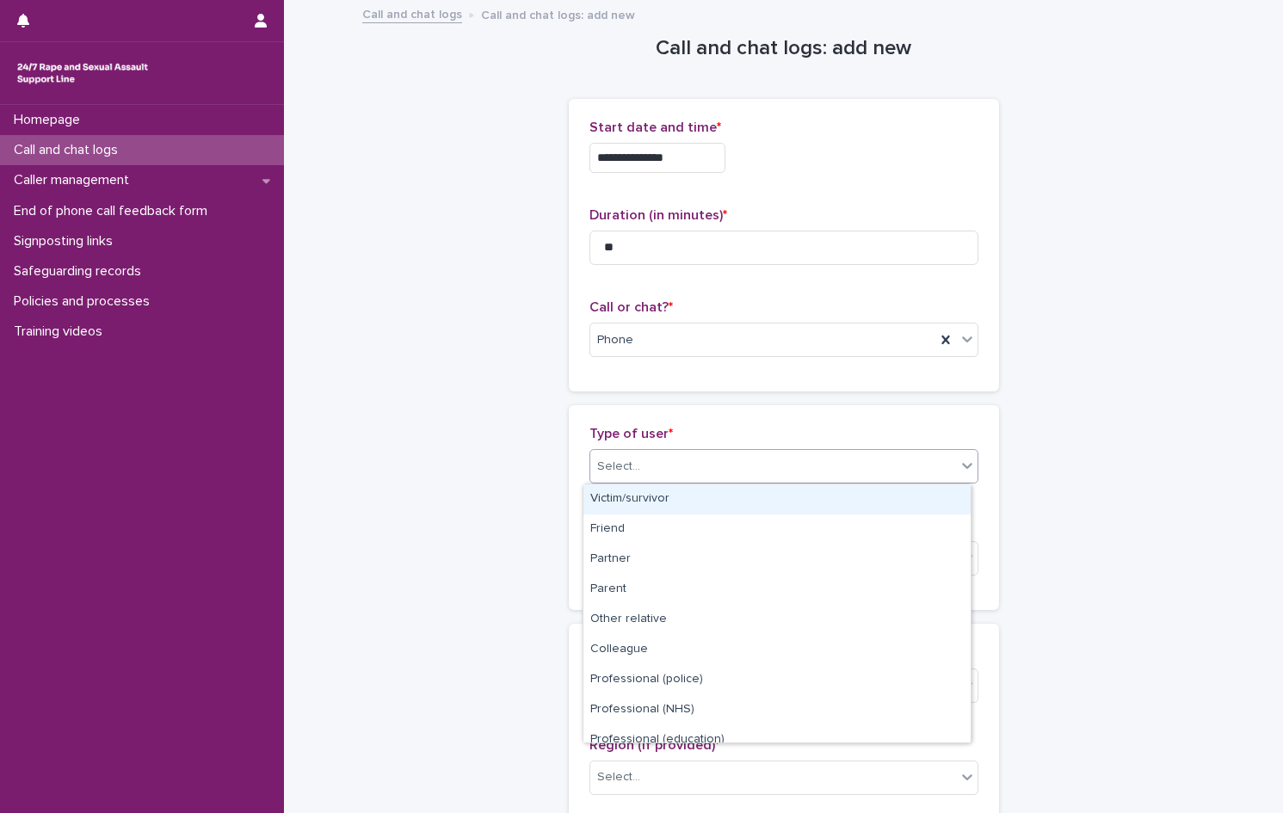
click at [638, 460] on div "Select..." at bounding box center [773, 466] width 366 height 28
click at [641, 499] on div "Victim/survivor" at bounding box center [776, 499] width 387 height 30
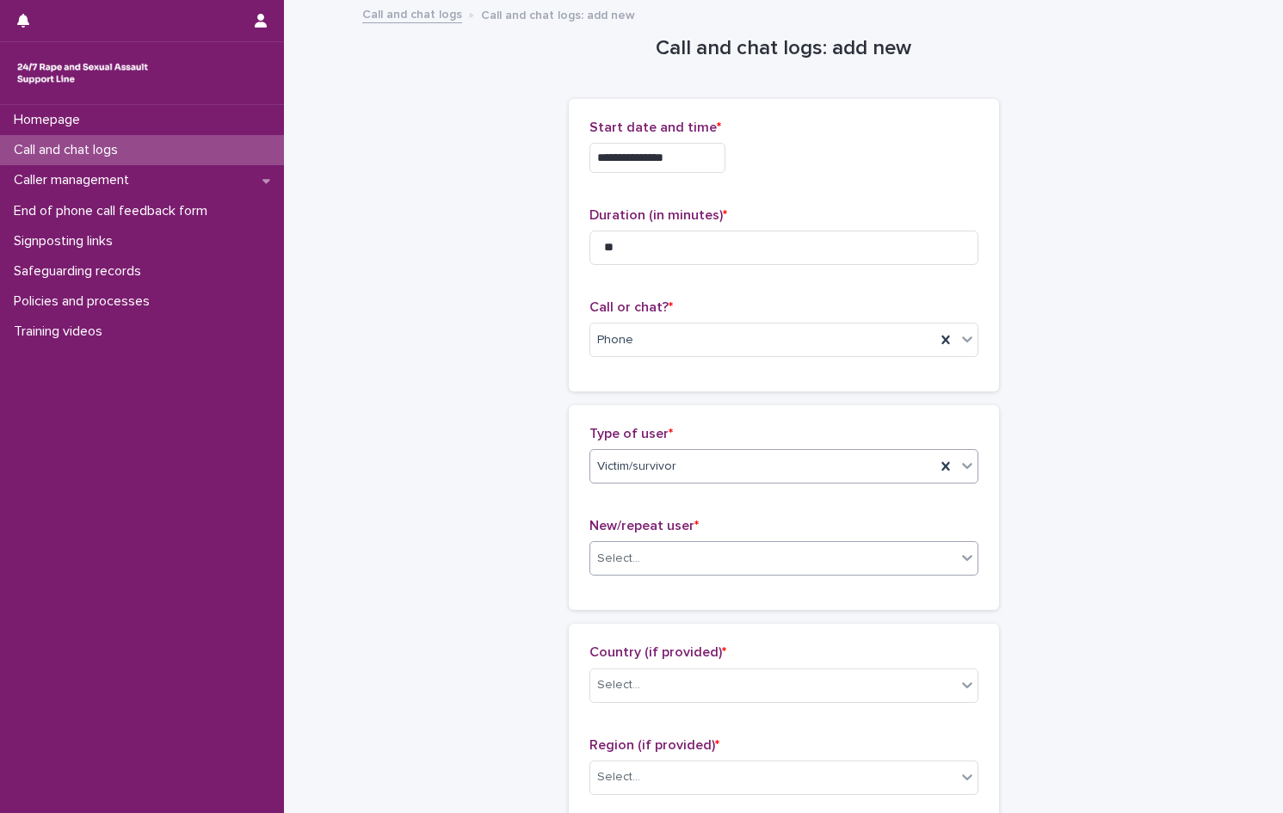
click at [621, 562] on div "Select..." at bounding box center [618, 559] width 43 height 18
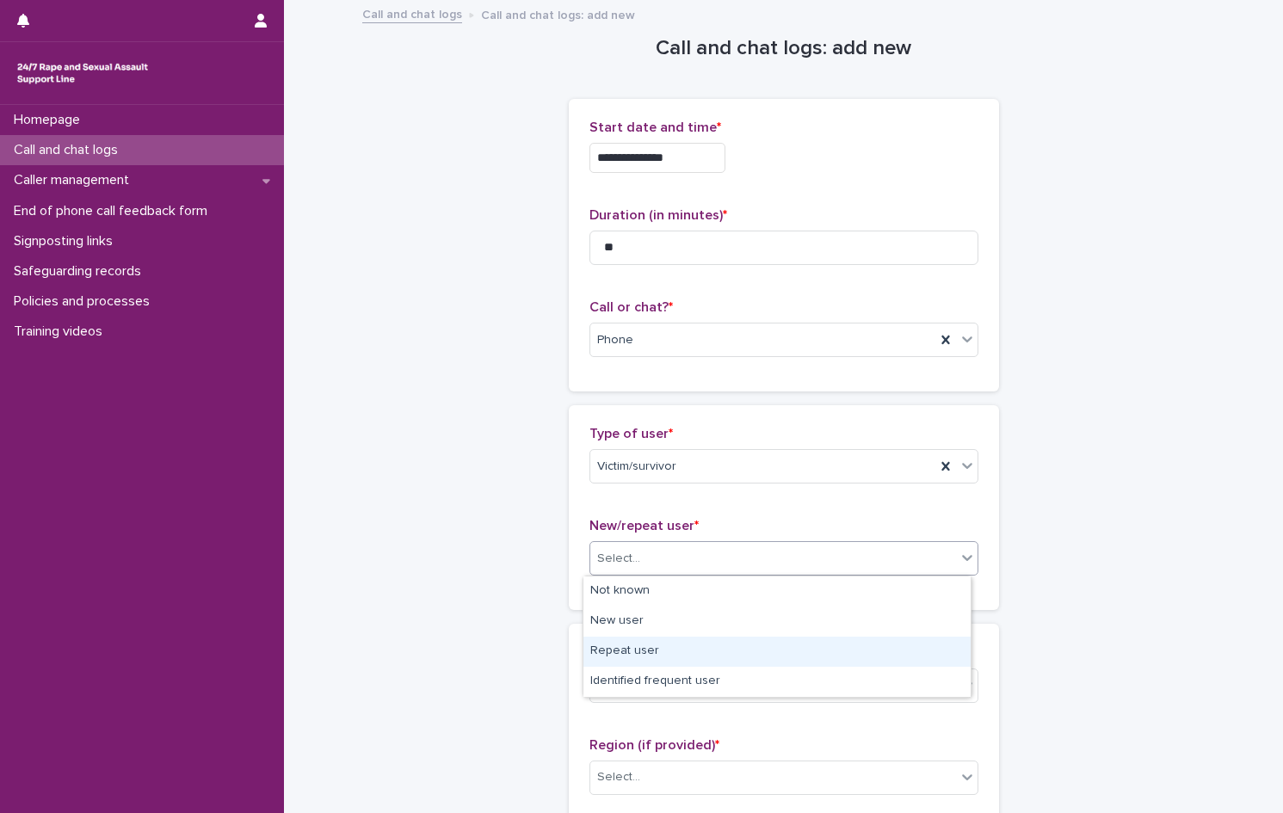
click at [625, 651] on div "Repeat user" at bounding box center [776, 652] width 387 height 30
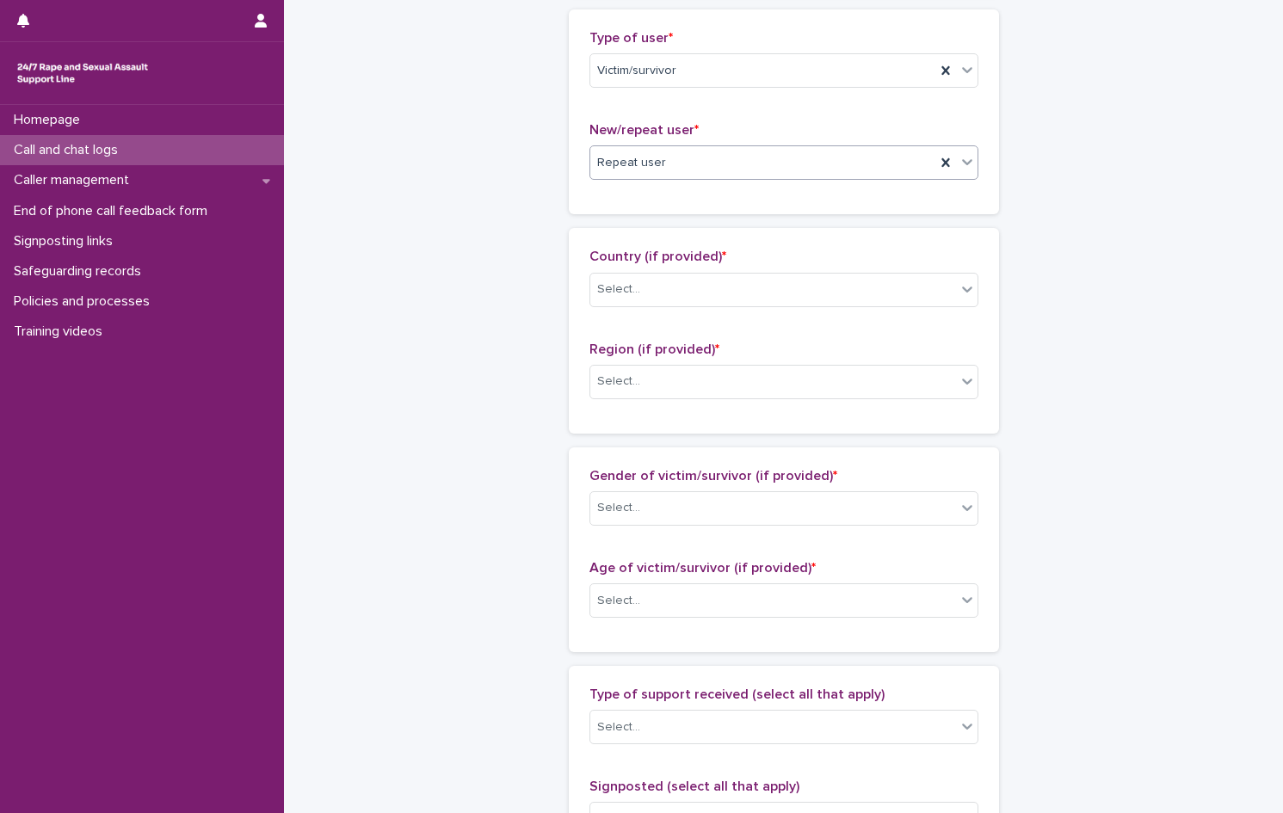
scroll to position [430, 0]
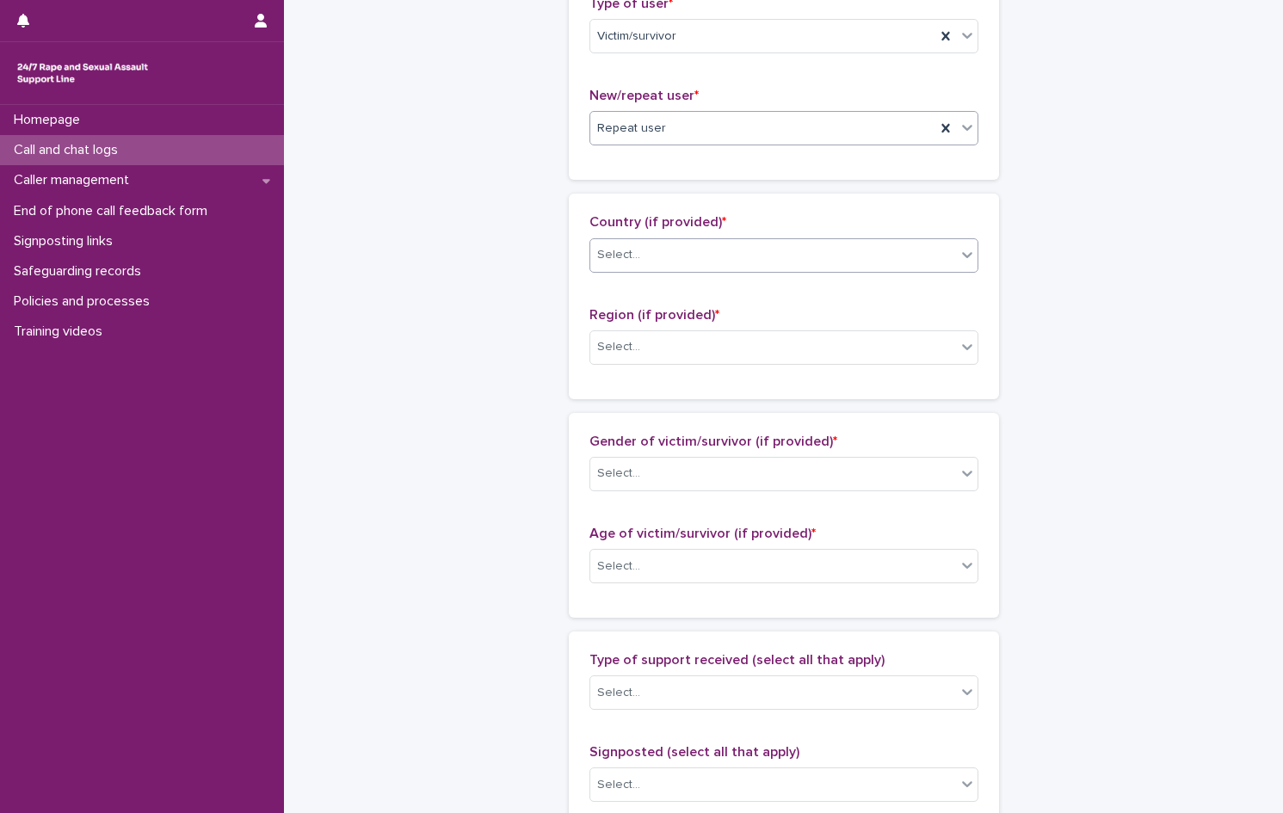
click at [673, 253] on div "Select..." at bounding box center [773, 255] width 366 height 28
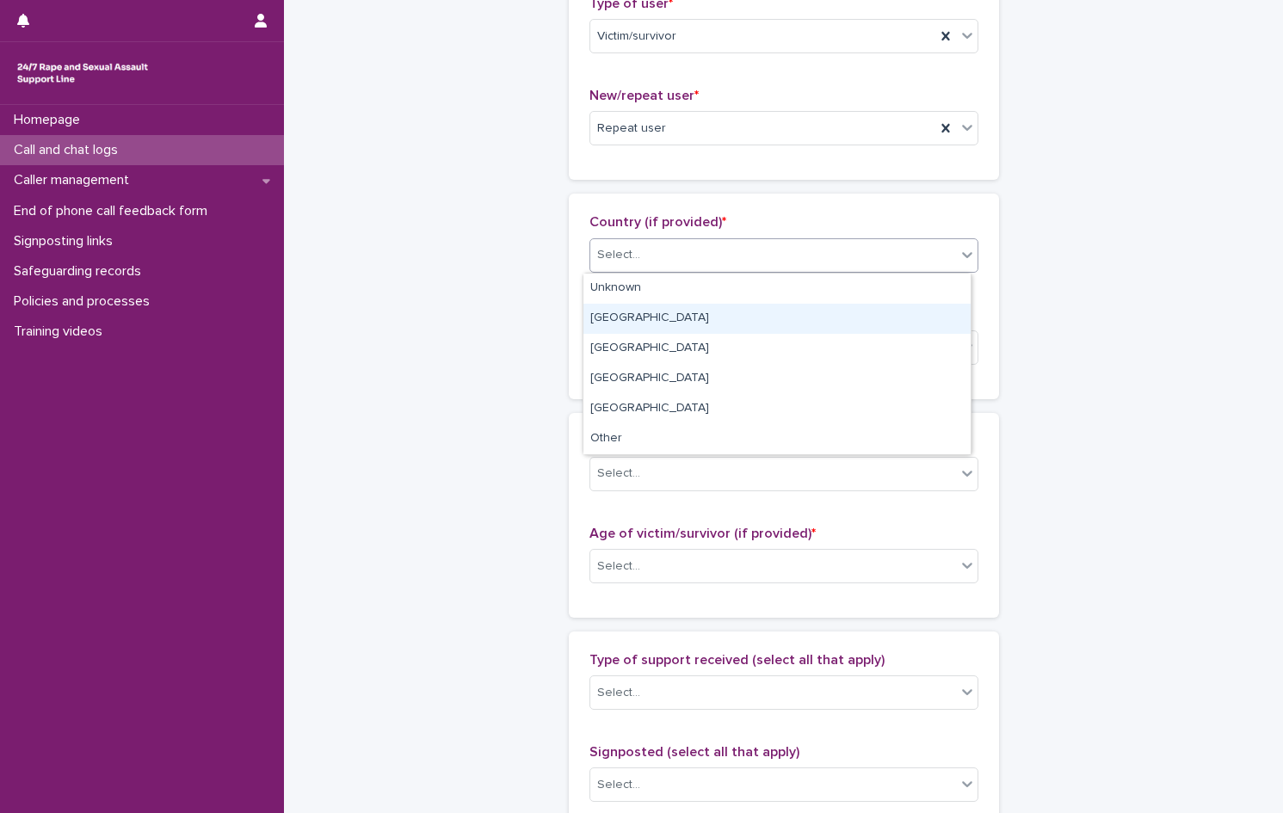
click at [646, 323] on div "[GEOGRAPHIC_DATA]" at bounding box center [776, 319] width 387 height 30
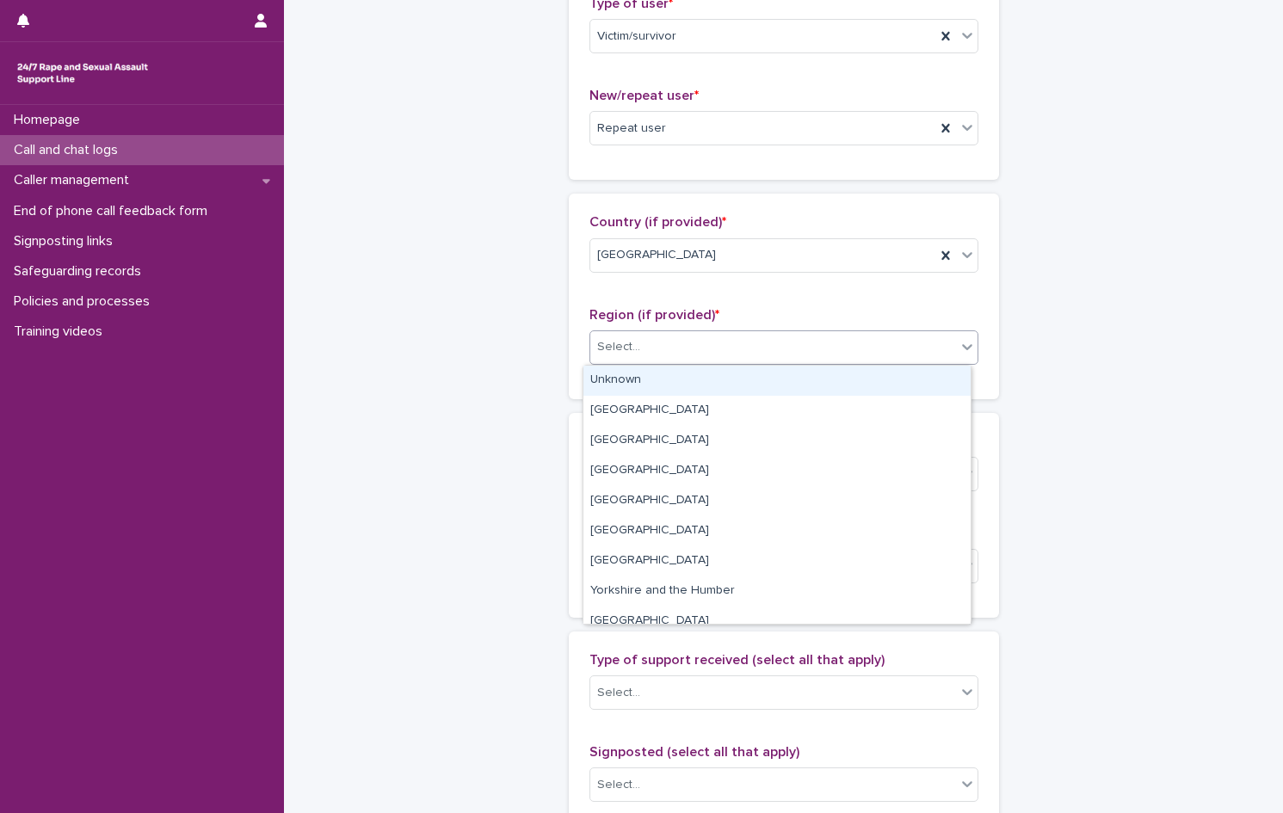
click at [637, 349] on div "Select..." at bounding box center [773, 347] width 366 height 28
click at [641, 378] on div "Unknown" at bounding box center [776, 381] width 387 height 30
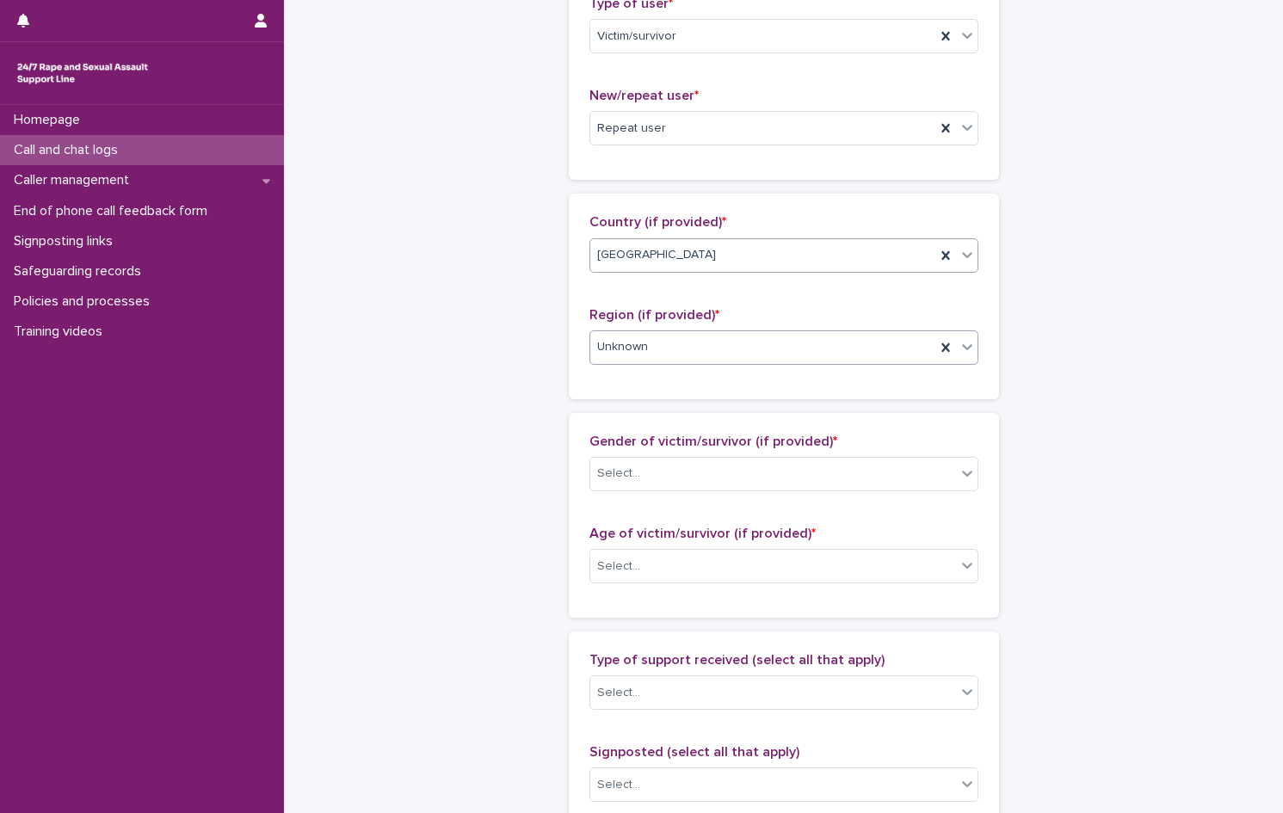
click at [661, 242] on div "[GEOGRAPHIC_DATA]" at bounding box center [762, 255] width 345 height 28
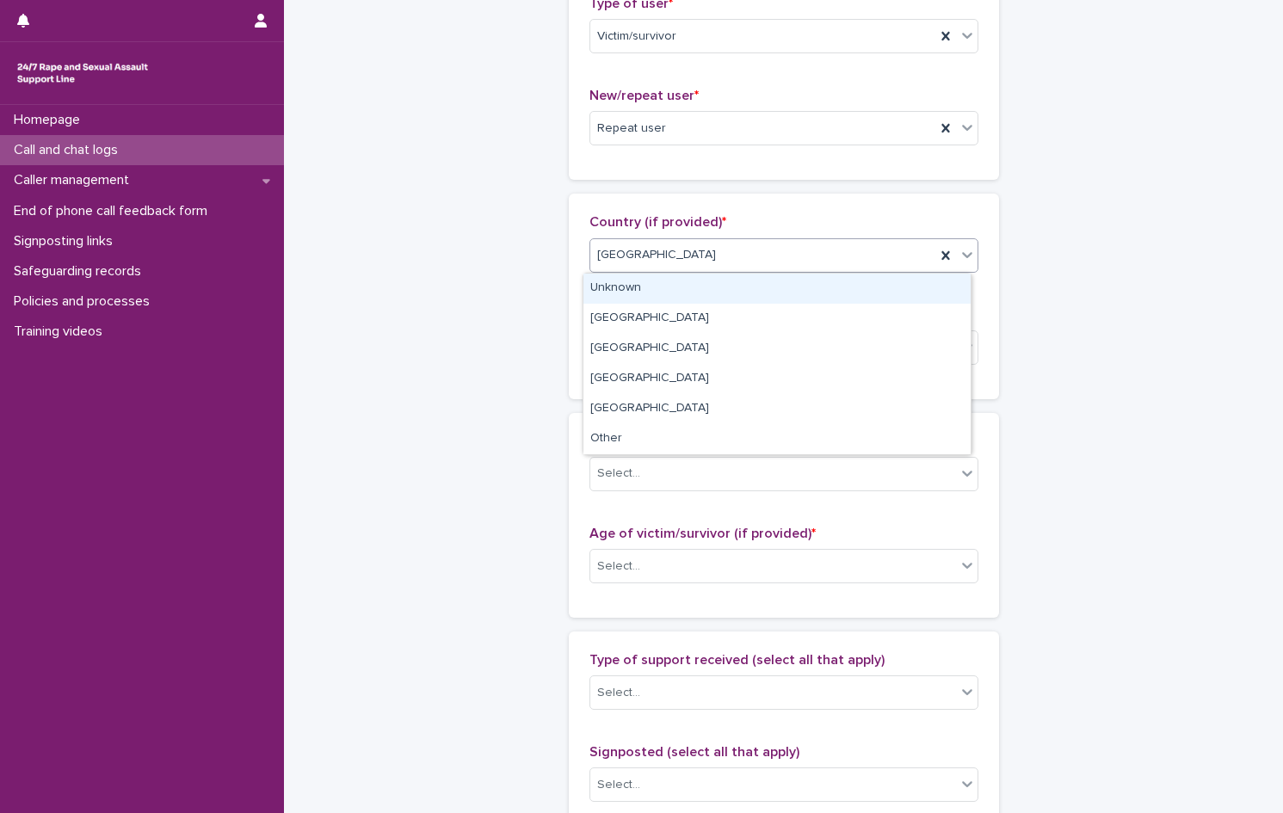
click at [654, 287] on div "Unknown" at bounding box center [776, 289] width 387 height 30
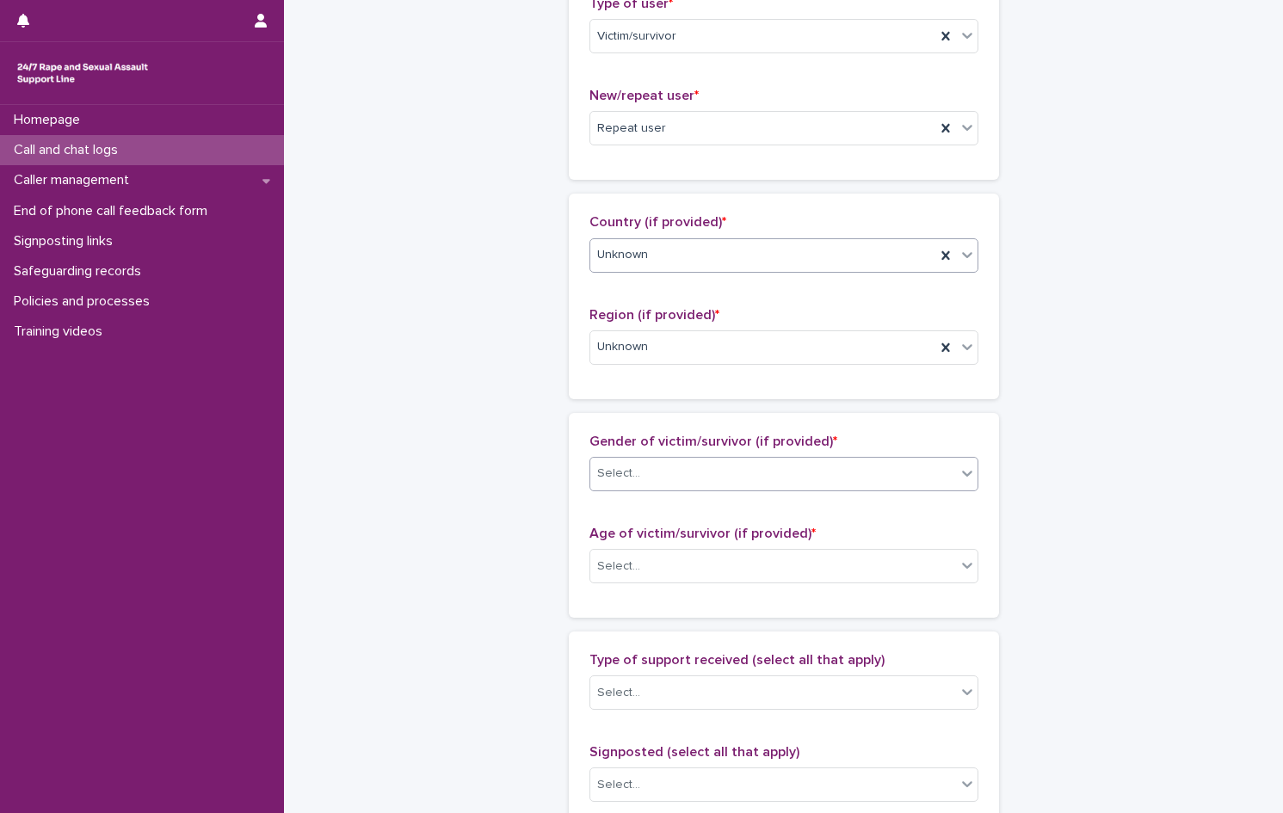
click at [671, 477] on div "Select..." at bounding box center [773, 473] width 366 height 28
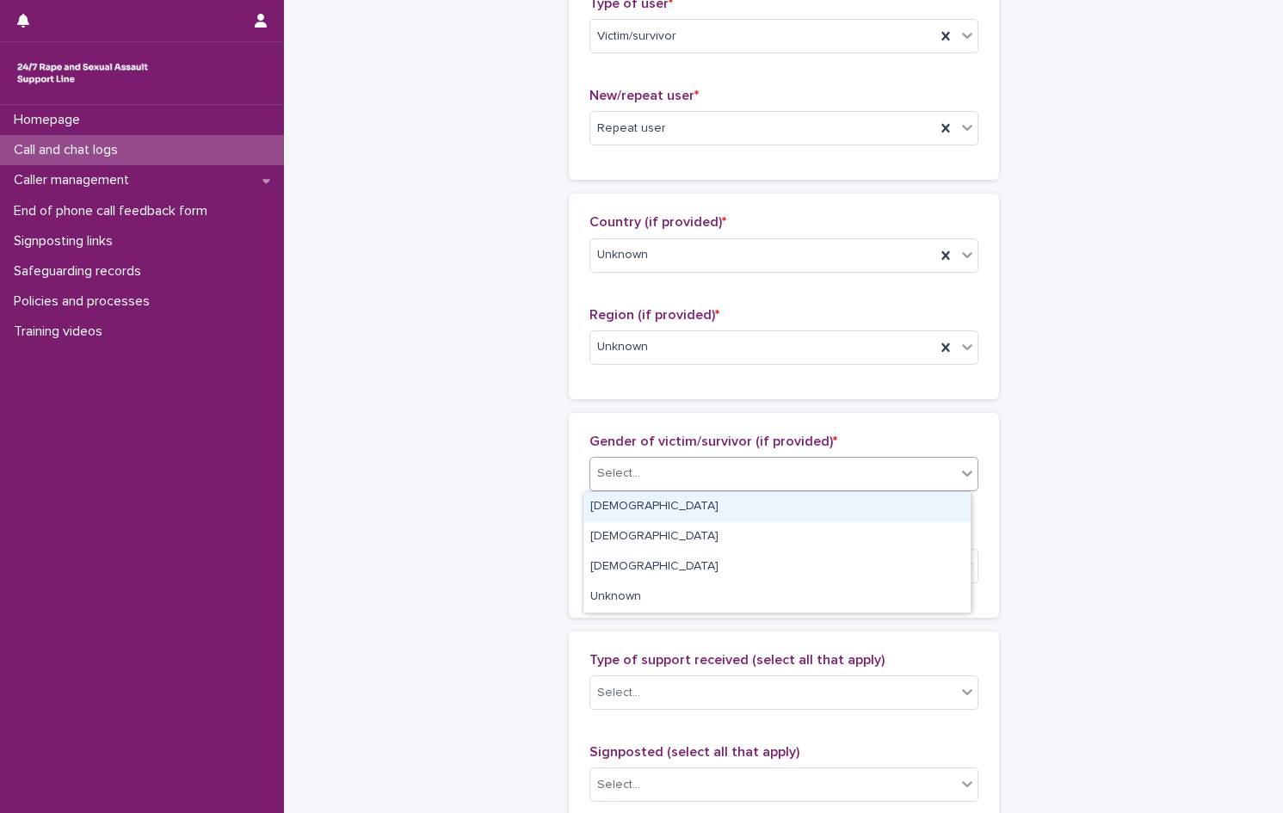
click at [656, 507] on div "[DEMOGRAPHIC_DATA]" at bounding box center [776, 507] width 387 height 30
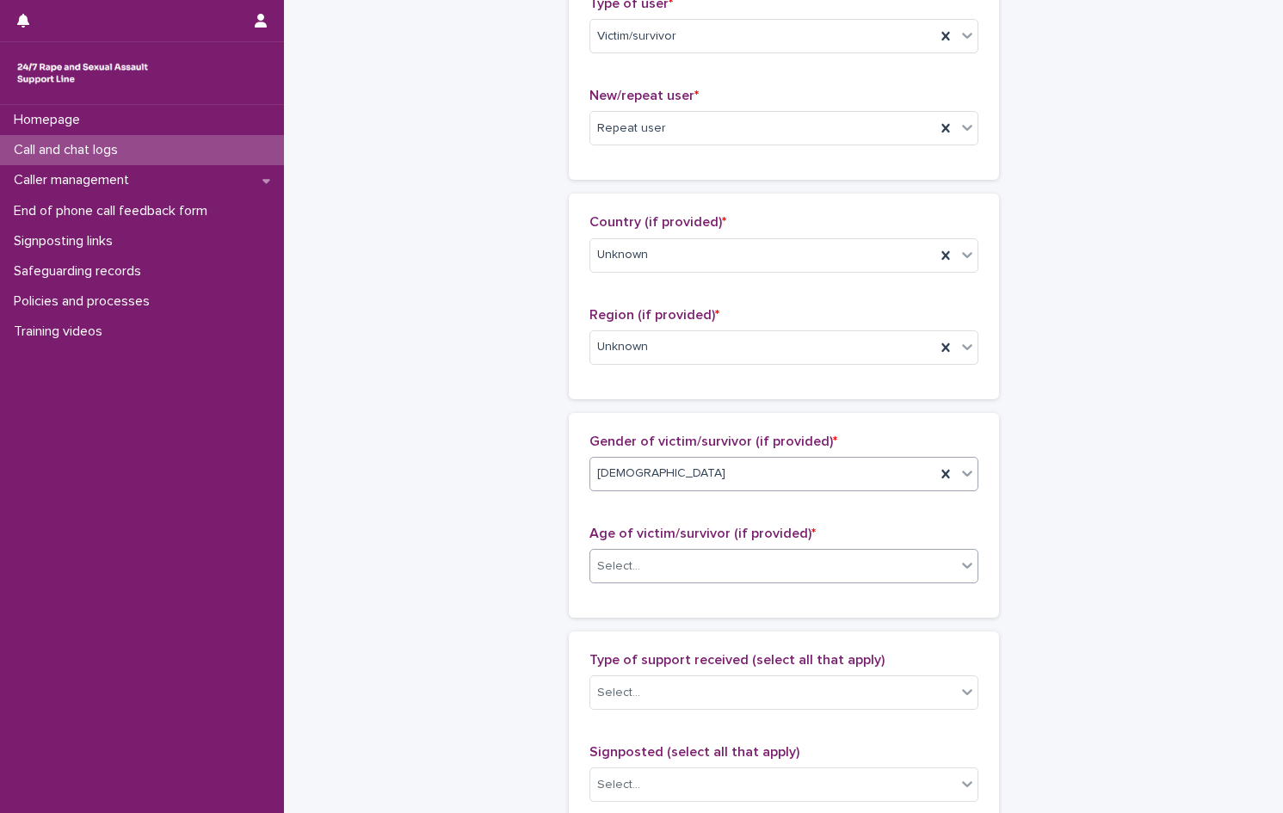
click at [661, 563] on div "Select..." at bounding box center [773, 566] width 366 height 28
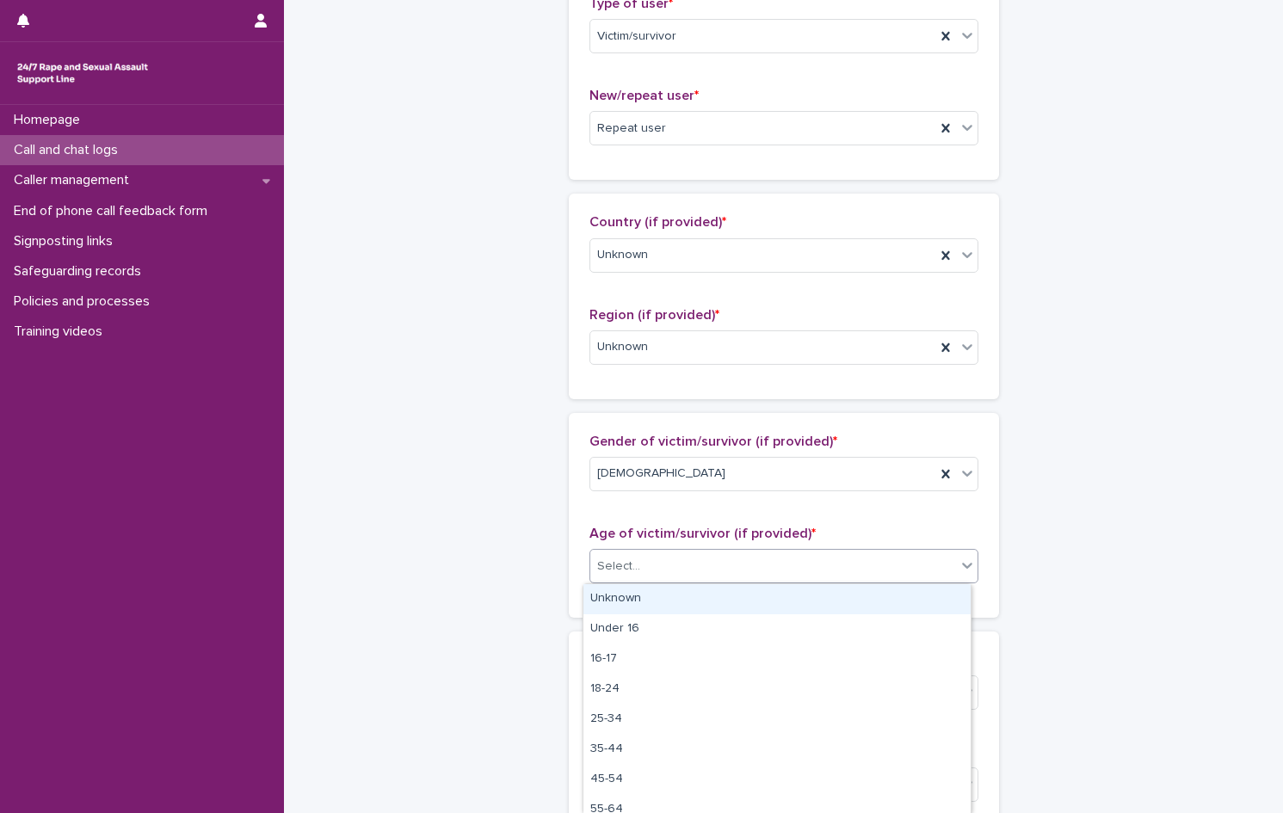
click at [658, 603] on div "Unknown" at bounding box center [776, 599] width 387 height 30
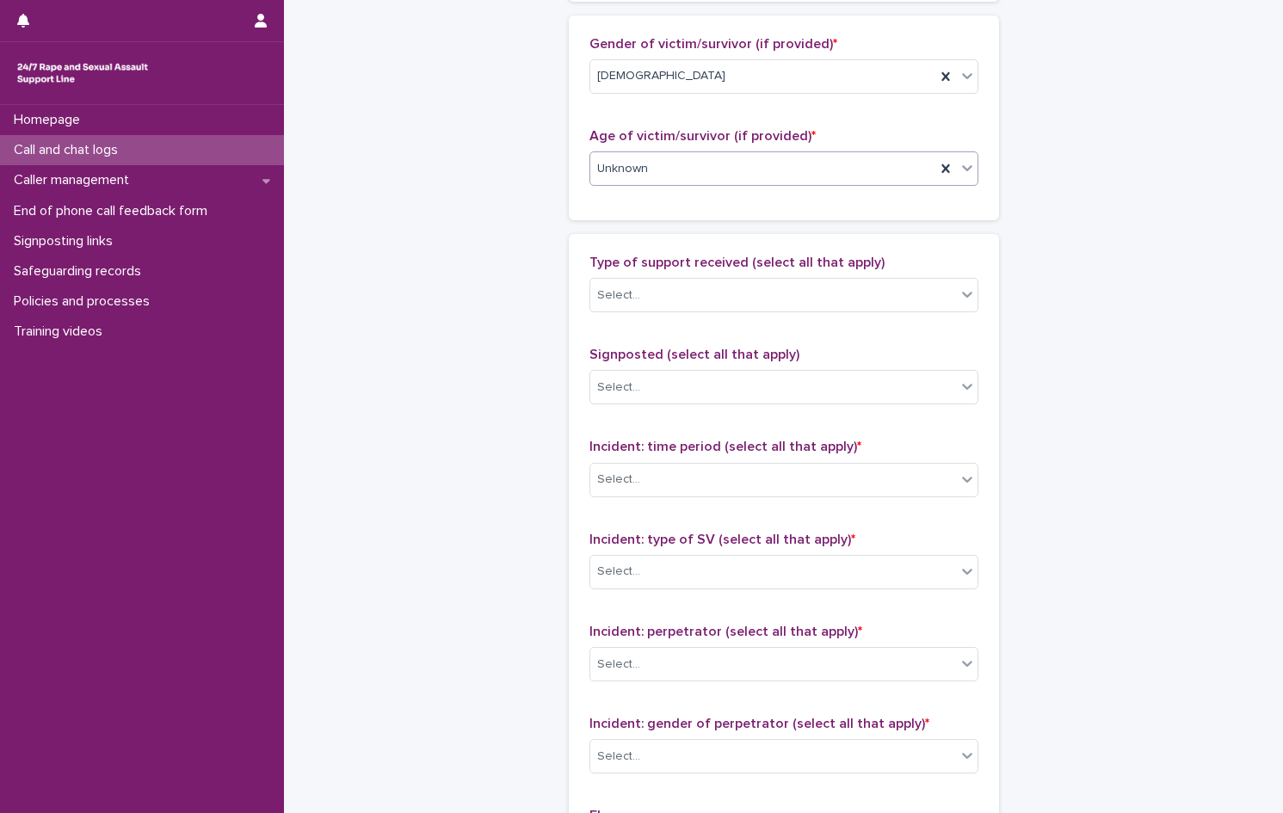
scroll to position [946, 0]
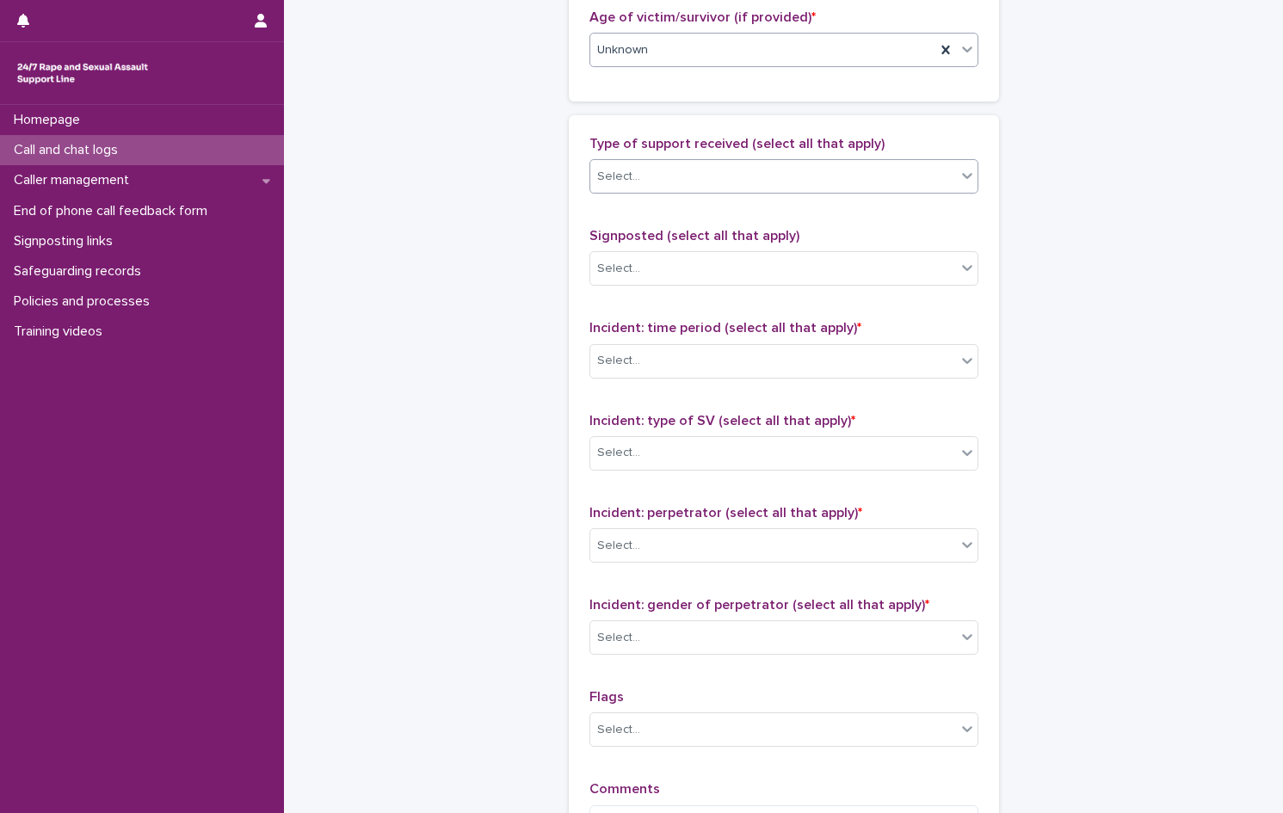
click at [662, 172] on div "Select..." at bounding box center [773, 177] width 366 height 28
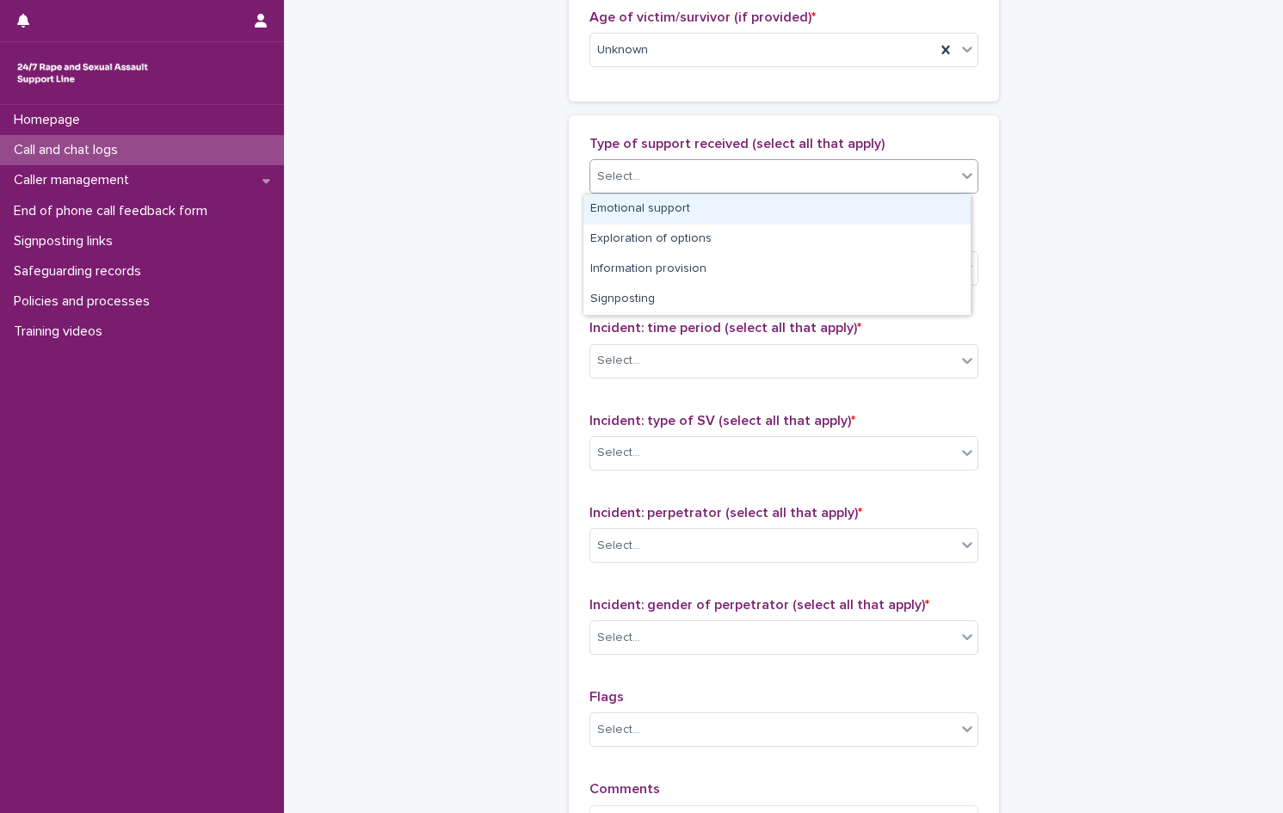
click at [643, 213] on div "Emotional support" at bounding box center [776, 209] width 387 height 30
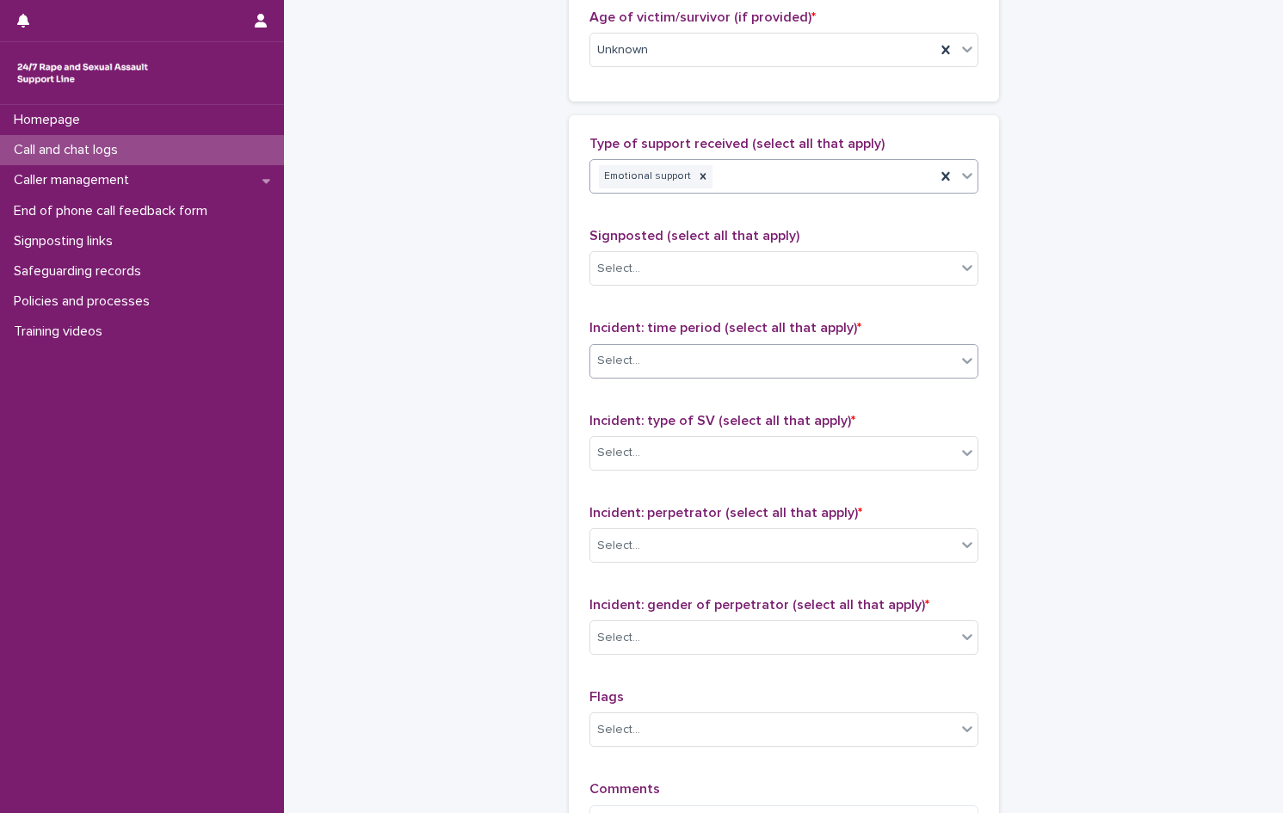
click at [639, 357] on div "Select..." at bounding box center [773, 361] width 366 height 28
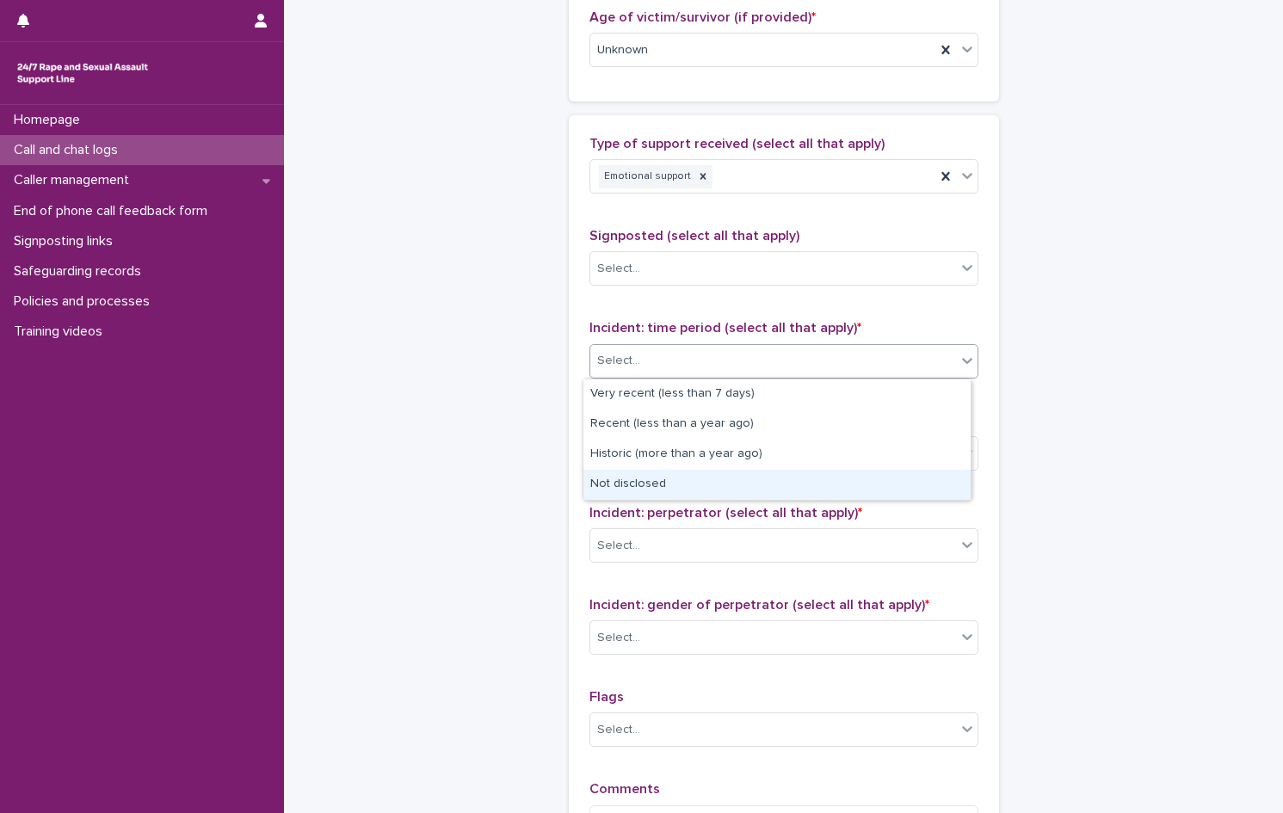
click at [630, 488] on div "Not disclosed" at bounding box center [776, 485] width 387 height 30
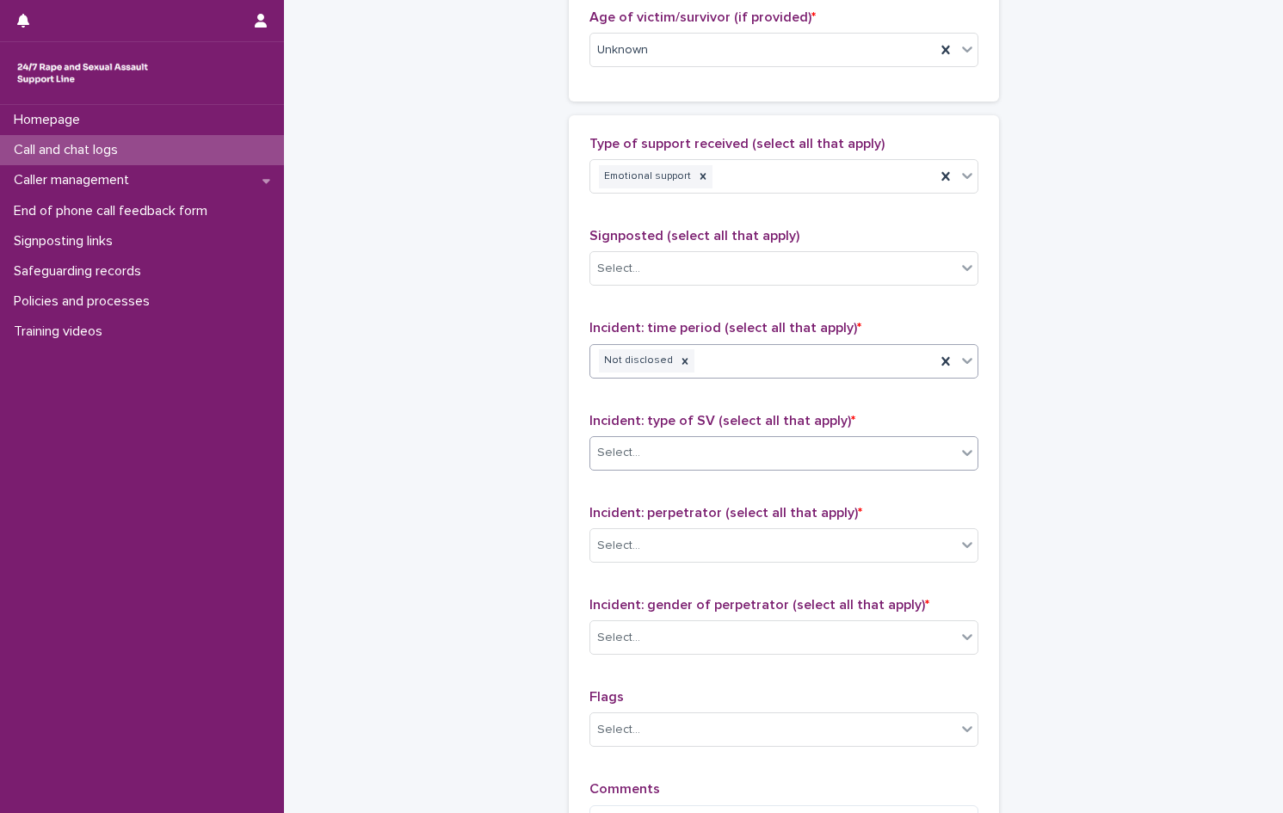
click at [629, 458] on div "Select..." at bounding box center [618, 453] width 43 height 18
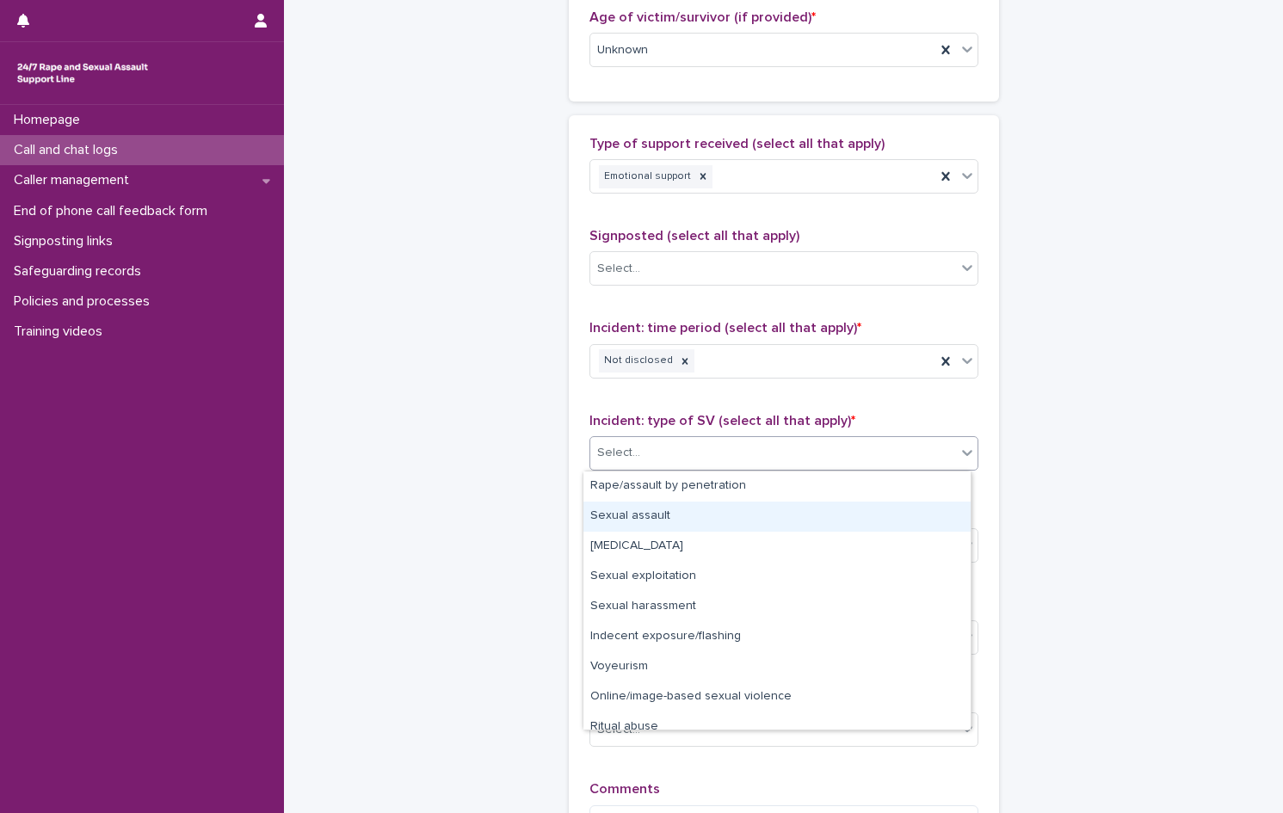
click at [646, 504] on div "Sexual assault" at bounding box center [776, 517] width 387 height 30
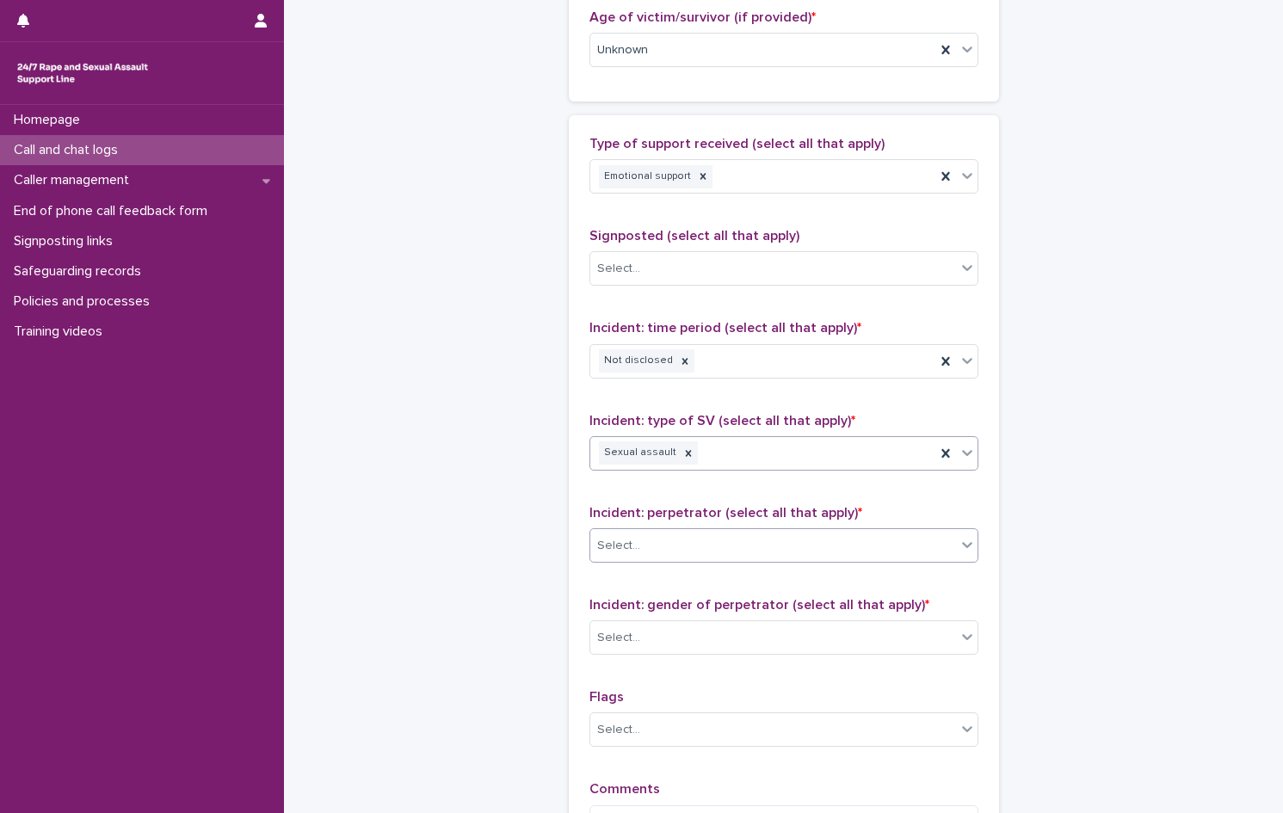
click at [653, 553] on div "Select..." at bounding box center [773, 546] width 366 height 28
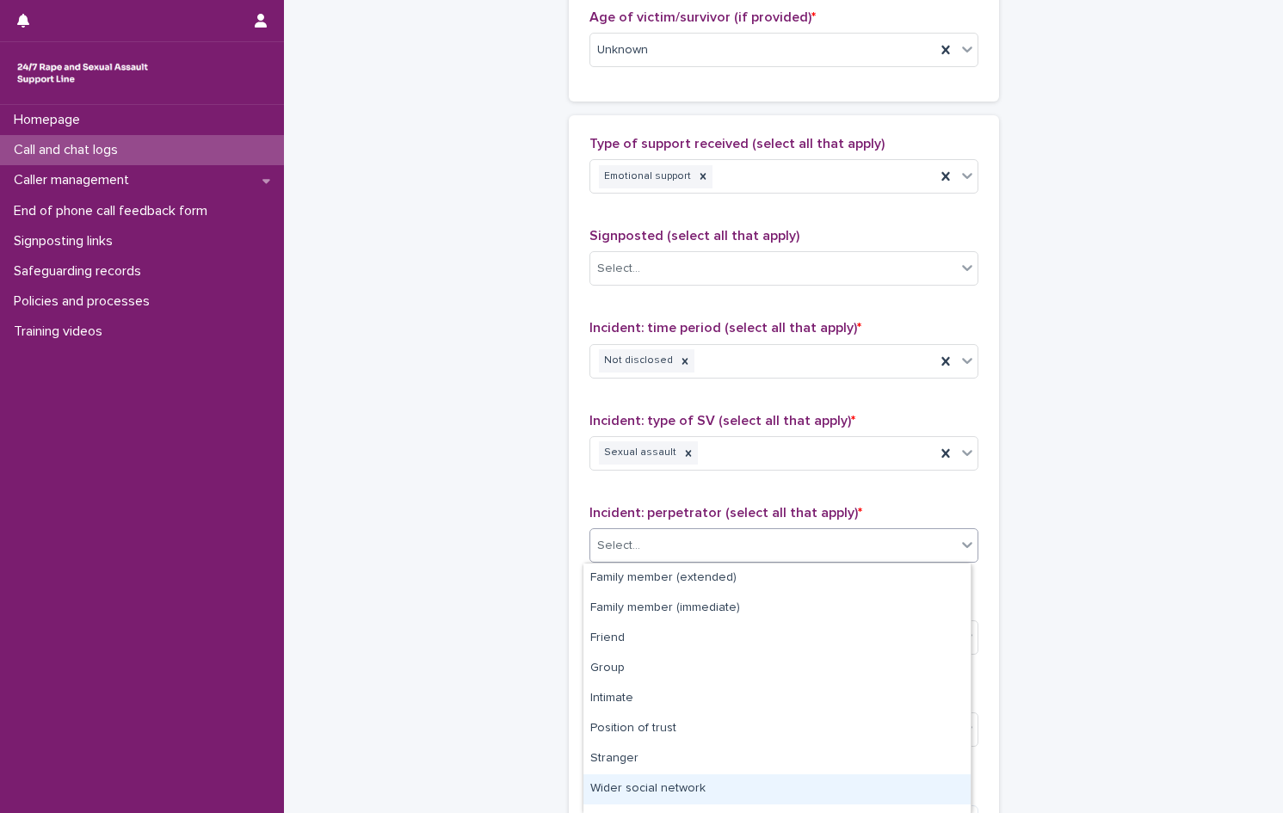
scroll to position [81, 0]
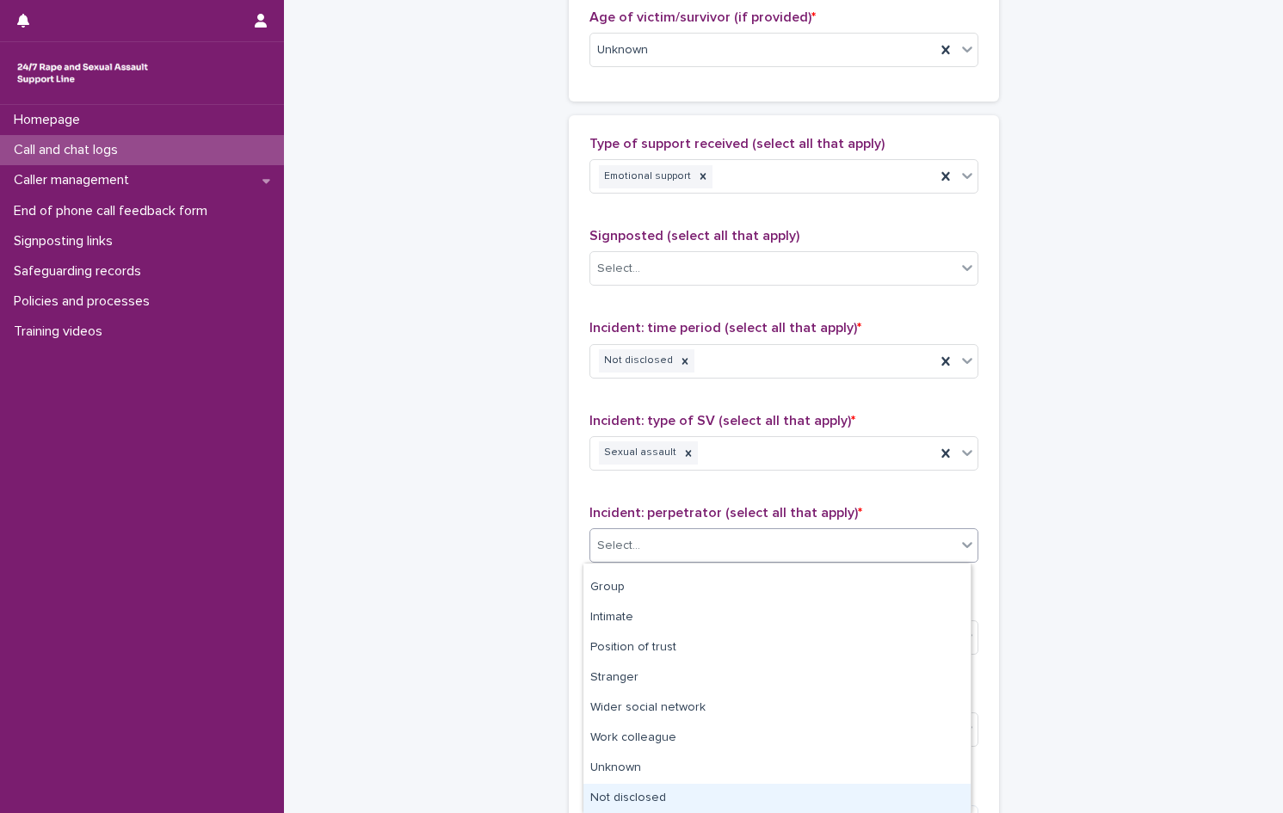
click at [669, 799] on div "Not disclosed" at bounding box center [776, 799] width 387 height 30
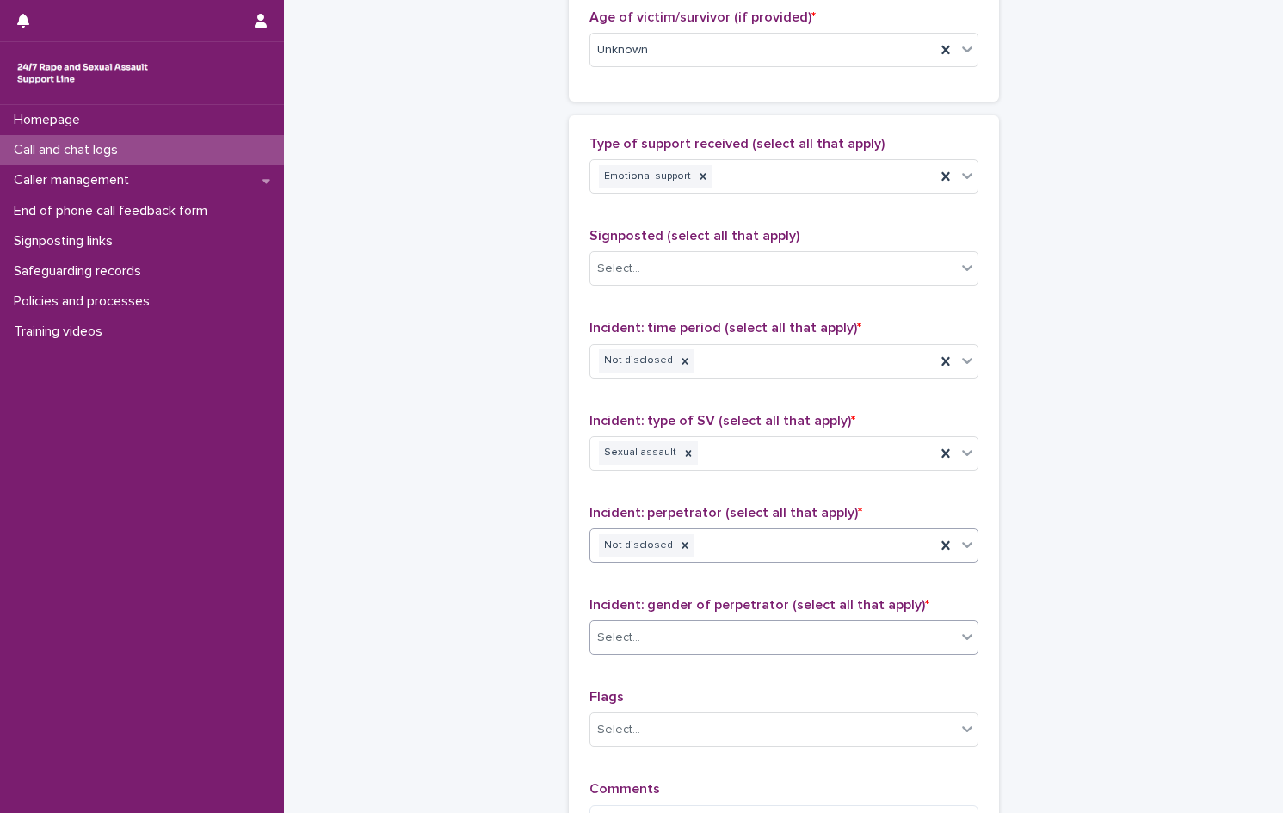
click at [674, 644] on div "Select..." at bounding box center [773, 638] width 366 height 28
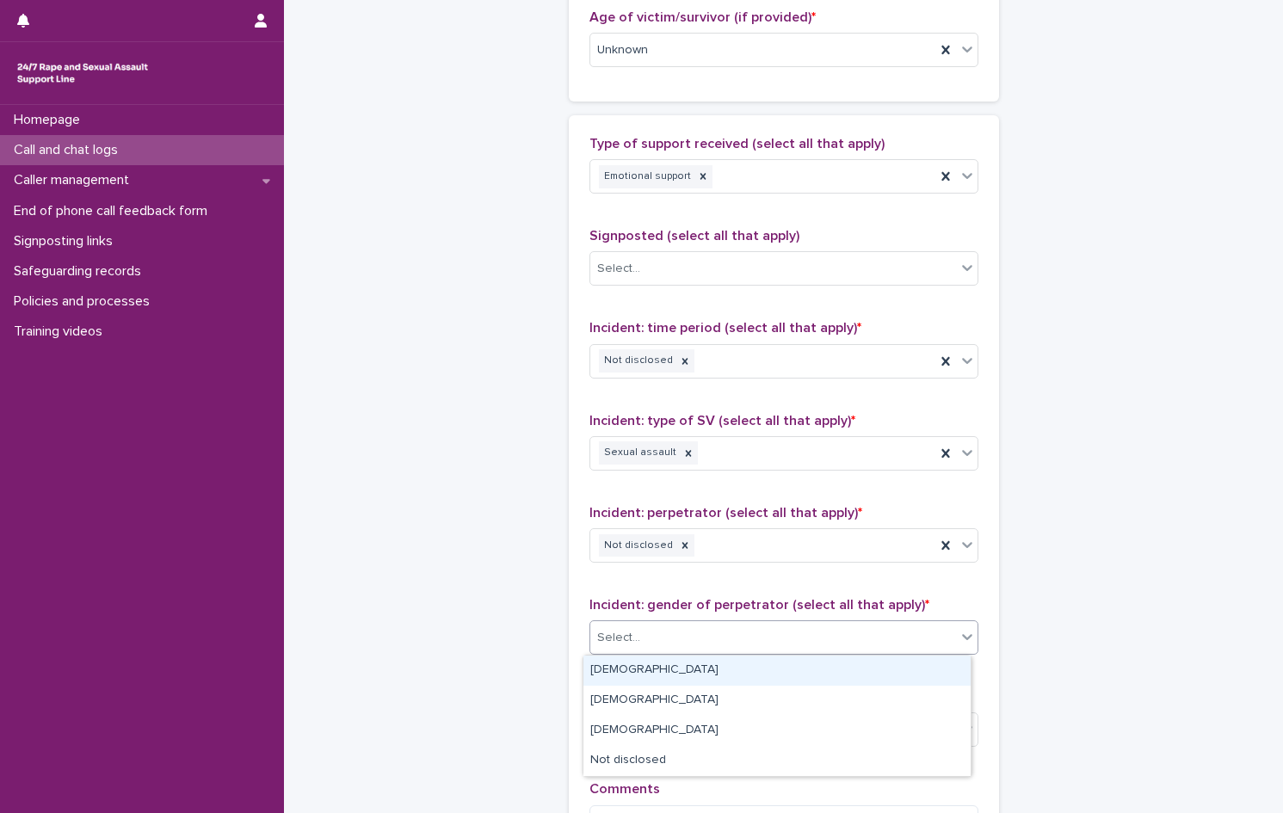
click at [643, 664] on div "[DEMOGRAPHIC_DATA]" at bounding box center [776, 670] width 387 height 30
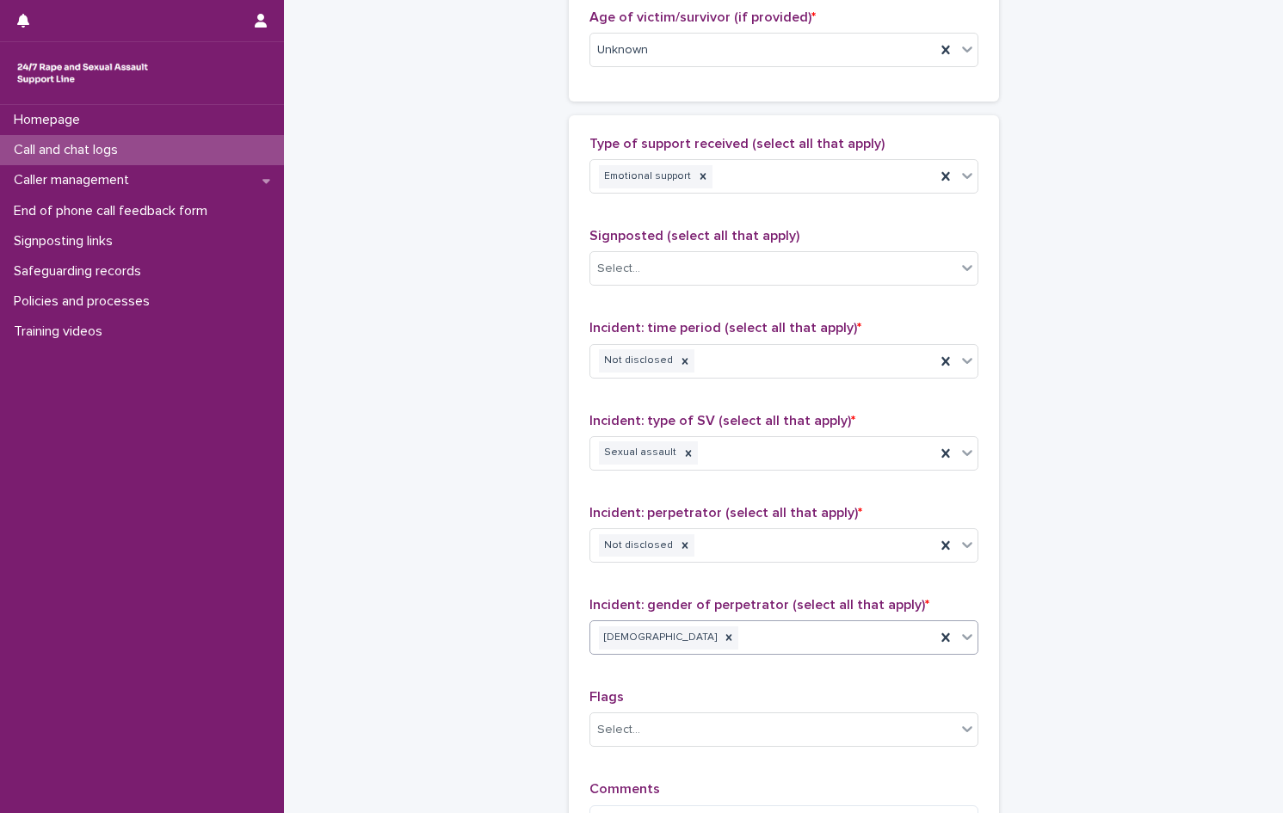
scroll to position [1185, 0]
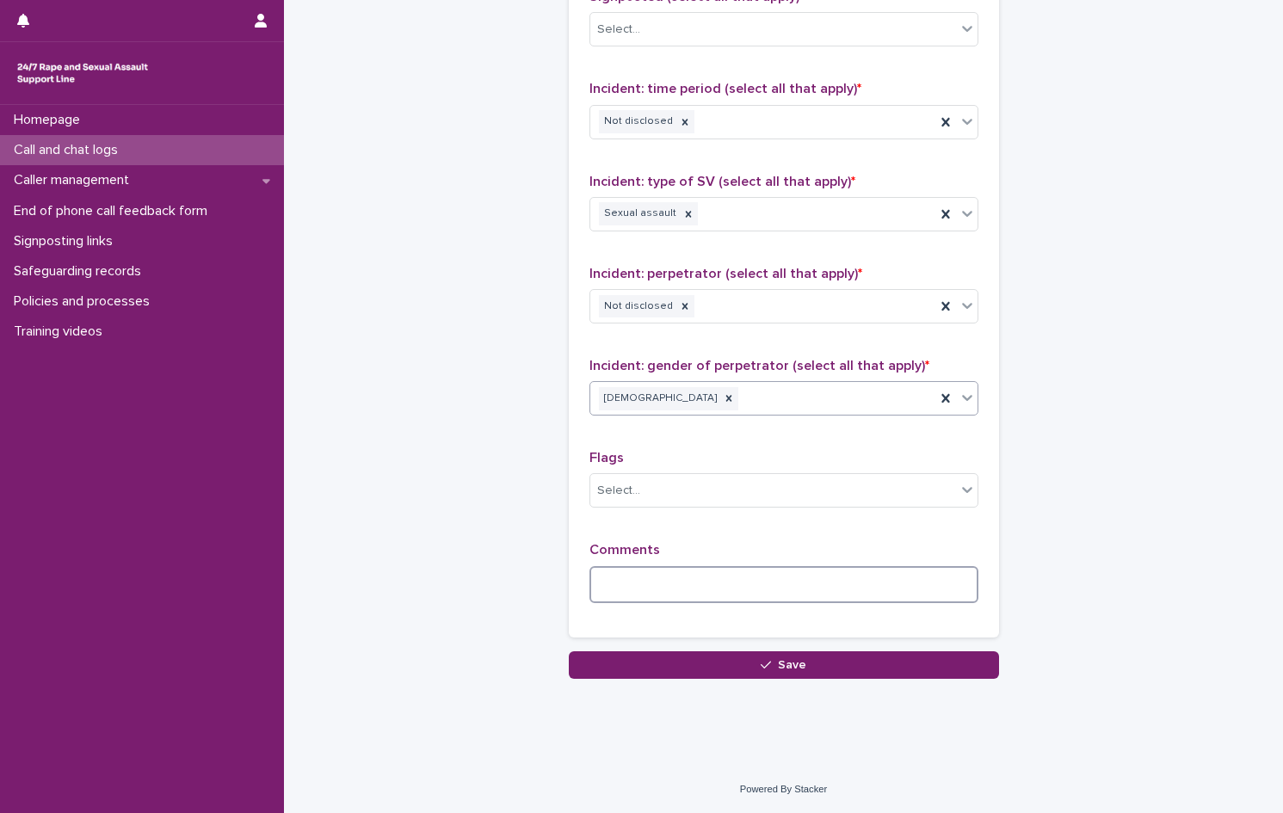
click at [665, 586] on textarea at bounding box center [783, 584] width 389 height 37
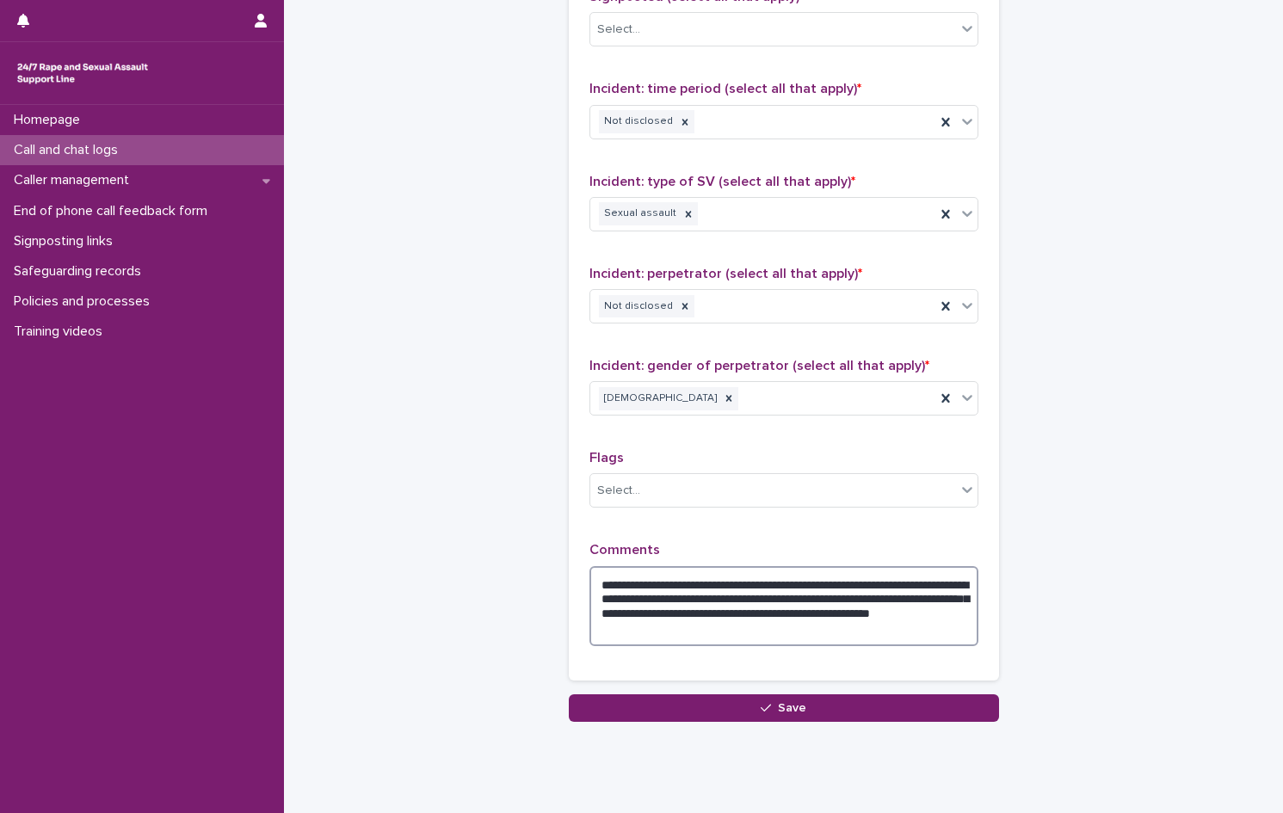
click at [909, 618] on textarea "**********" at bounding box center [783, 606] width 389 height 80
click at [901, 613] on textarea "**********" at bounding box center [783, 606] width 389 height 80
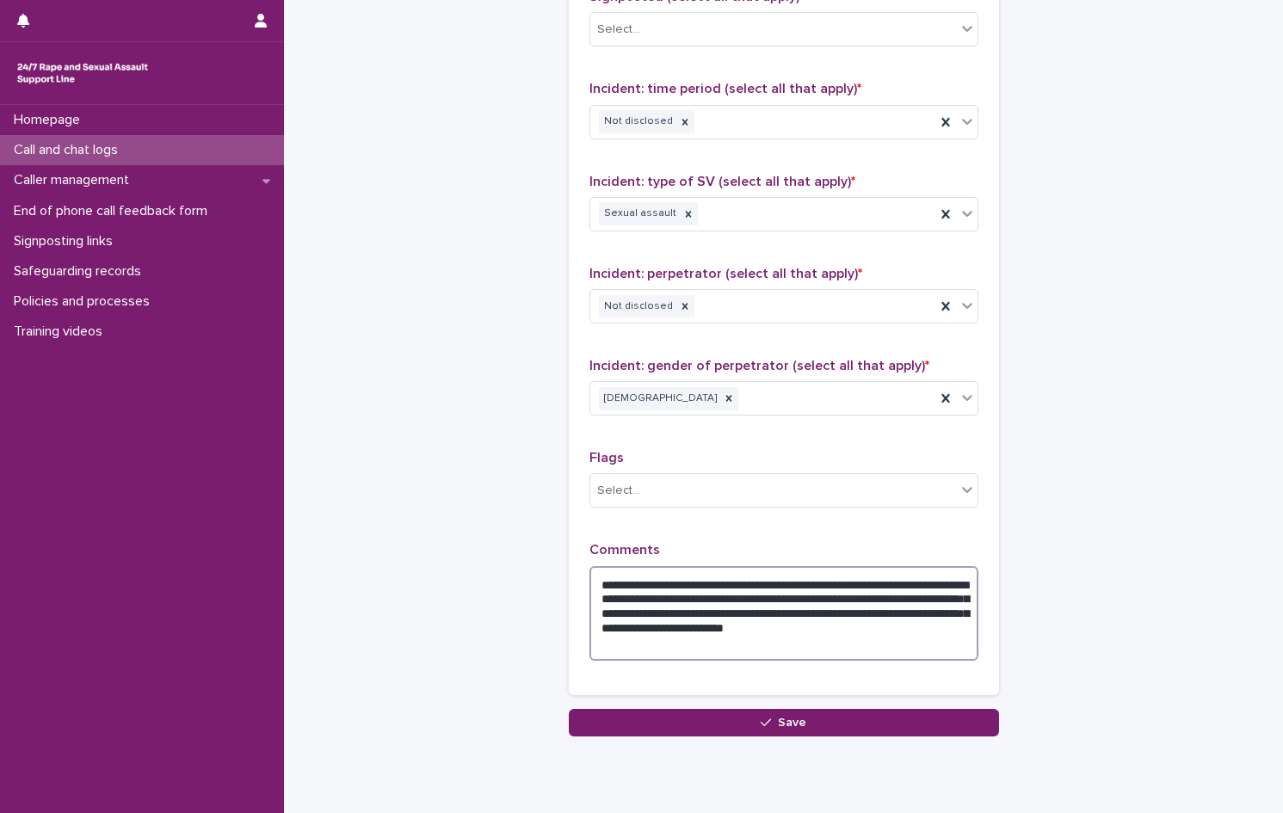
click at [695, 649] on textarea "**********" at bounding box center [783, 613] width 389 height 95
click at [821, 626] on textarea "**********" at bounding box center [783, 613] width 389 height 95
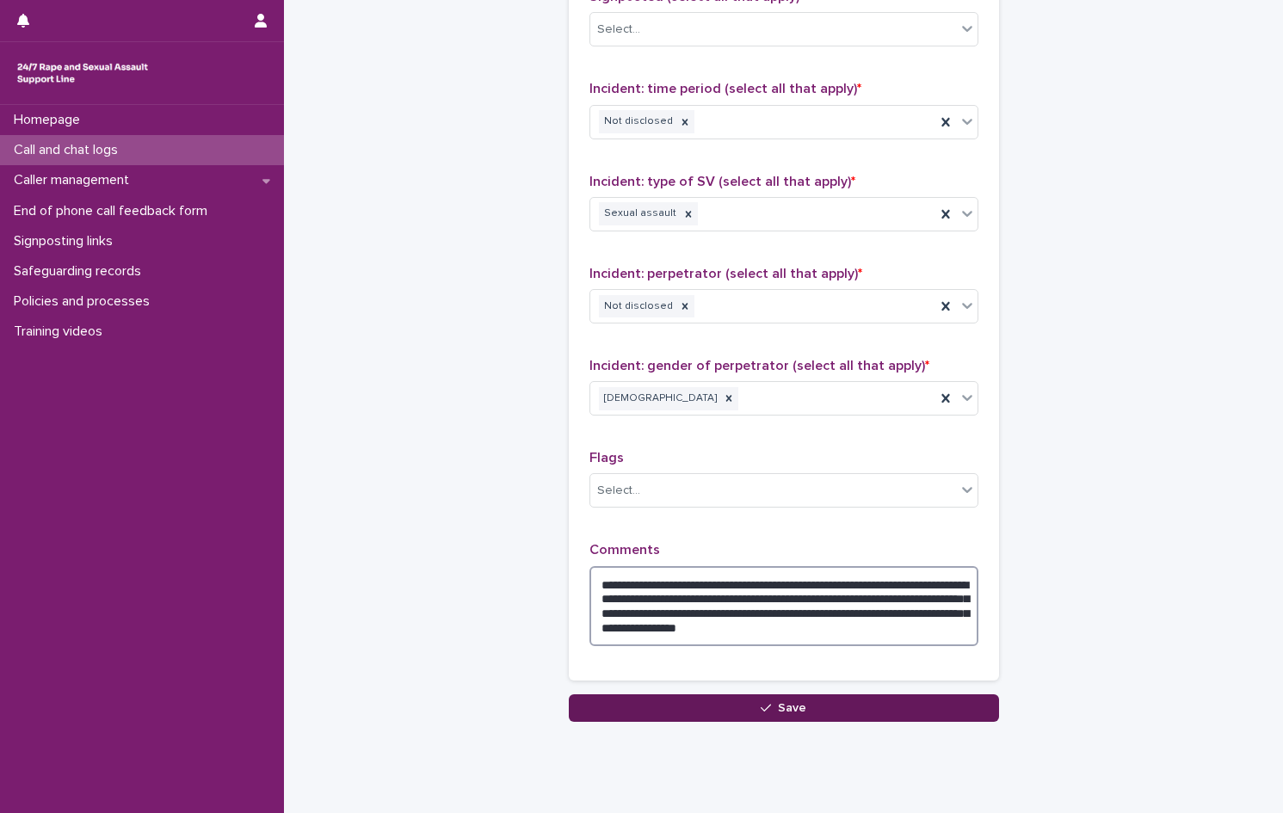
type textarea "**********"
click at [764, 705] on icon "button" at bounding box center [765, 708] width 10 height 8
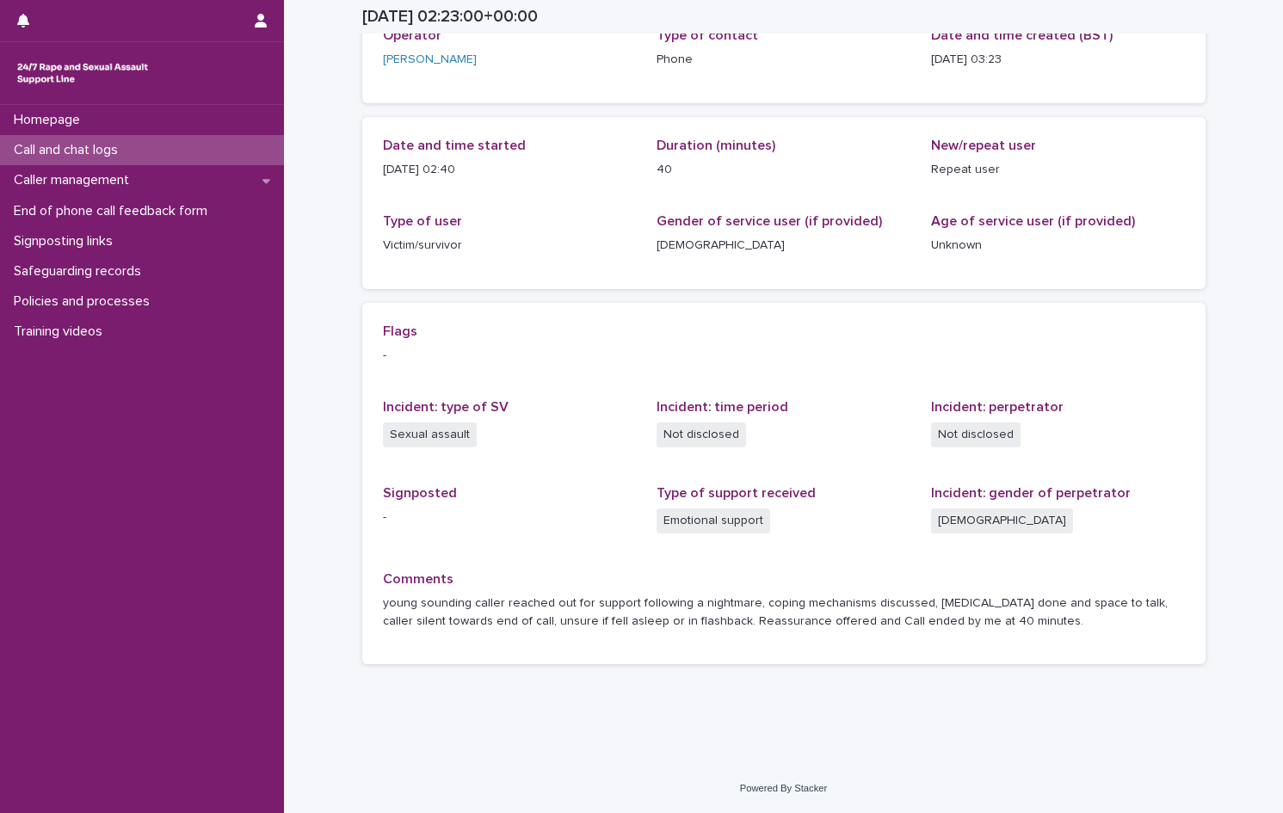
scroll to position [119, 0]
click at [100, 153] on p "Call and chat logs" at bounding box center [69, 150] width 125 height 16
